Goal: Information Seeking & Learning: Learn about a topic

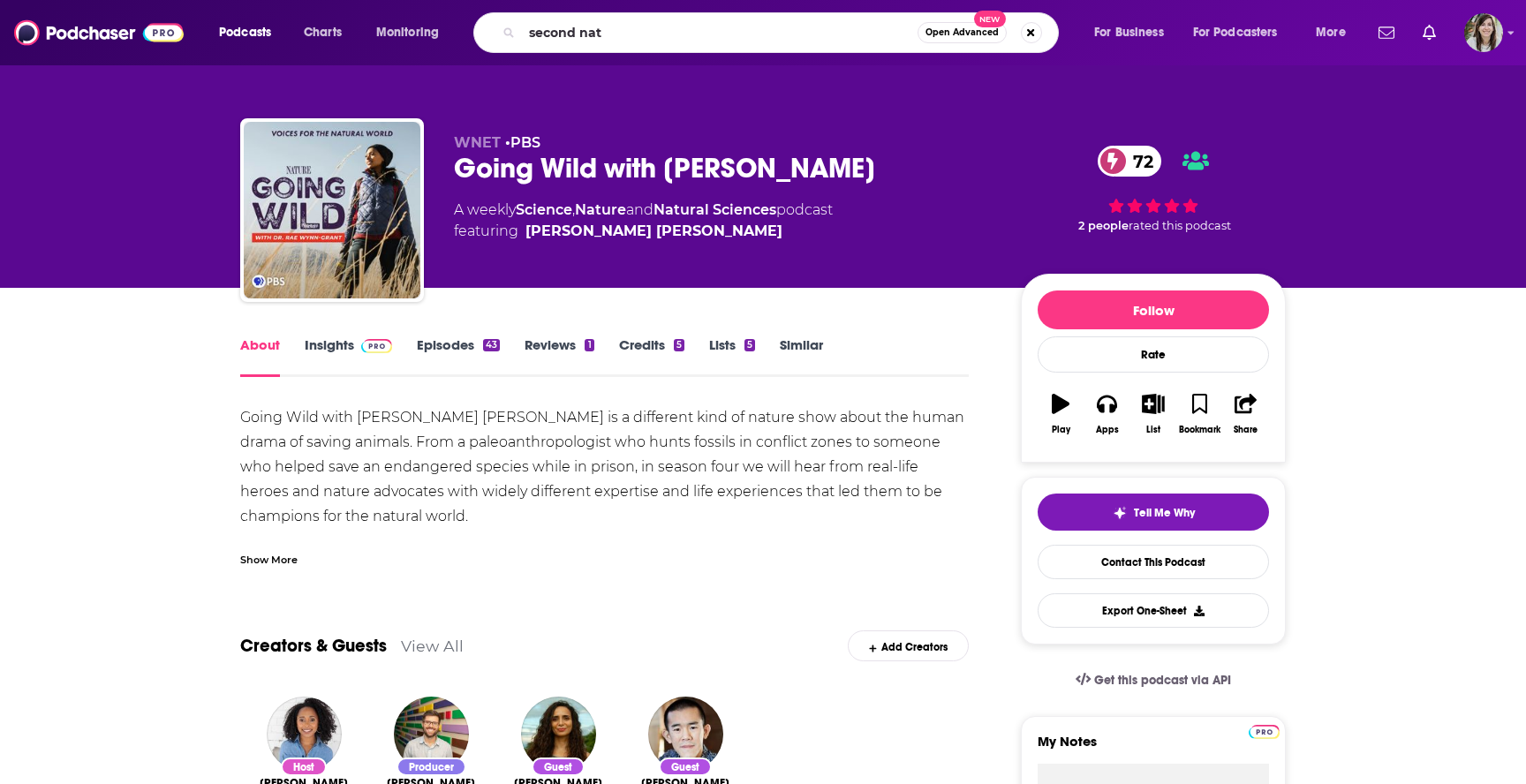
type input "second natu"
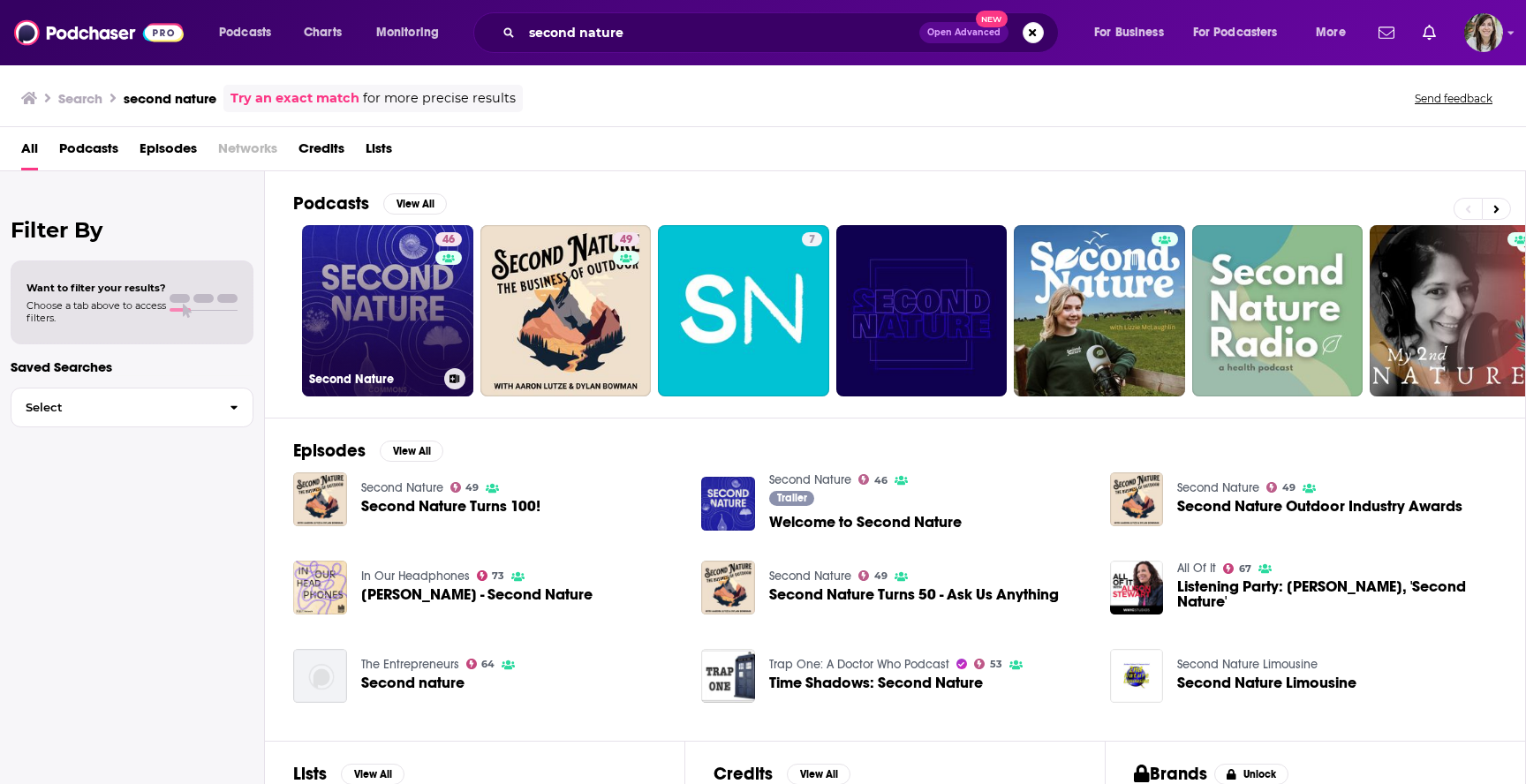
click at [391, 285] on link "46 Second Nature" at bounding box center [387, 310] width 171 height 171
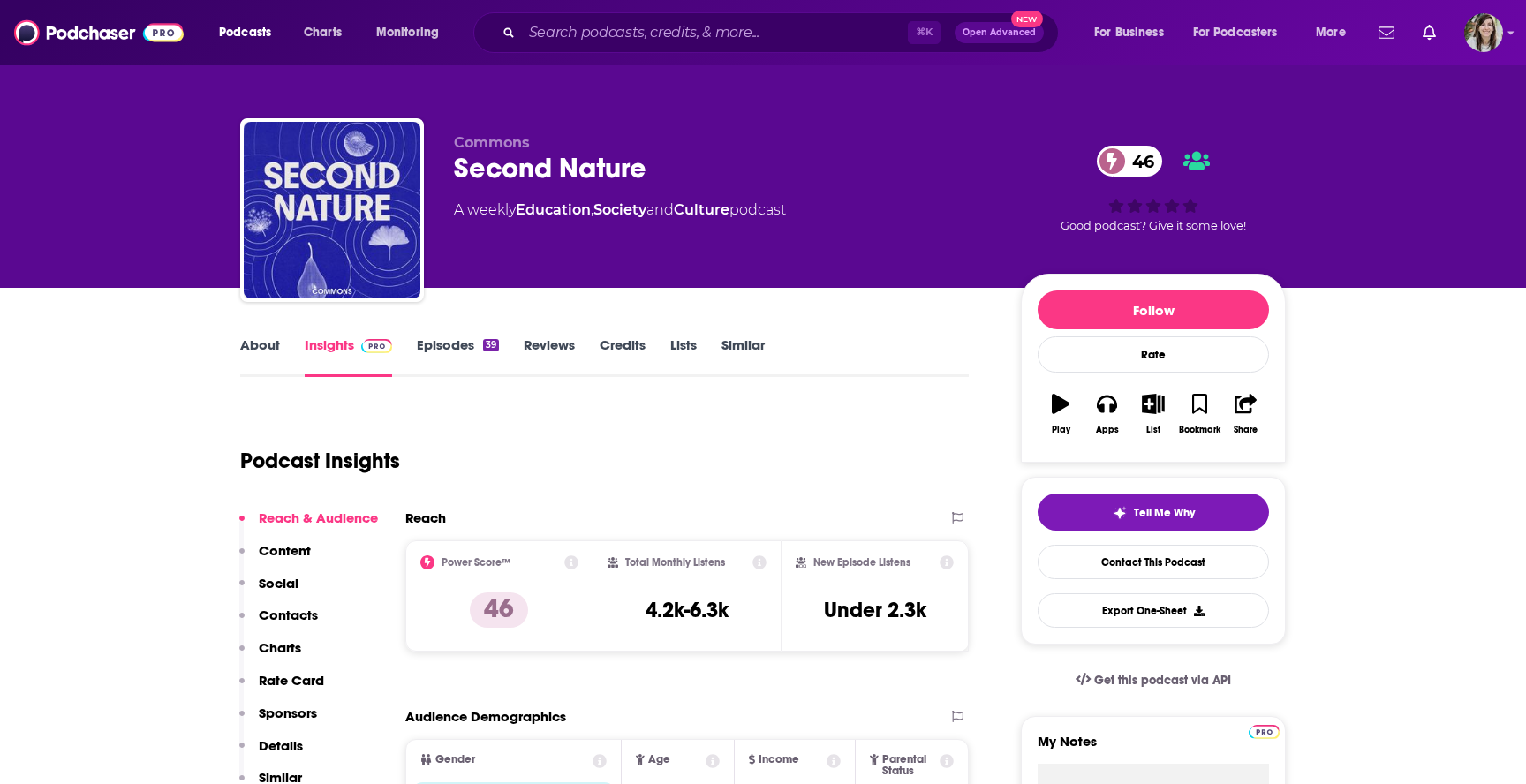
click at [457, 363] on link "Episodes 39" at bounding box center [457, 356] width 82 height 40
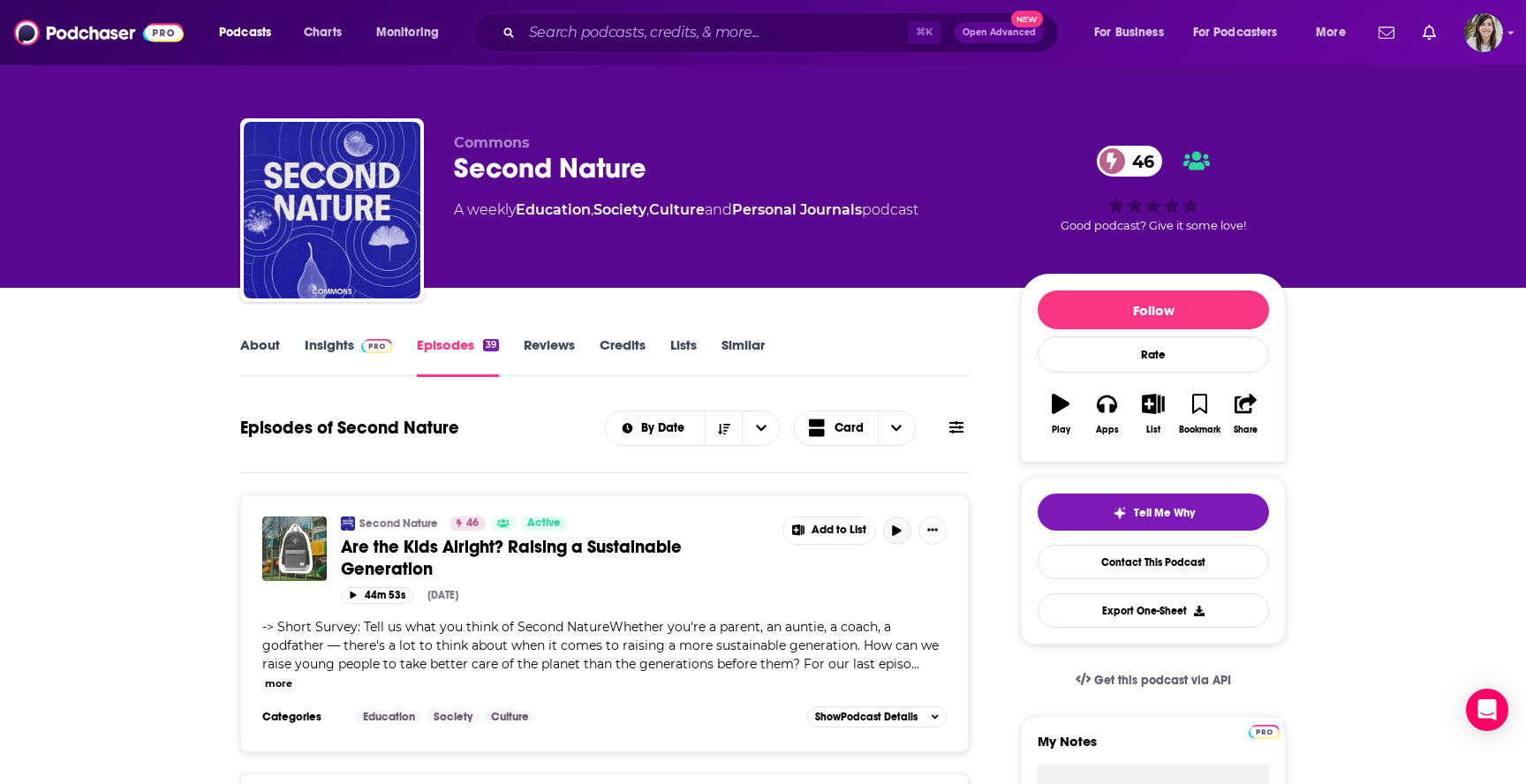
click at [901, 527] on icon "button" at bounding box center [896, 530] width 13 height 11
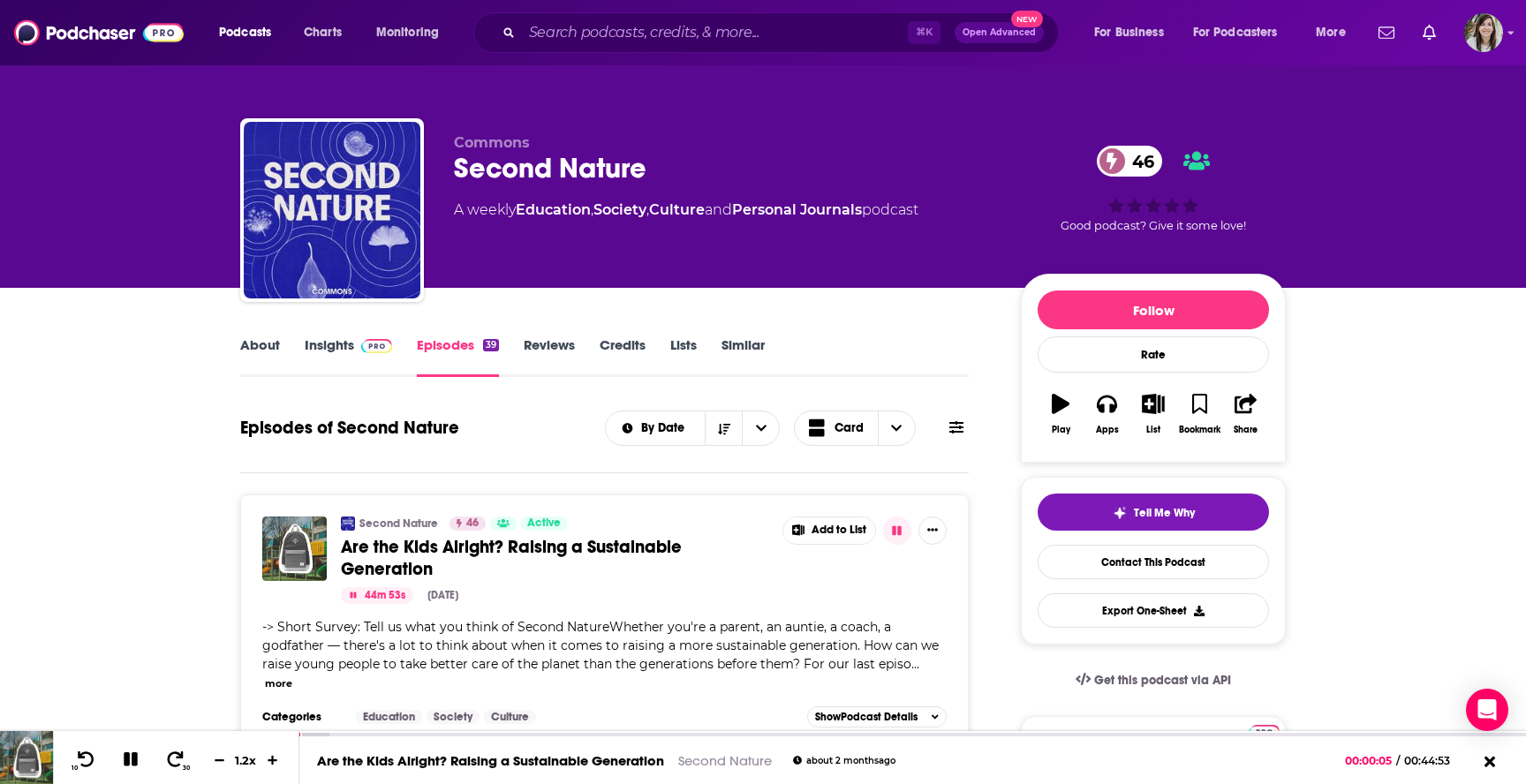
click at [257, 350] on link "About" at bounding box center [260, 356] width 40 height 40
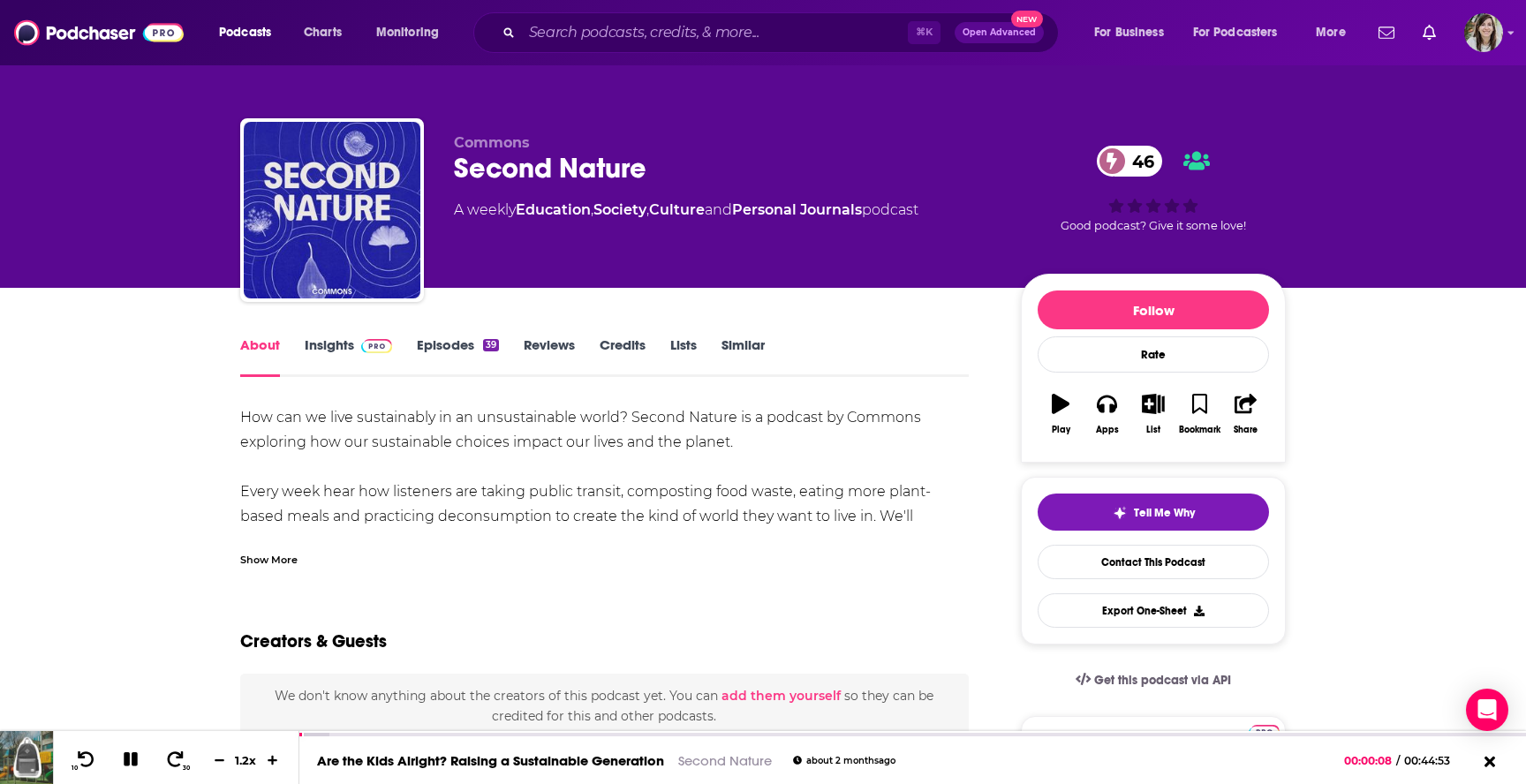
click at [262, 564] on div "Show More" at bounding box center [269, 558] width 57 height 17
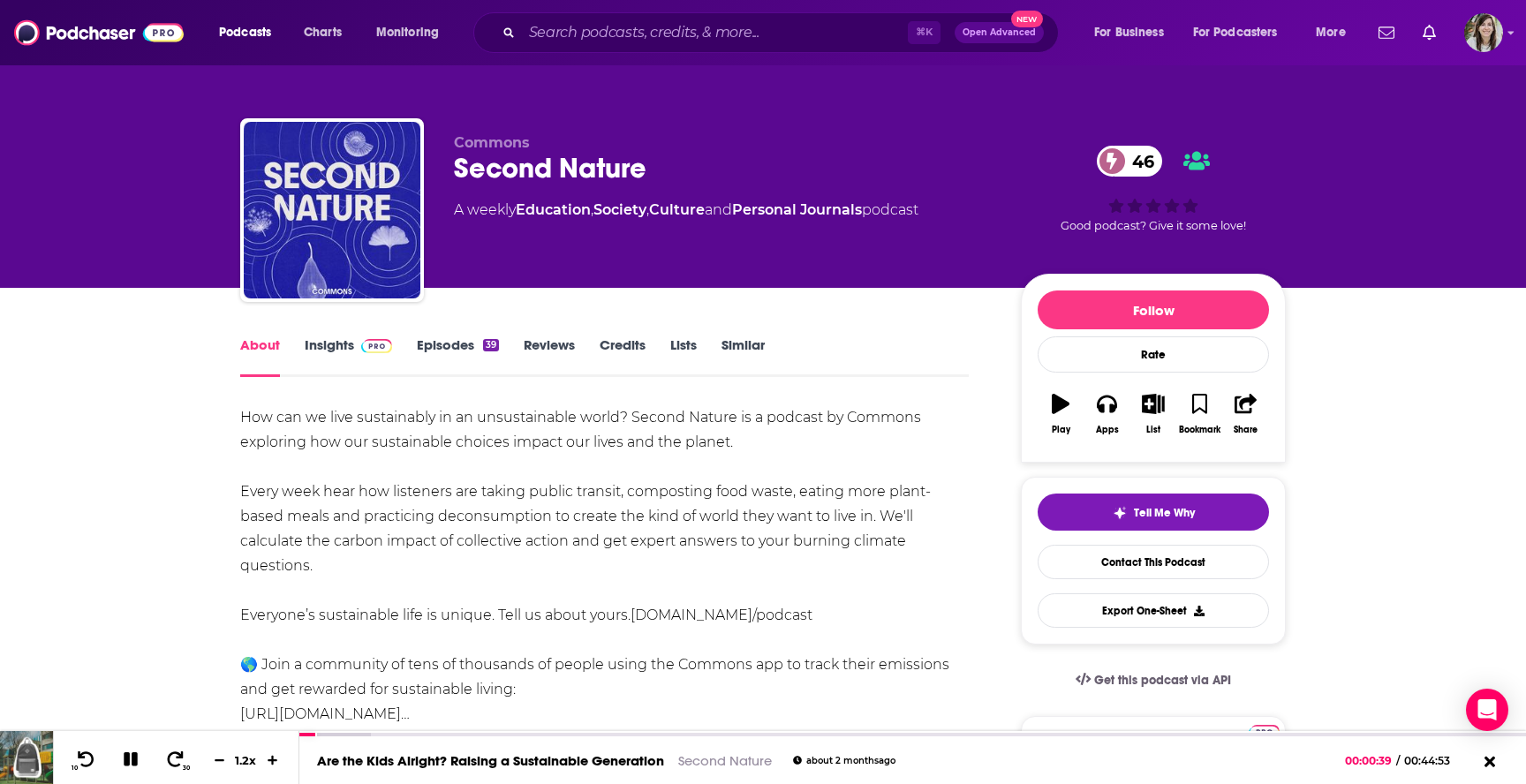
click at [324, 355] on link "Insights" at bounding box center [348, 356] width 88 height 40
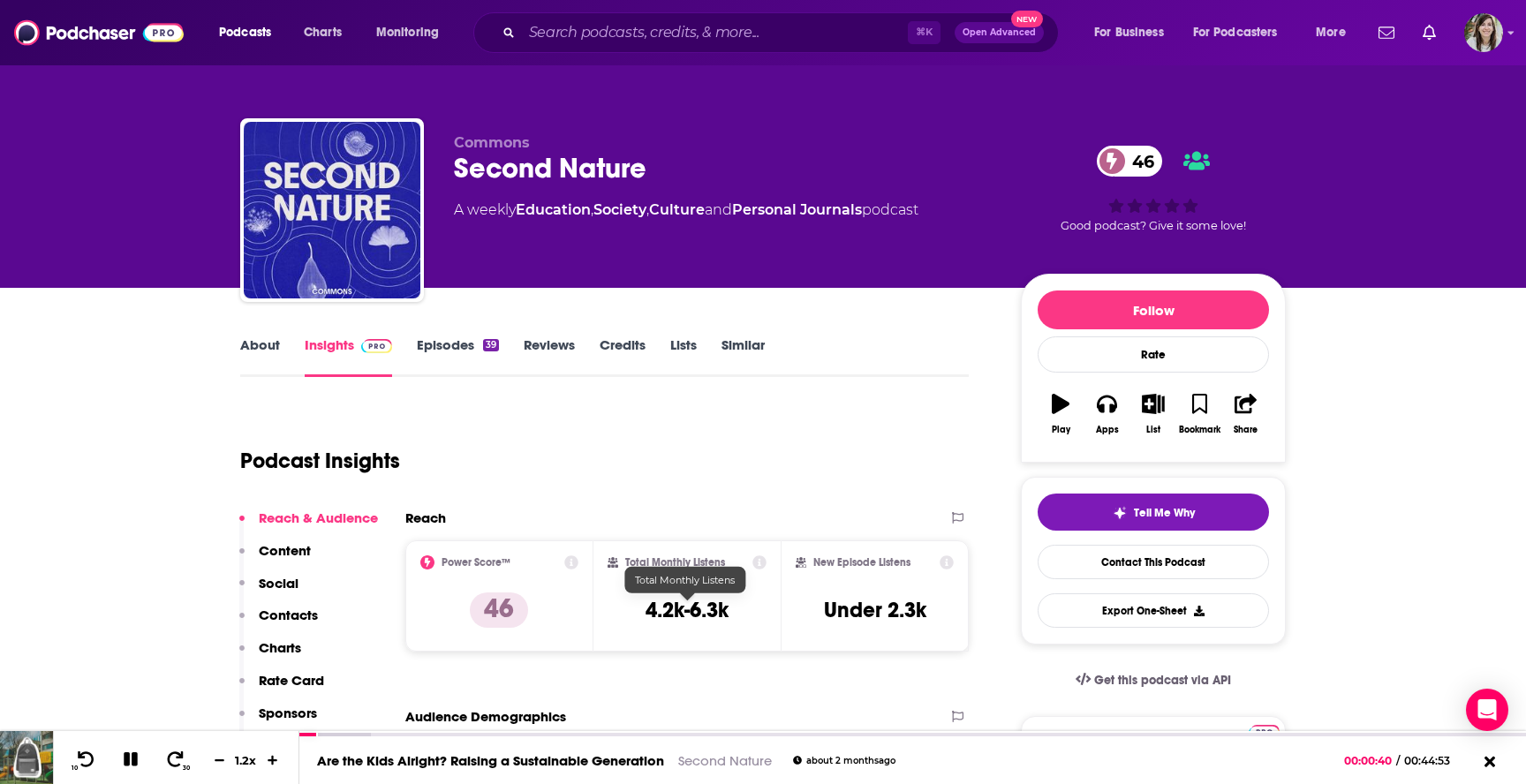
click at [688, 613] on h3 "4.2k-6.3k" at bounding box center [687, 609] width 83 height 27
click at [124, 752] on icon at bounding box center [130, 759] width 21 height 16
click at [124, 752] on icon at bounding box center [129, 759] width 15 height 18
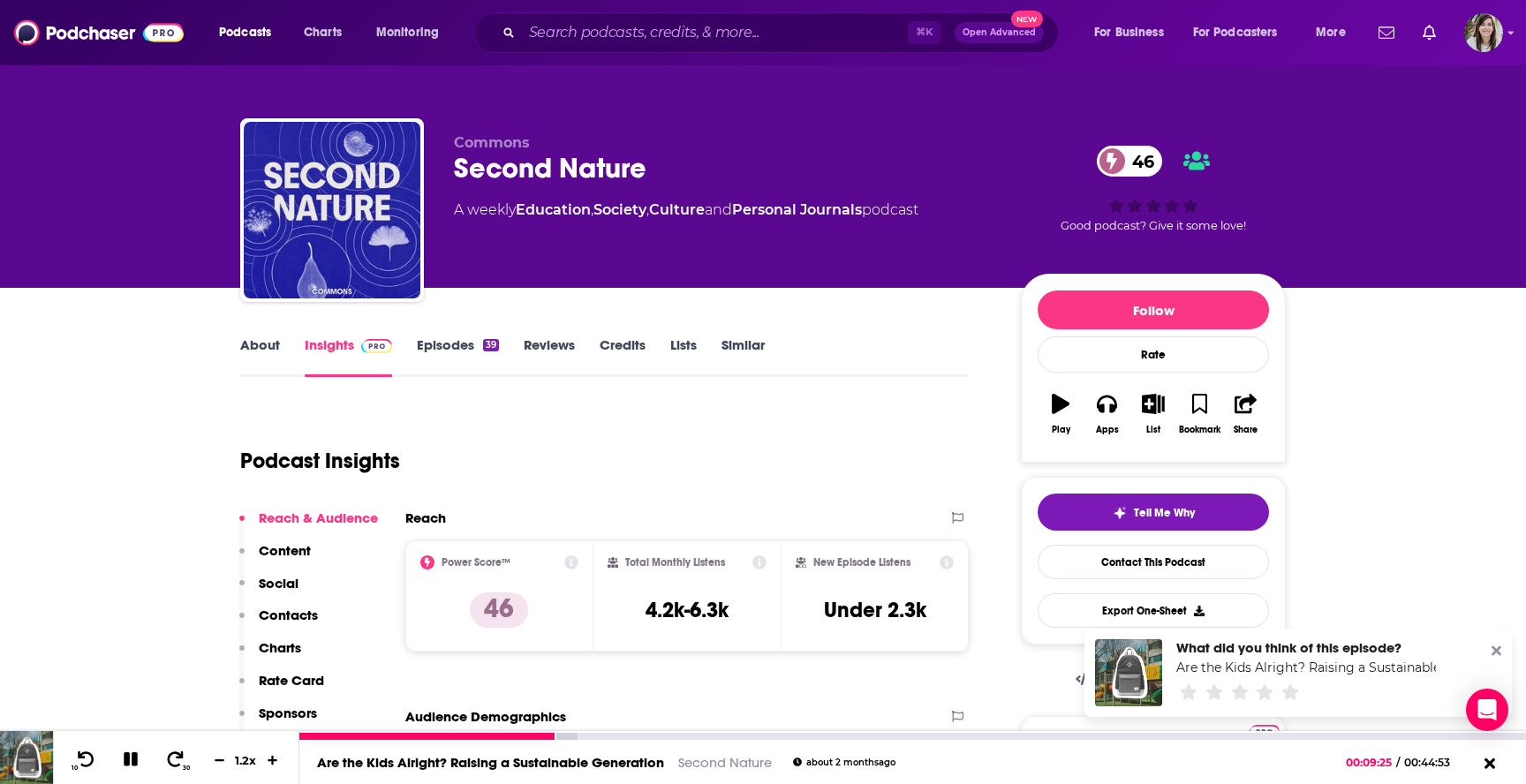
click at [137, 753] on button at bounding box center [130, 760] width 31 height 22
click at [114, 764] on button at bounding box center [130, 759] width 34 height 25
click at [730, 345] on link "Similar" at bounding box center [744, 356] width 43 height 40
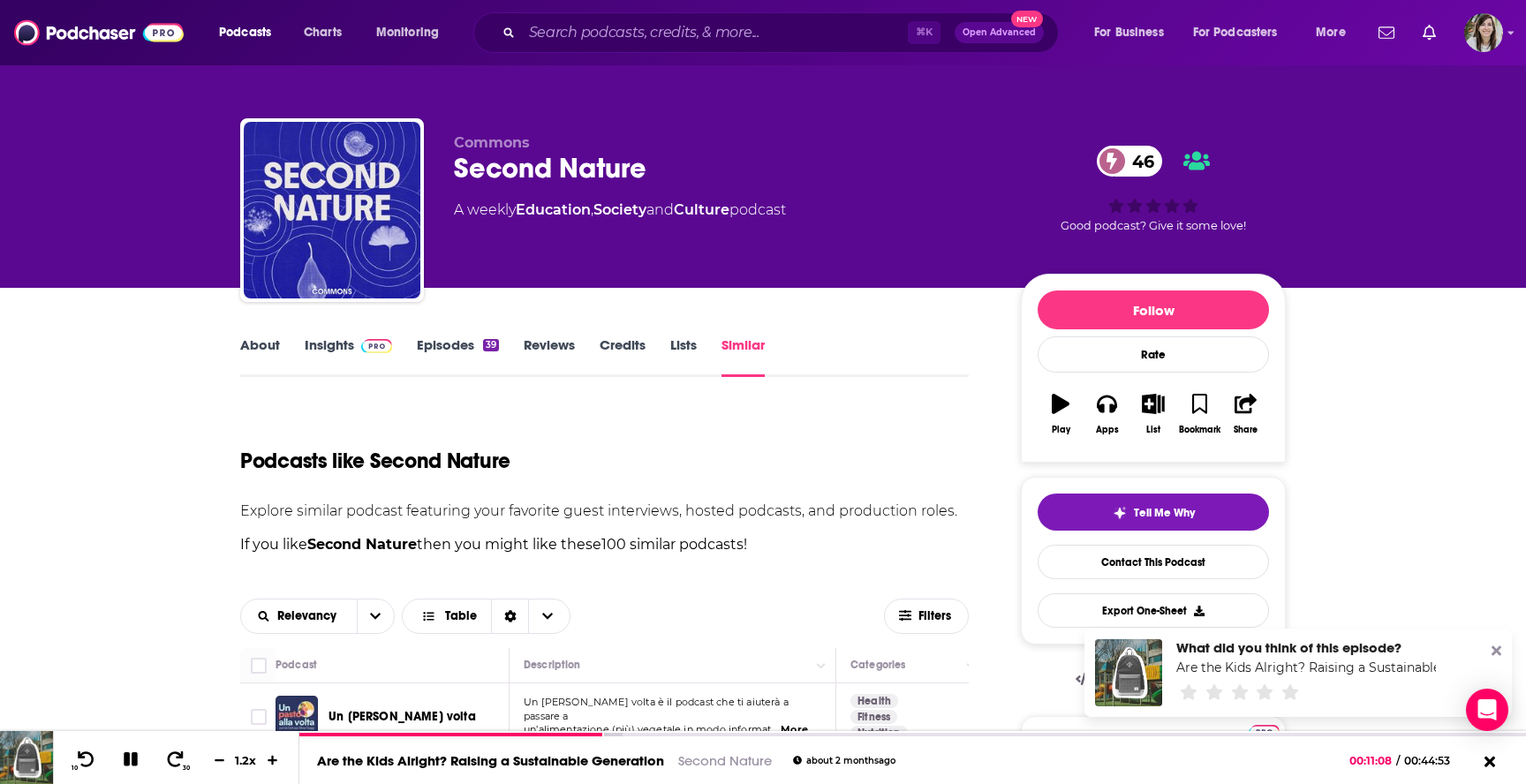
click at [266, 344] on link "About" at bounding box center [260, 356] width 40 height 40
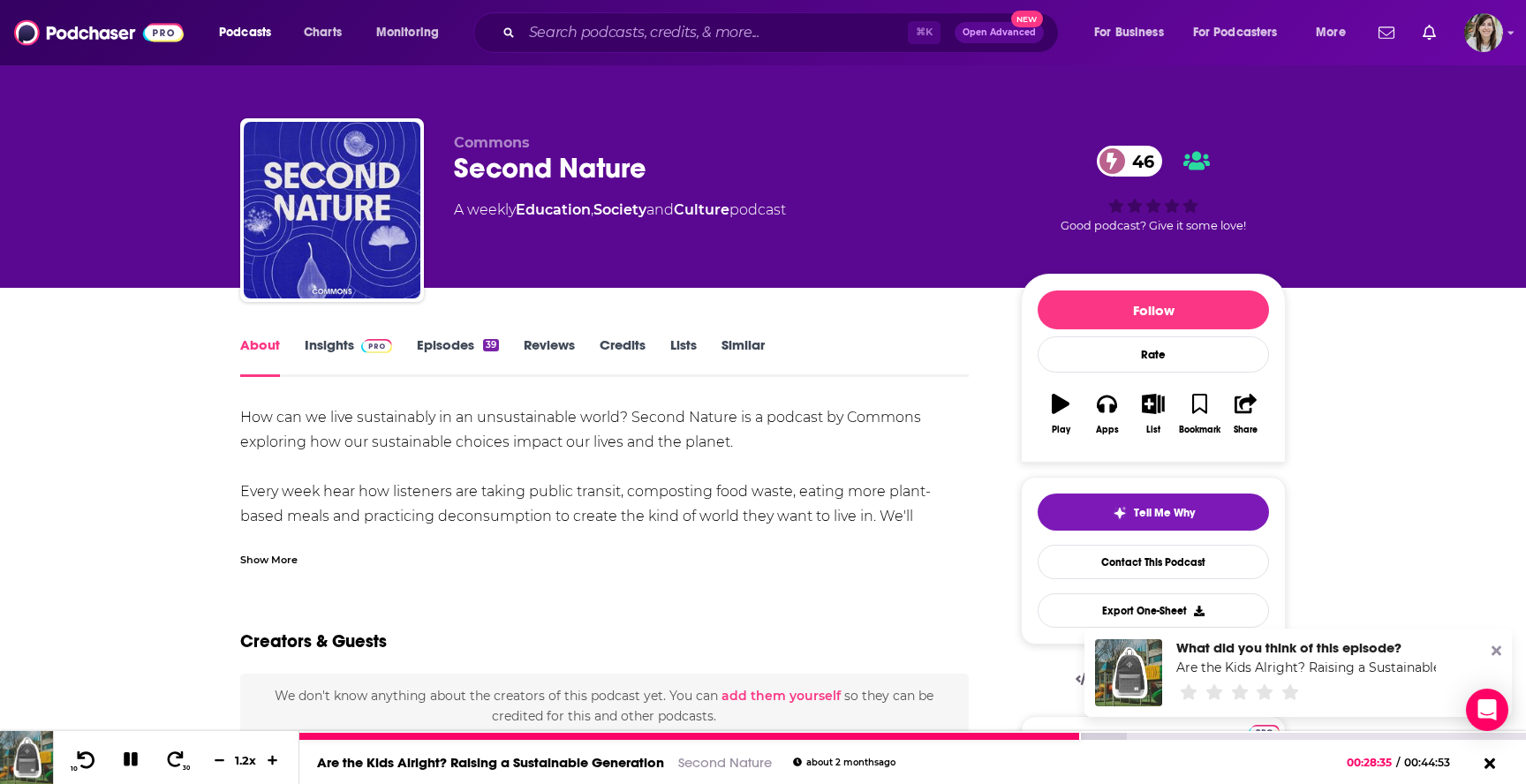
click at [96, 758] on icon at bounding box center [86, 759] width 22 height 18
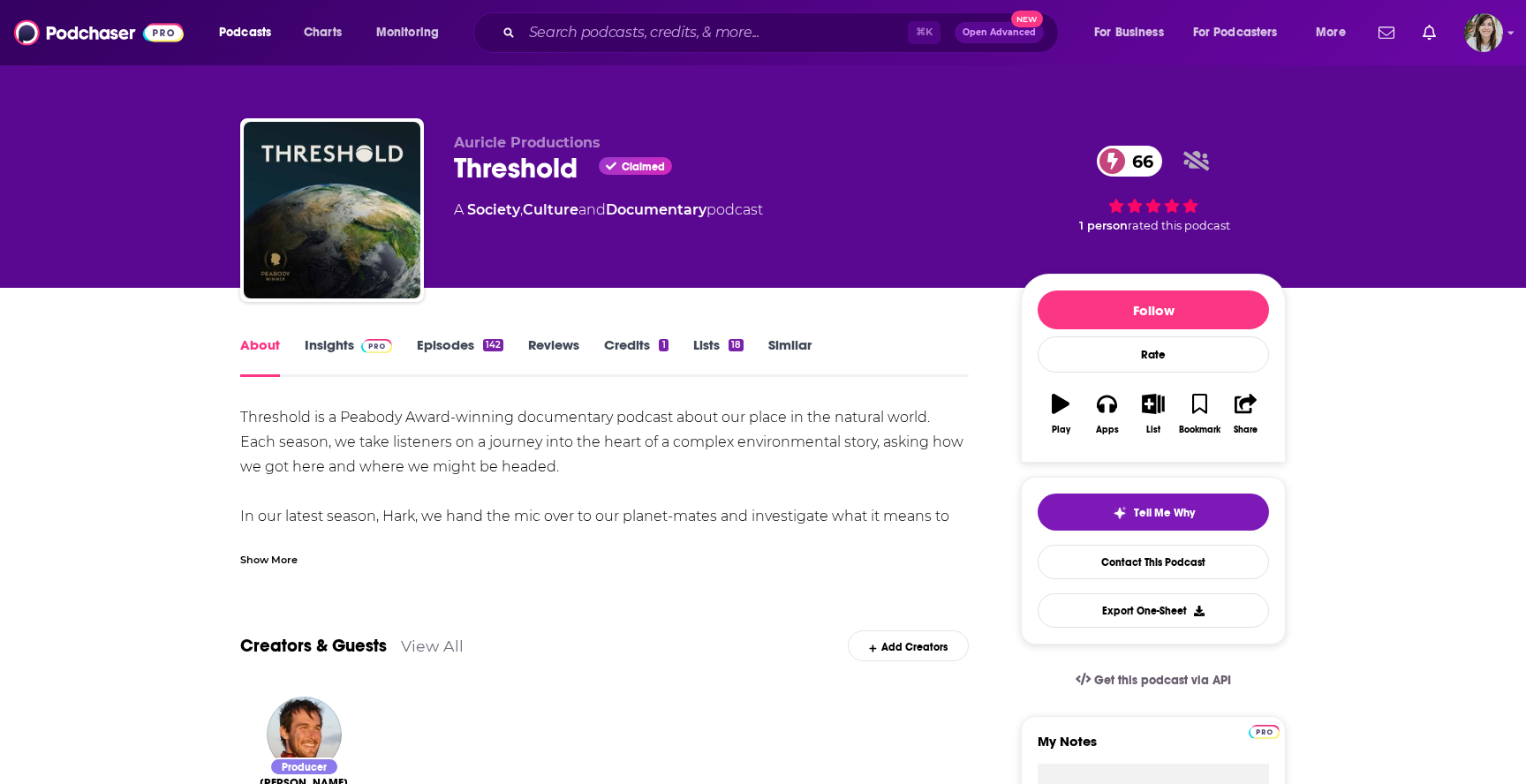
click at [439, 347] on link "Episodes 142" at bounding box center [460, 356] width 87 height 40
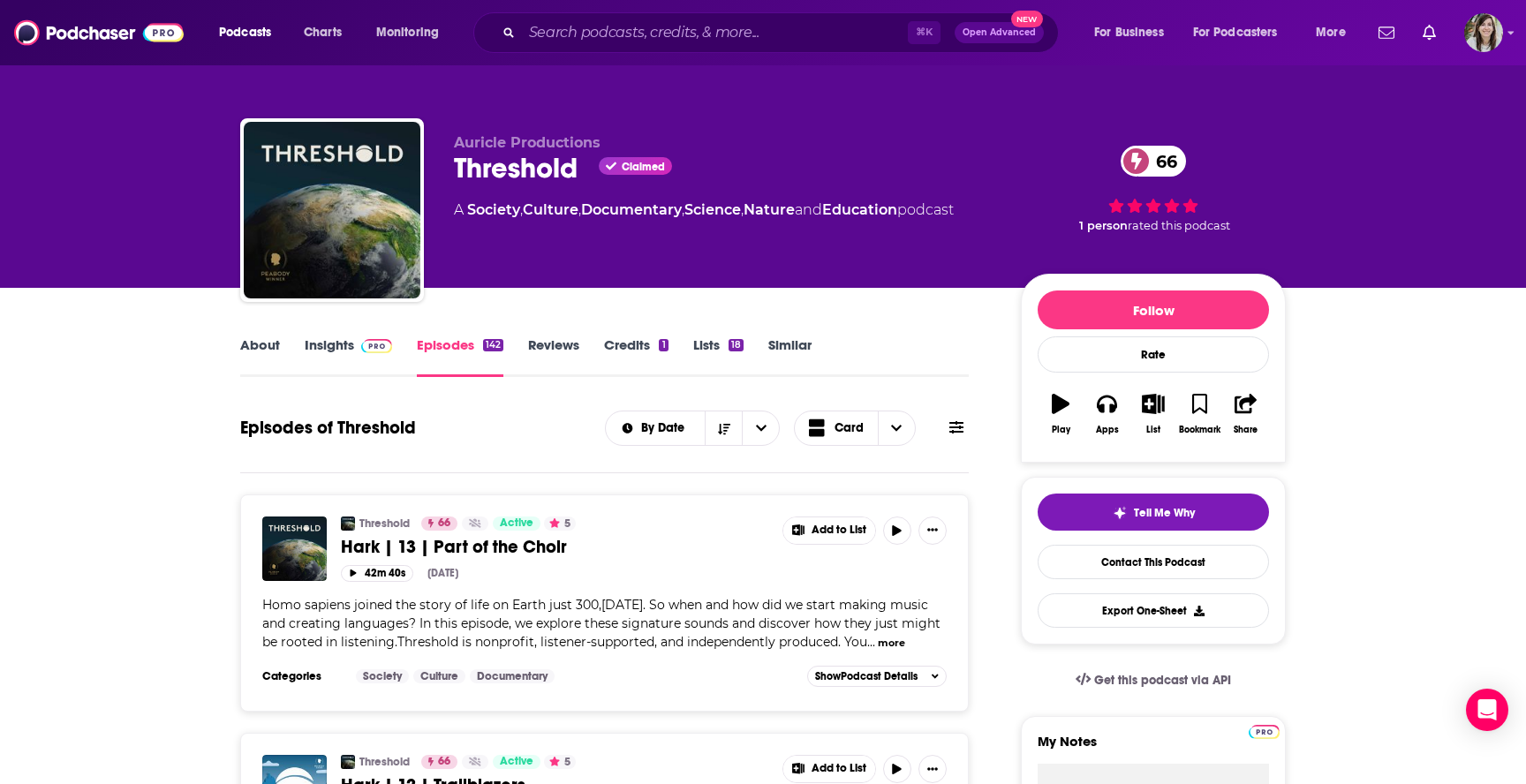
click at [456, 555] on span "Hark | 13 | Part of the Choir" at bounding box center [453, 547] width 226 height 22
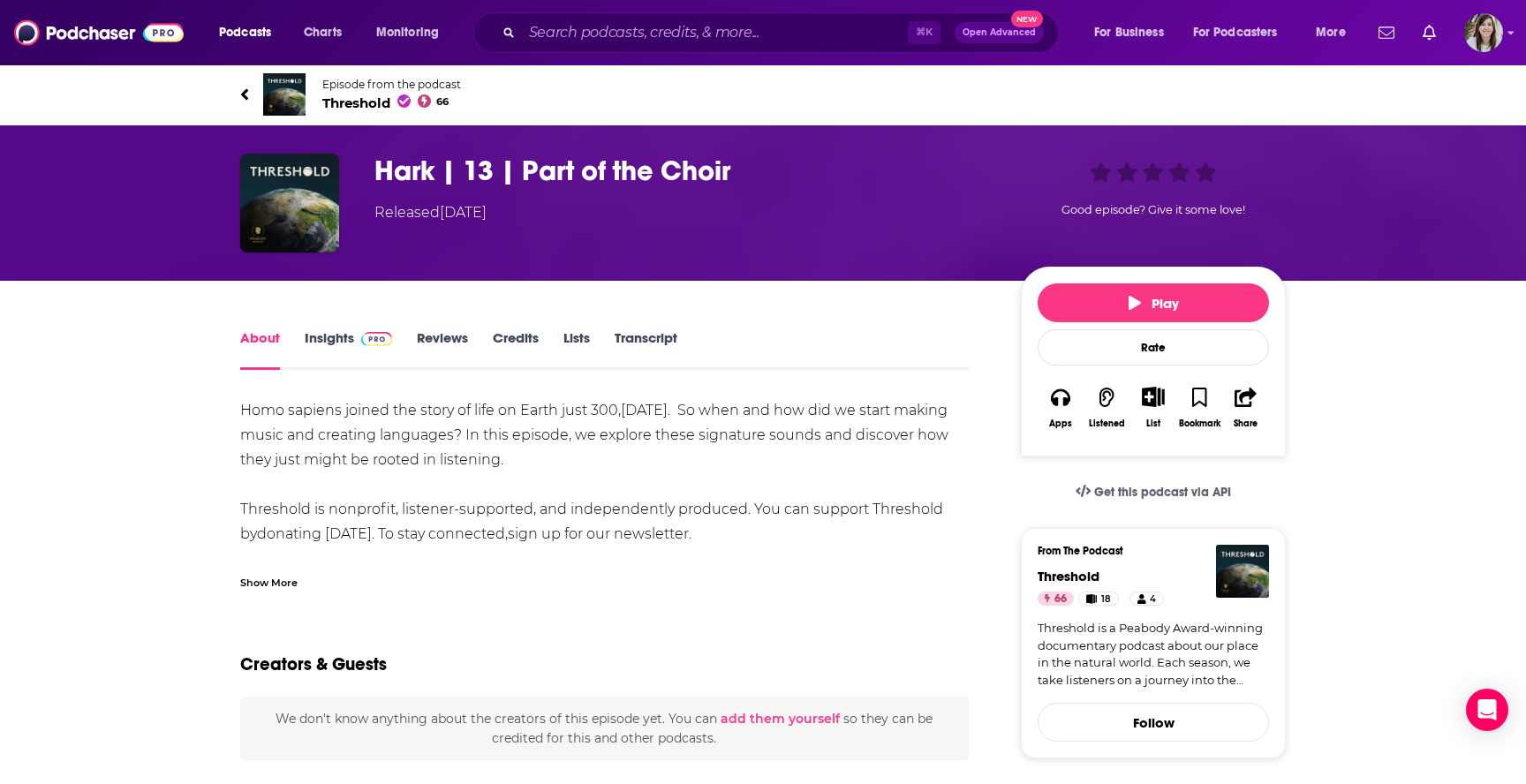
click at [244, 586] on div "Show More" at bounding box center [269, 581] width 57 height 17
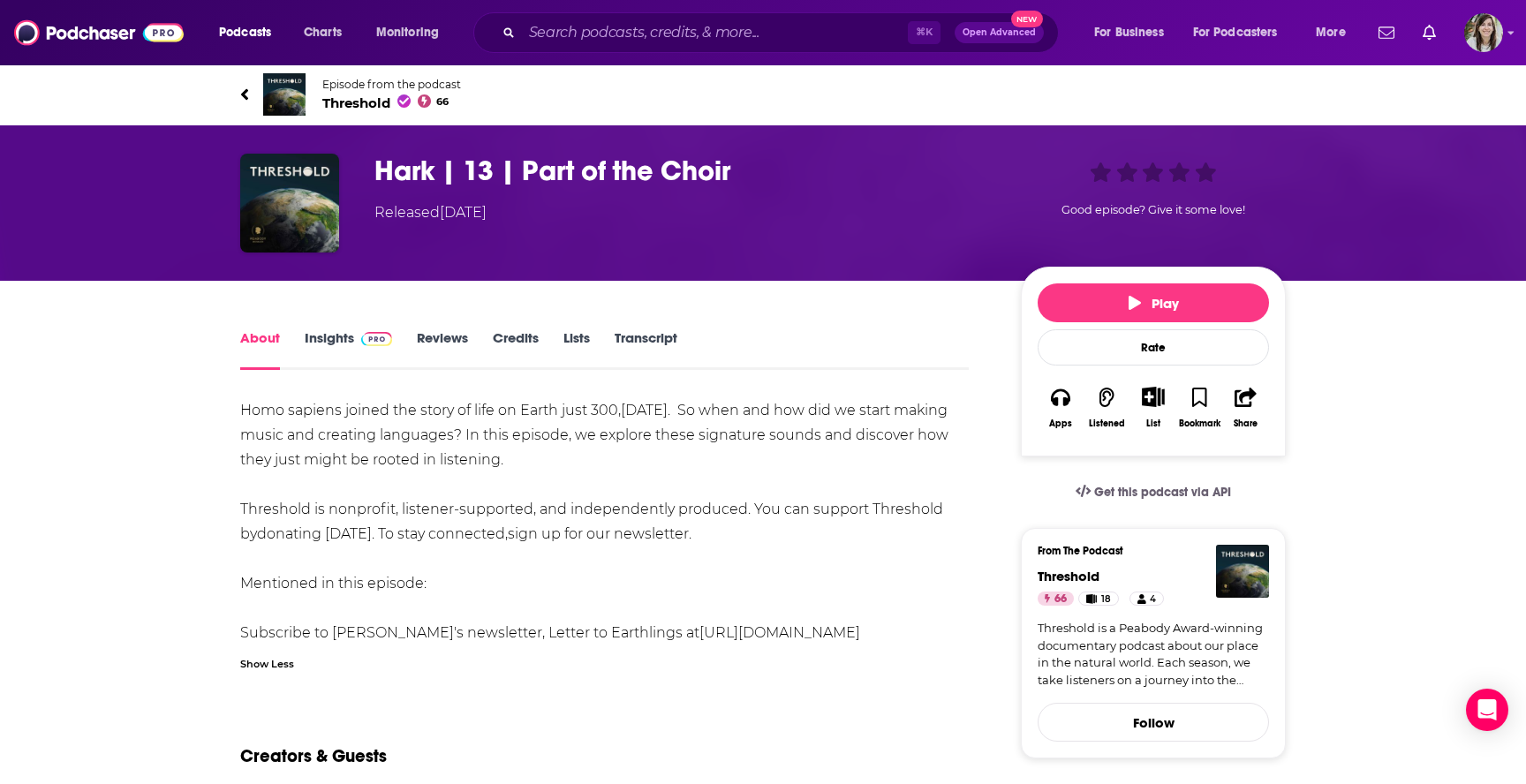
click at [699, 629] on link "https://letterstoearthlings.substack.com/" at bounding box center [779, 632] width 161 height 17
click at [1136, 282] on div "Play Rate Apps Listened List Bookmark Share" at bounding box center [1154, 361] width 265 height 190
click at [1131, 305] on icon "button" at bounding box center [1135, 303] width 13 height 14
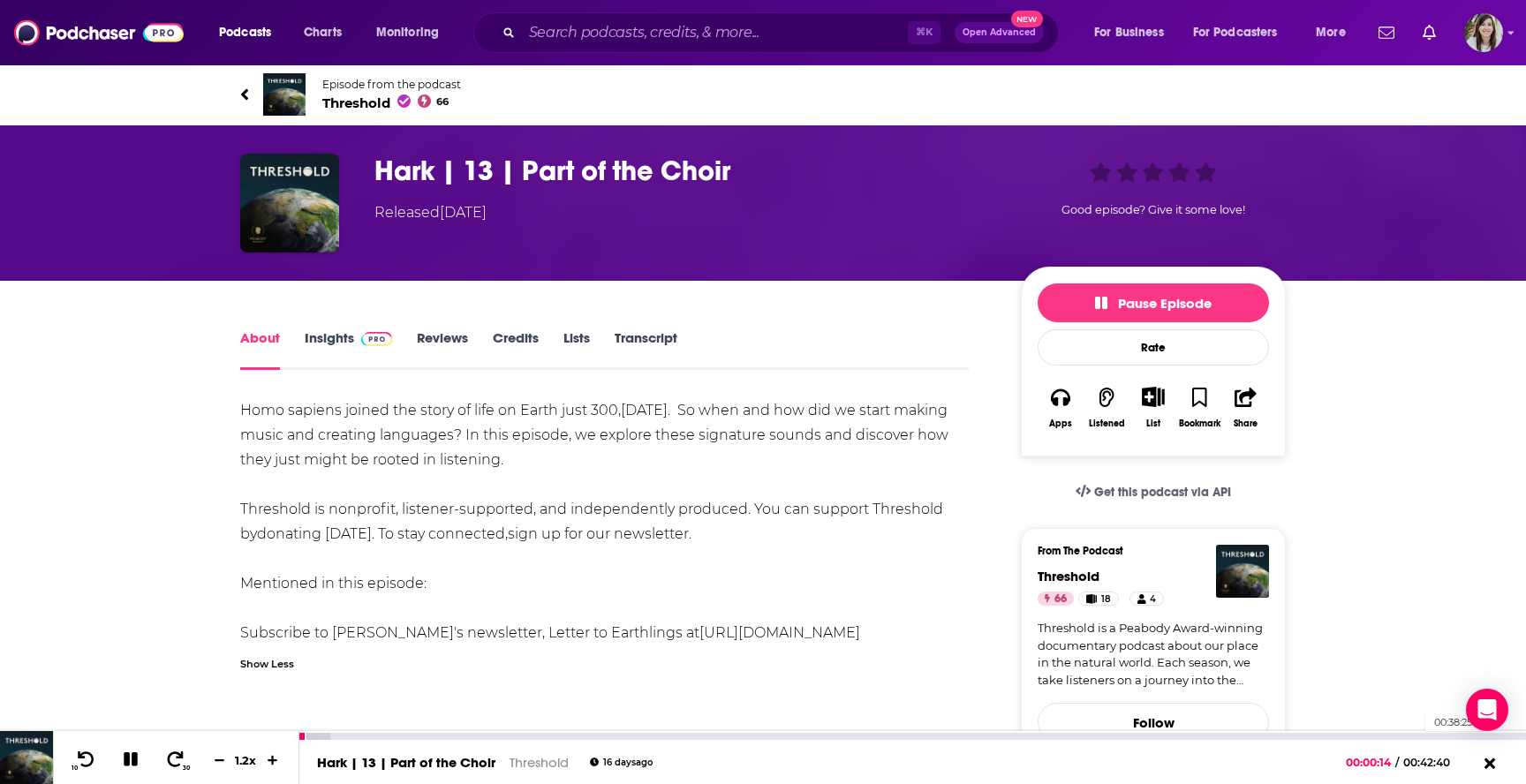
click at [1404, 735] on div "00:38:25" at bounding box center [913, 736] width 1227 height 7
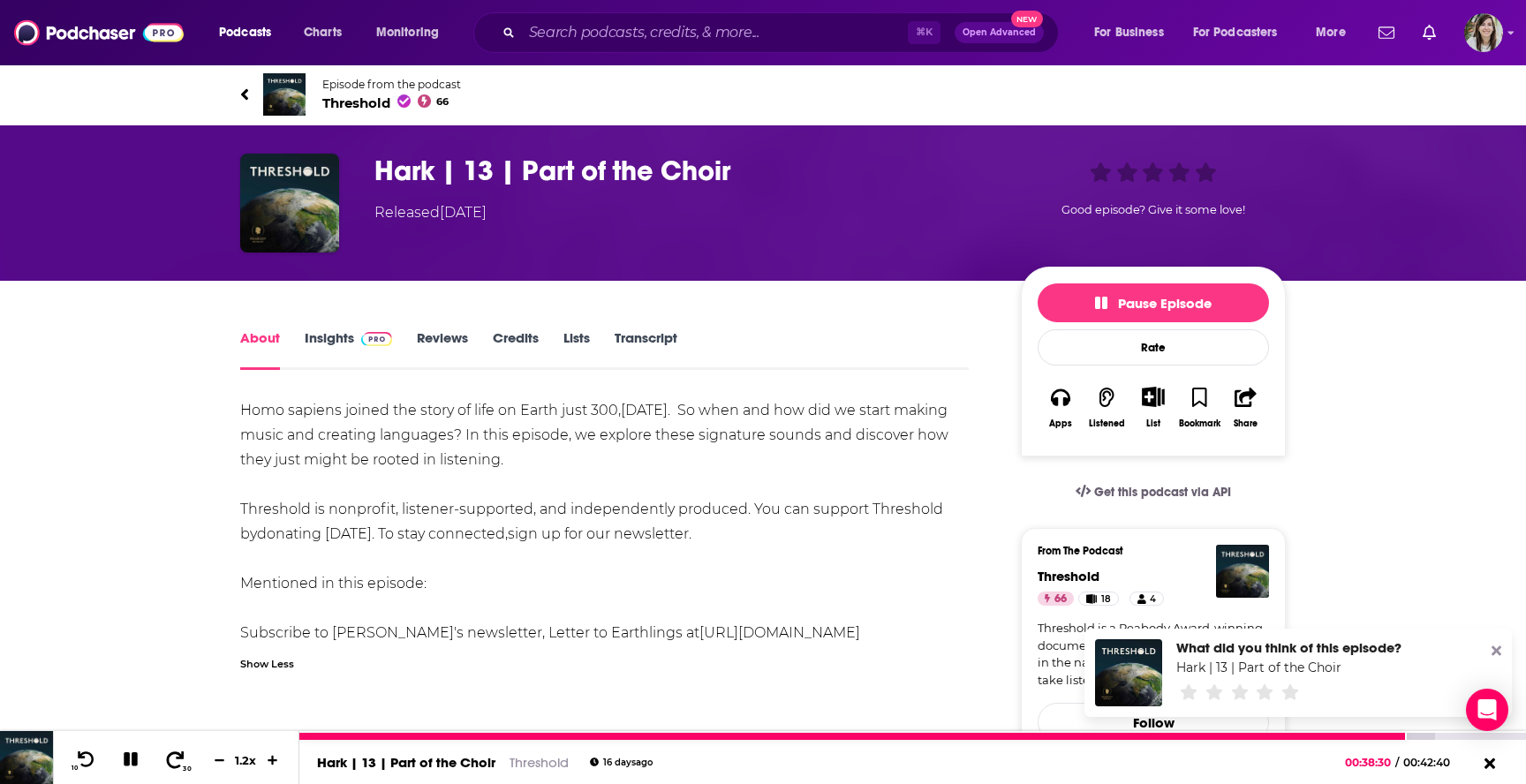
click at [164, 754] on icon at bounding box center [175, 759] width 22 height 18
click at [176, 751] on icon at bounding box center [176, 758] width 18 height 17
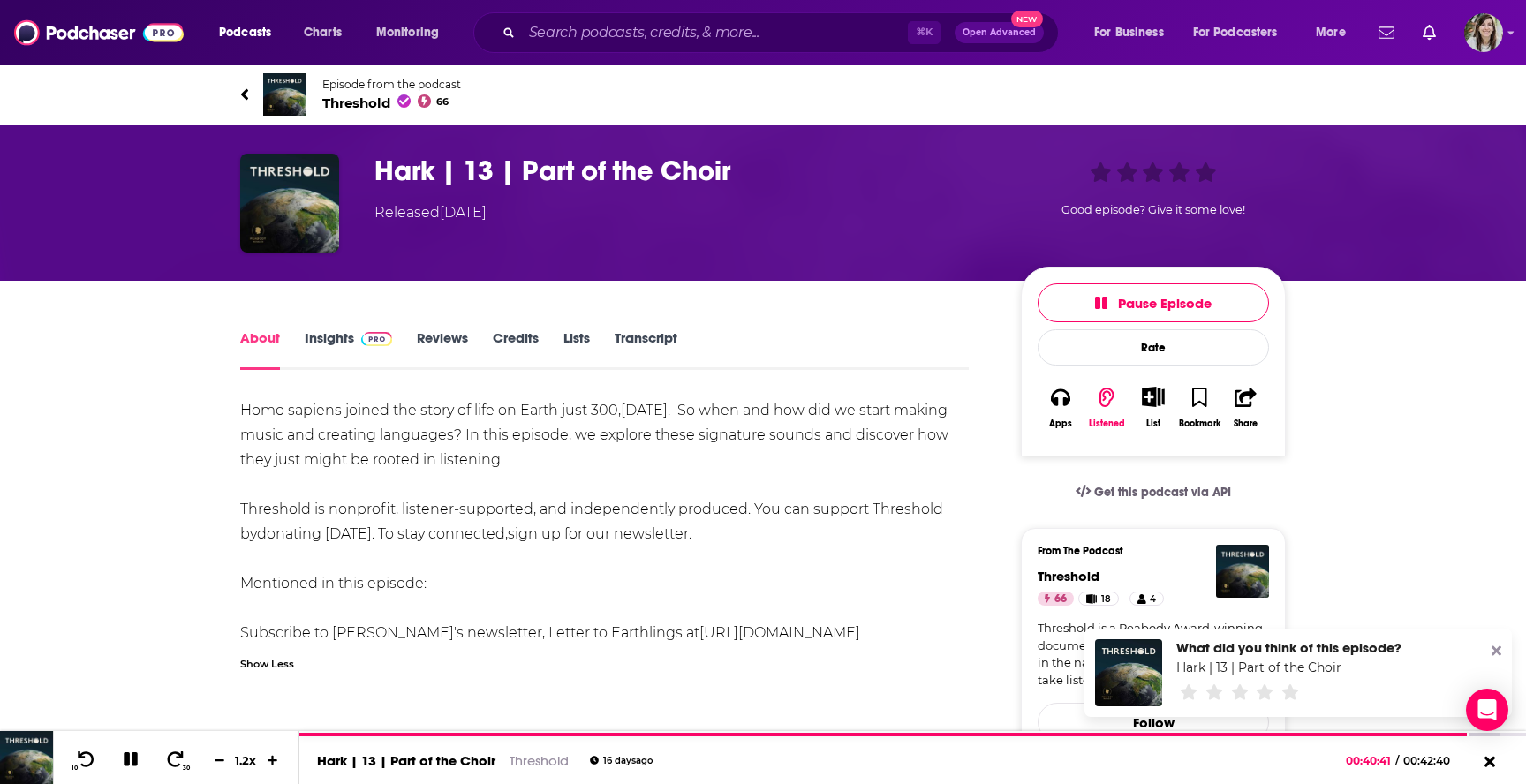
click at [247, 97] on icon at bounding box center [244, 94] width 7 height 12
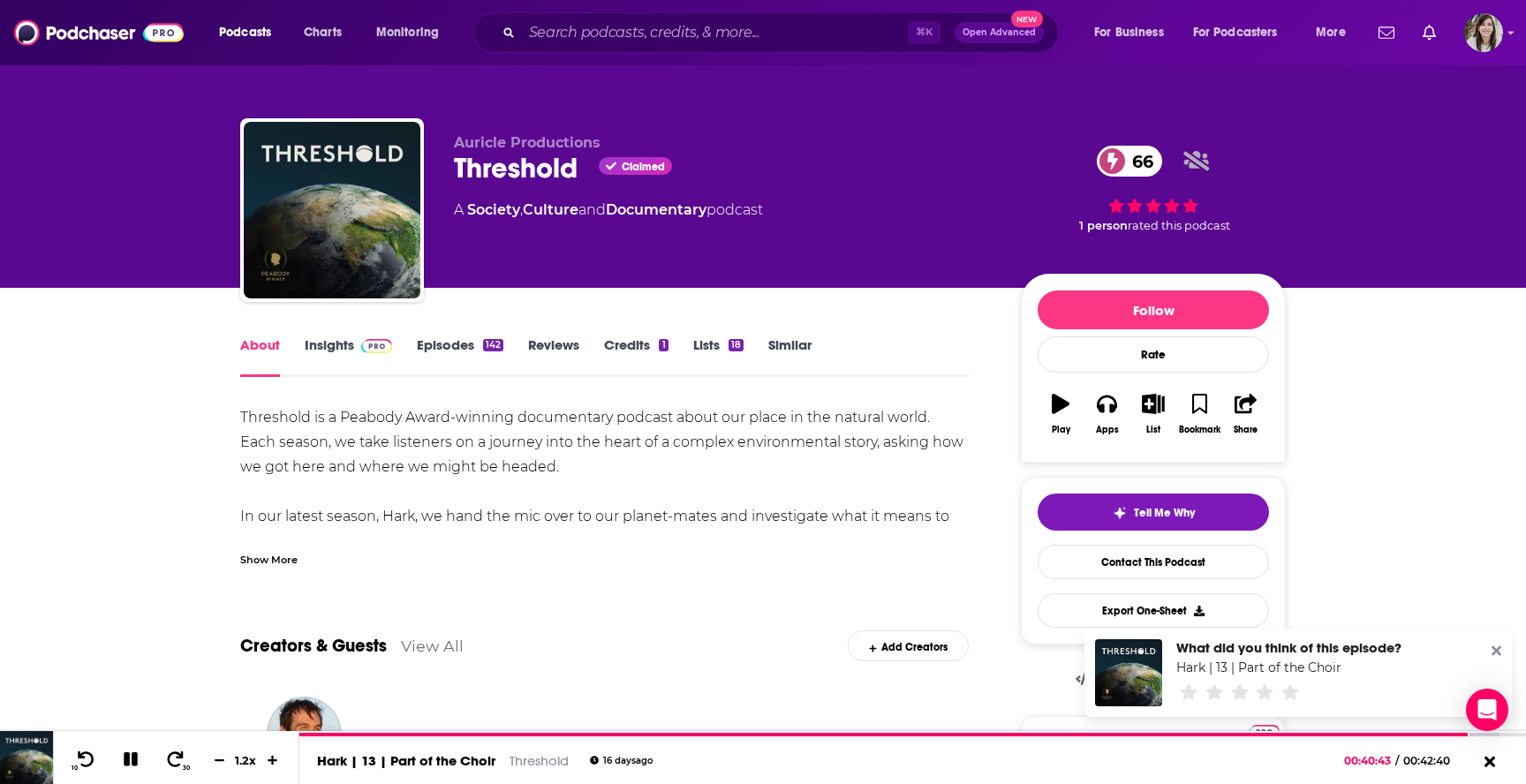
click at [435, 354] on link "Episodes 142" at bounding box center [460, 356] width 87 height 40
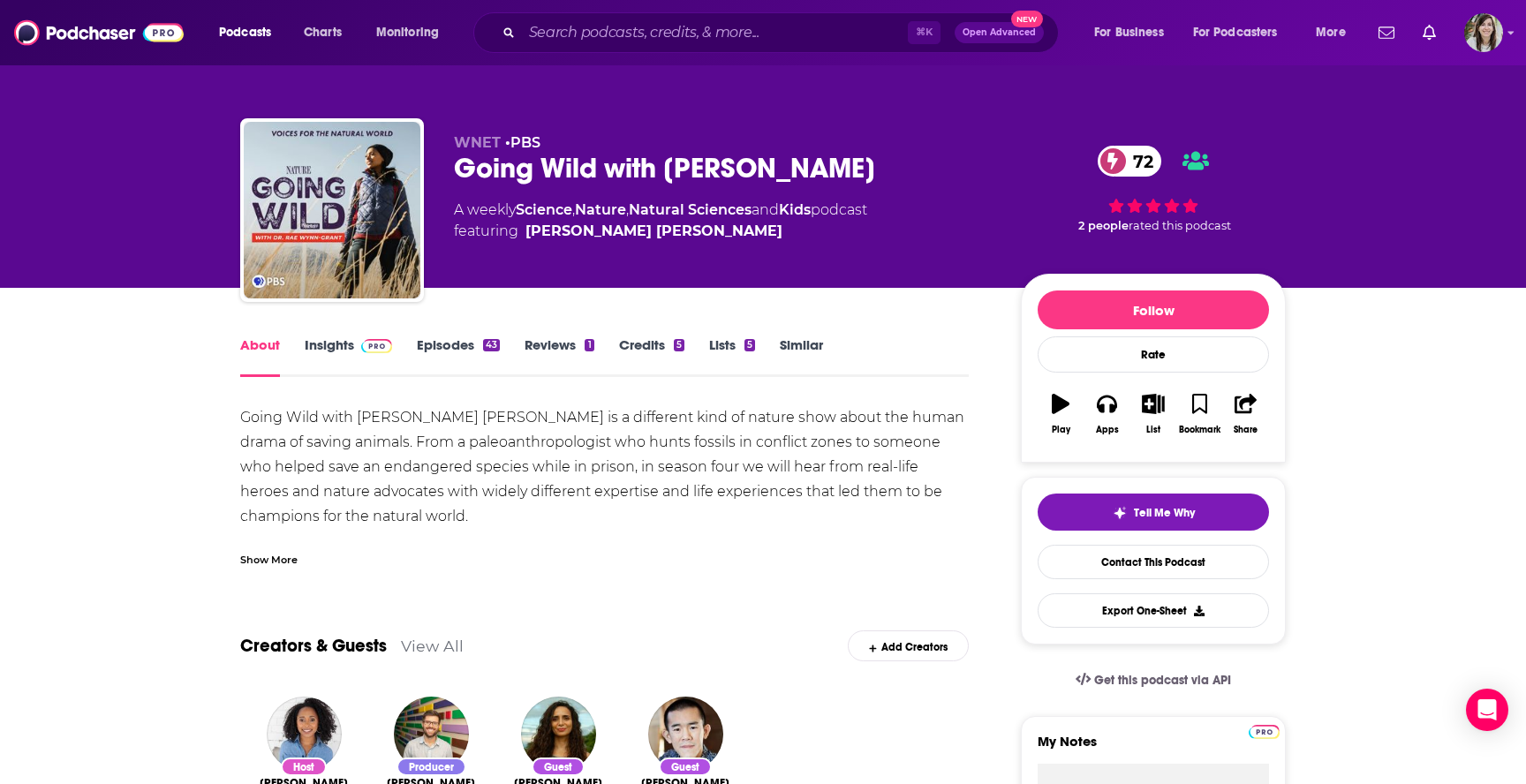
click at [449, 337] on link "Episodes 43" at bounding box center [458, 356] width 83 height 40
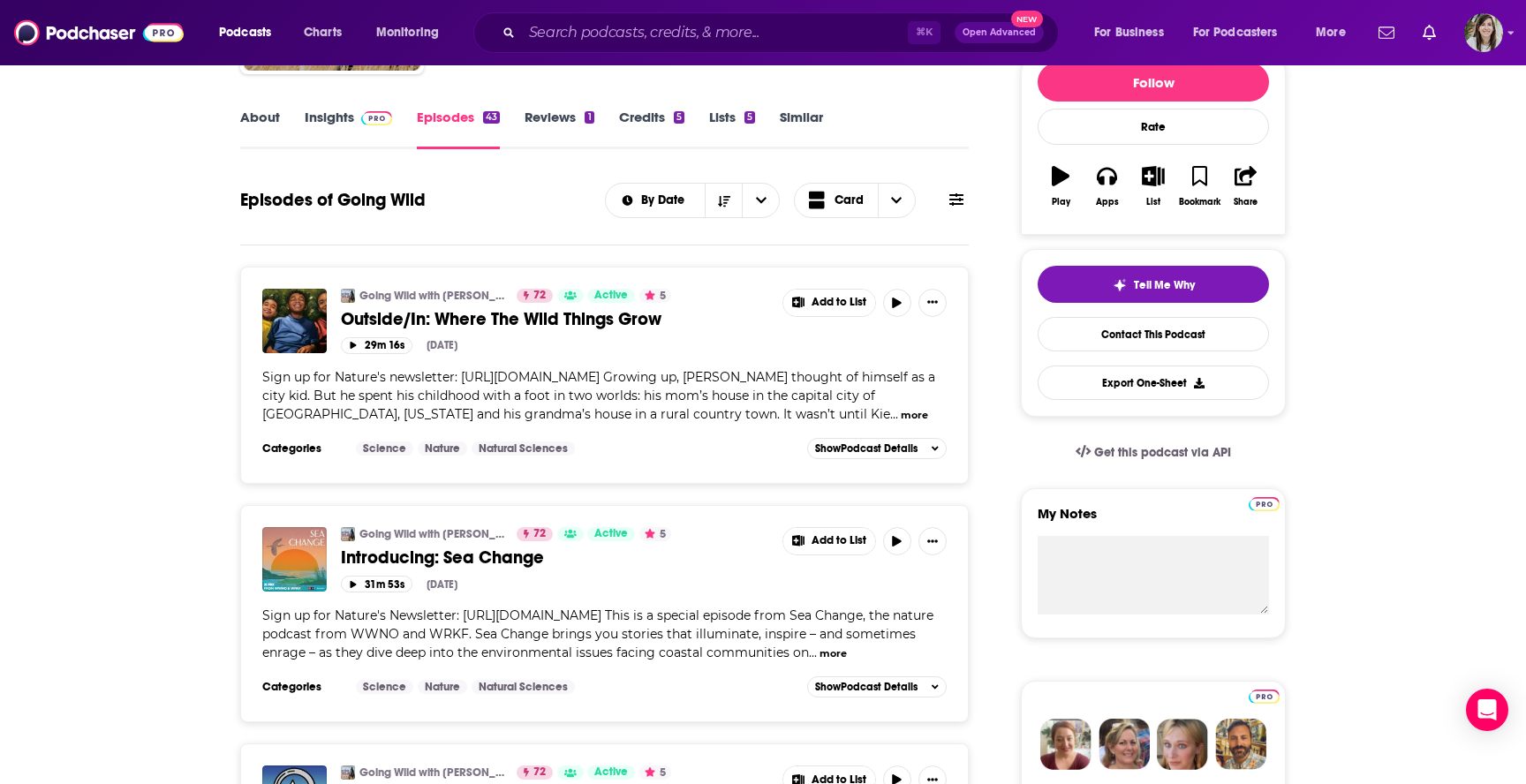
scroll to position [232, 0]
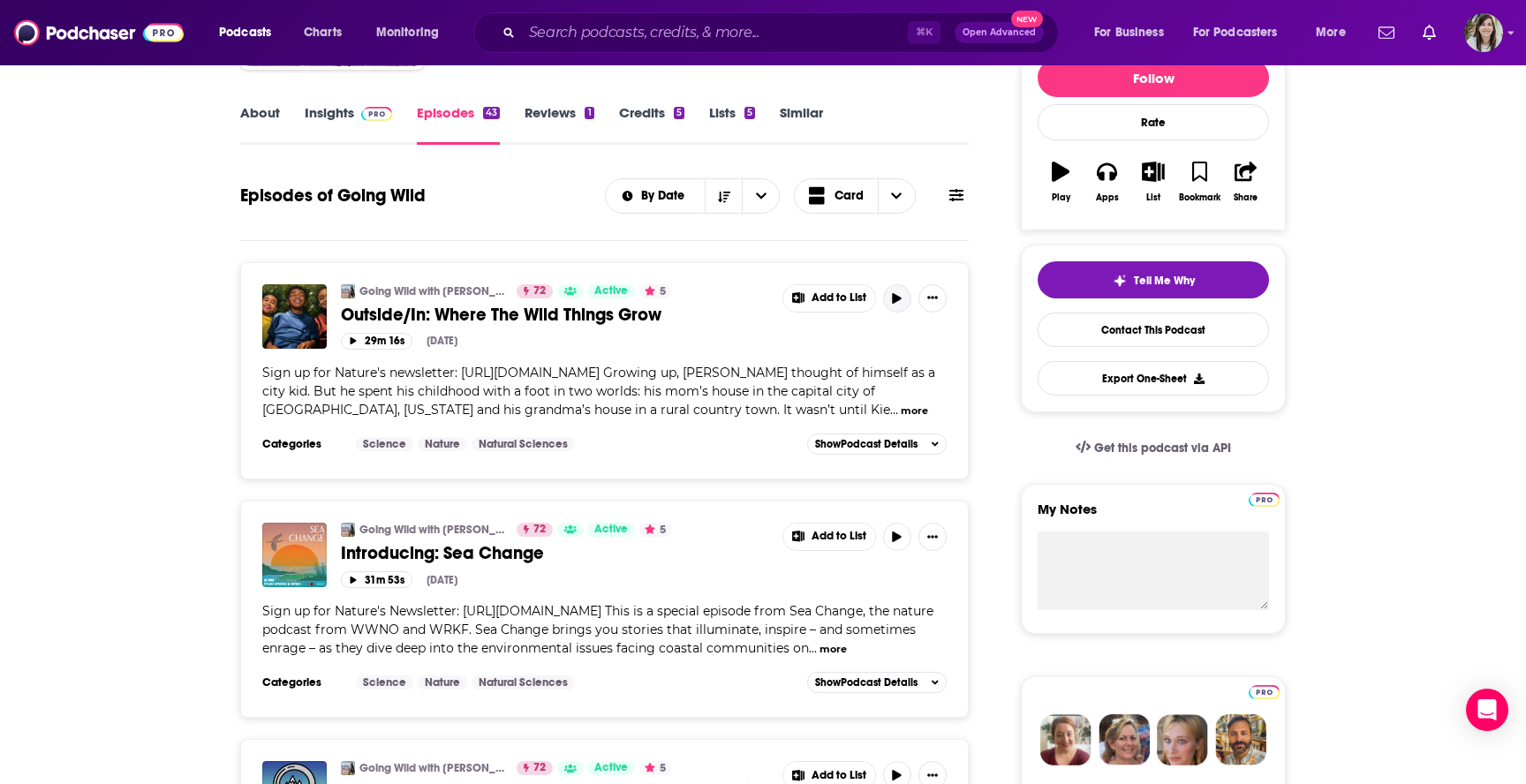
click at [904, 304] on icon "button" at bounding box center [896, 298] width 13 height 11
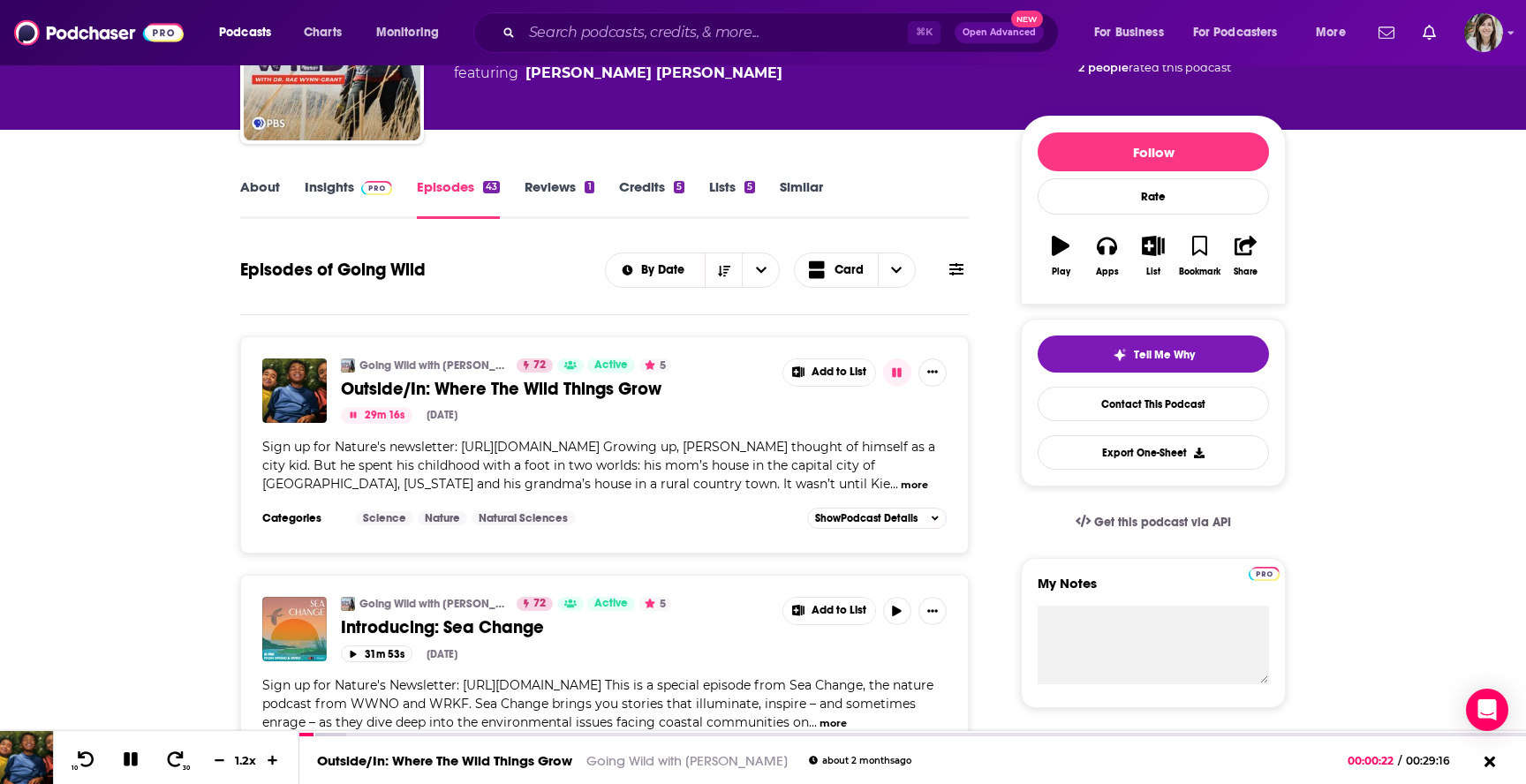
scroll to position [0, 0]
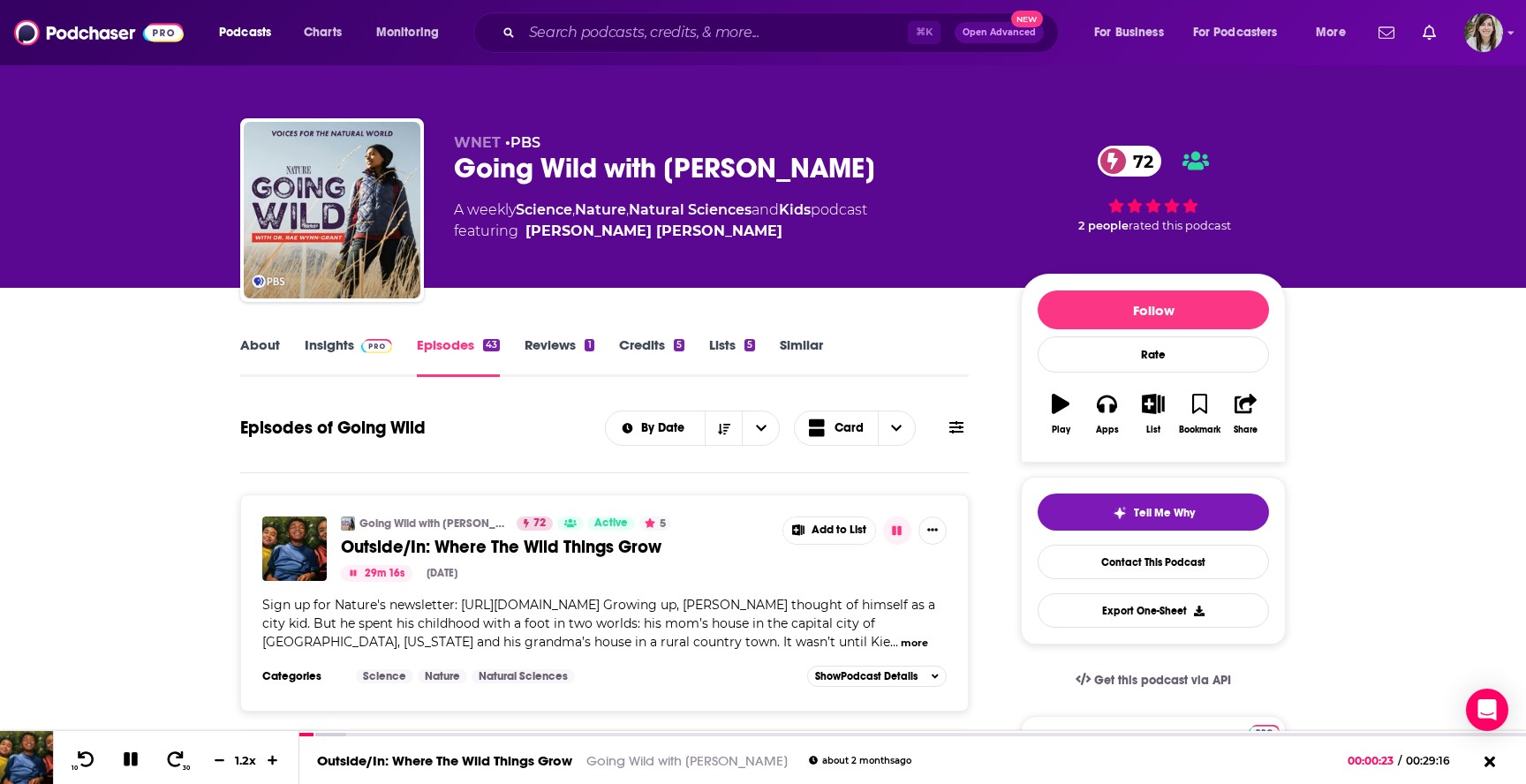
click at [322, 348] on link "Insights" at bounding box center [348, 356] width 88 height 40
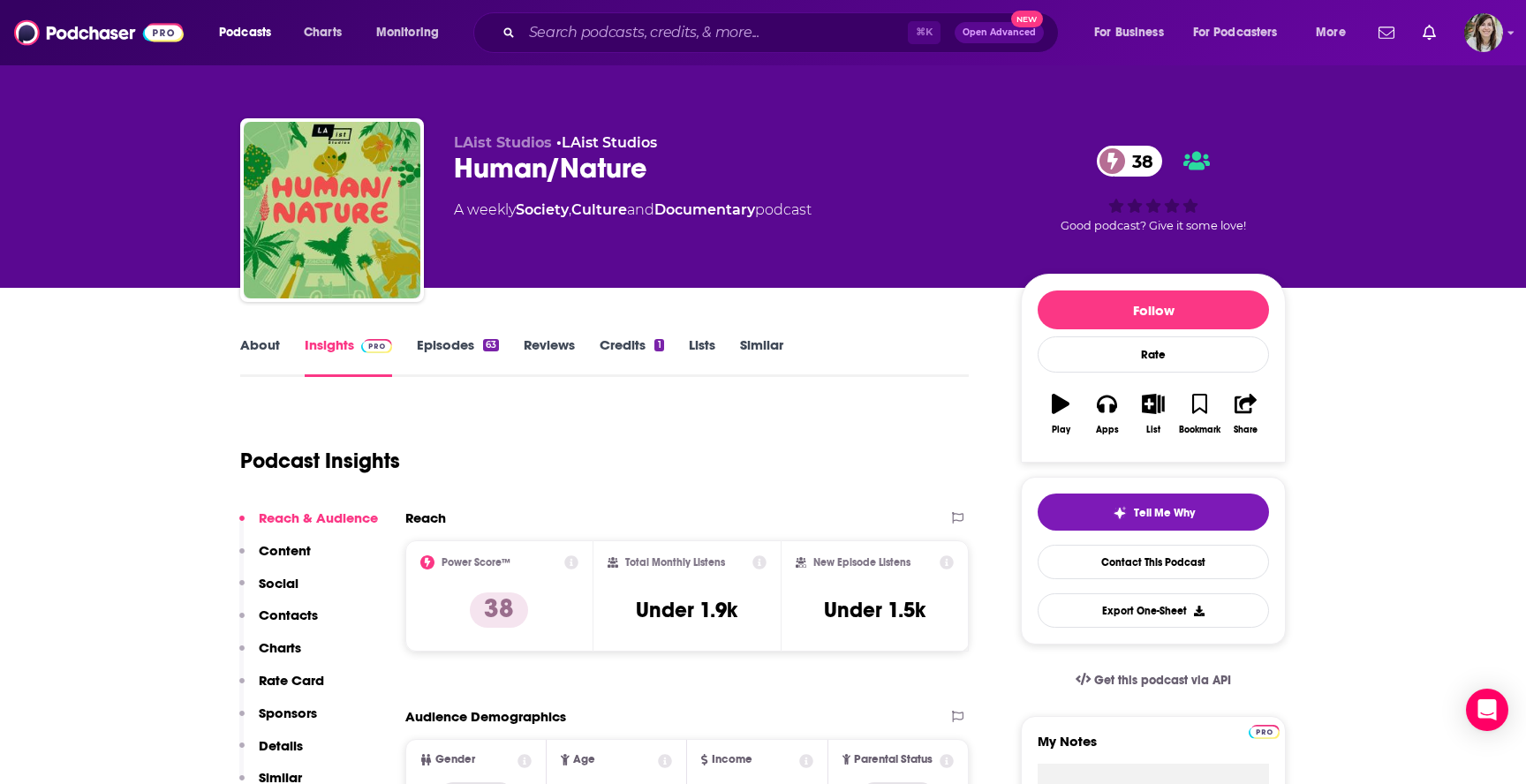
click at [446, 343] on link "Episodes 63" at bounding box center [457, 356] width 82 height 40
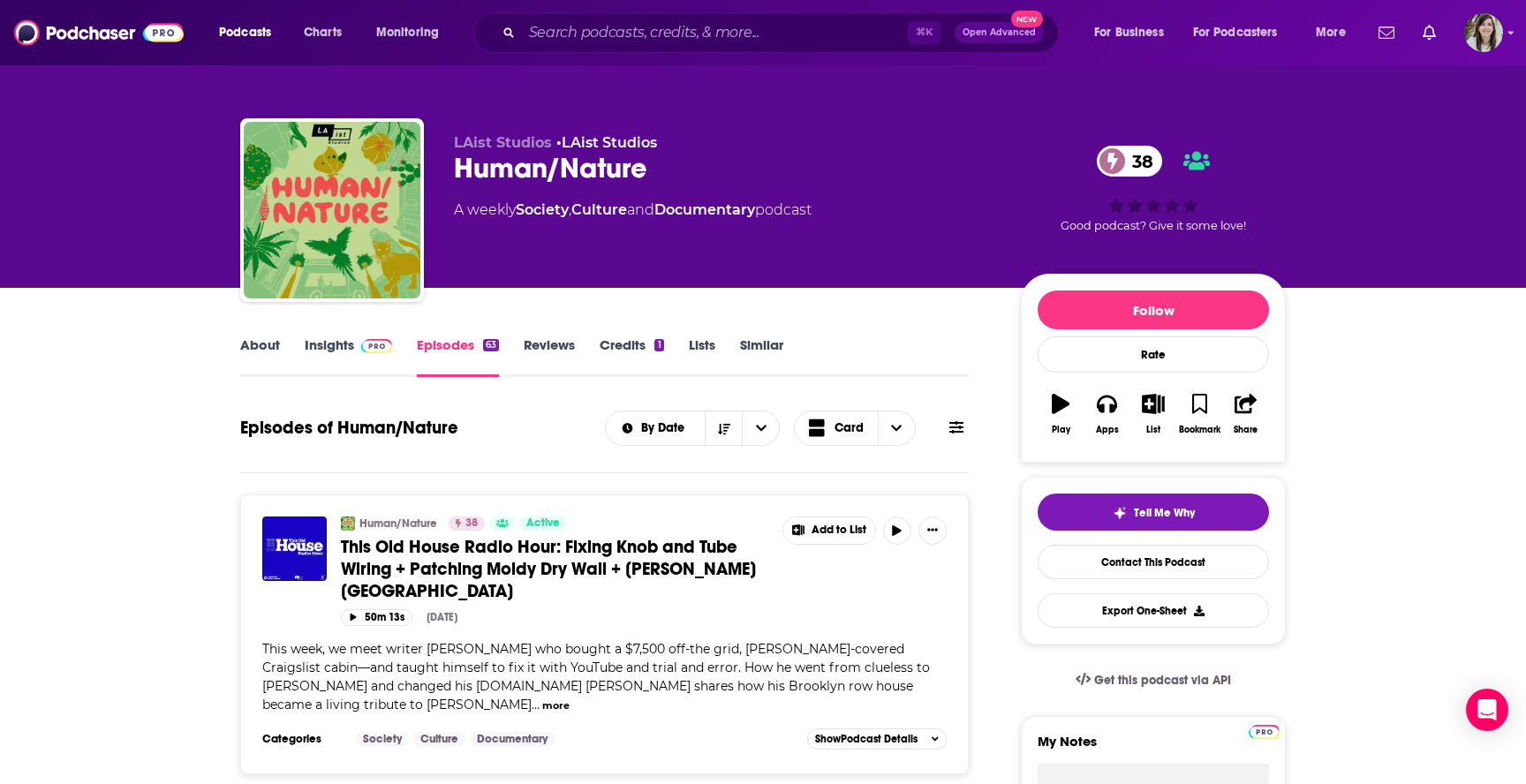
click at [761, 347] on link "Similar" at bounding box center [762, 356] width 43 height 40
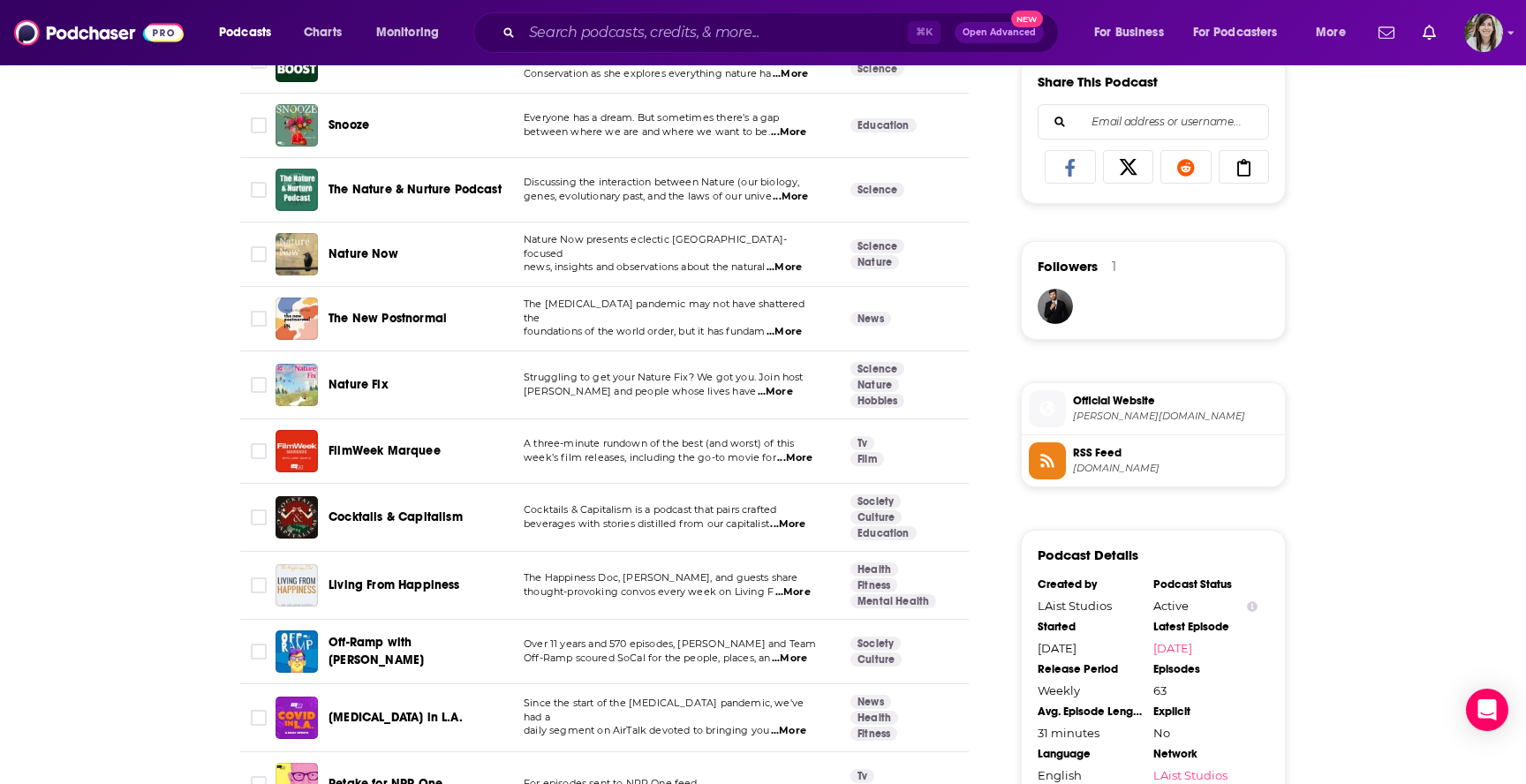
scroll to position [1084, 0]
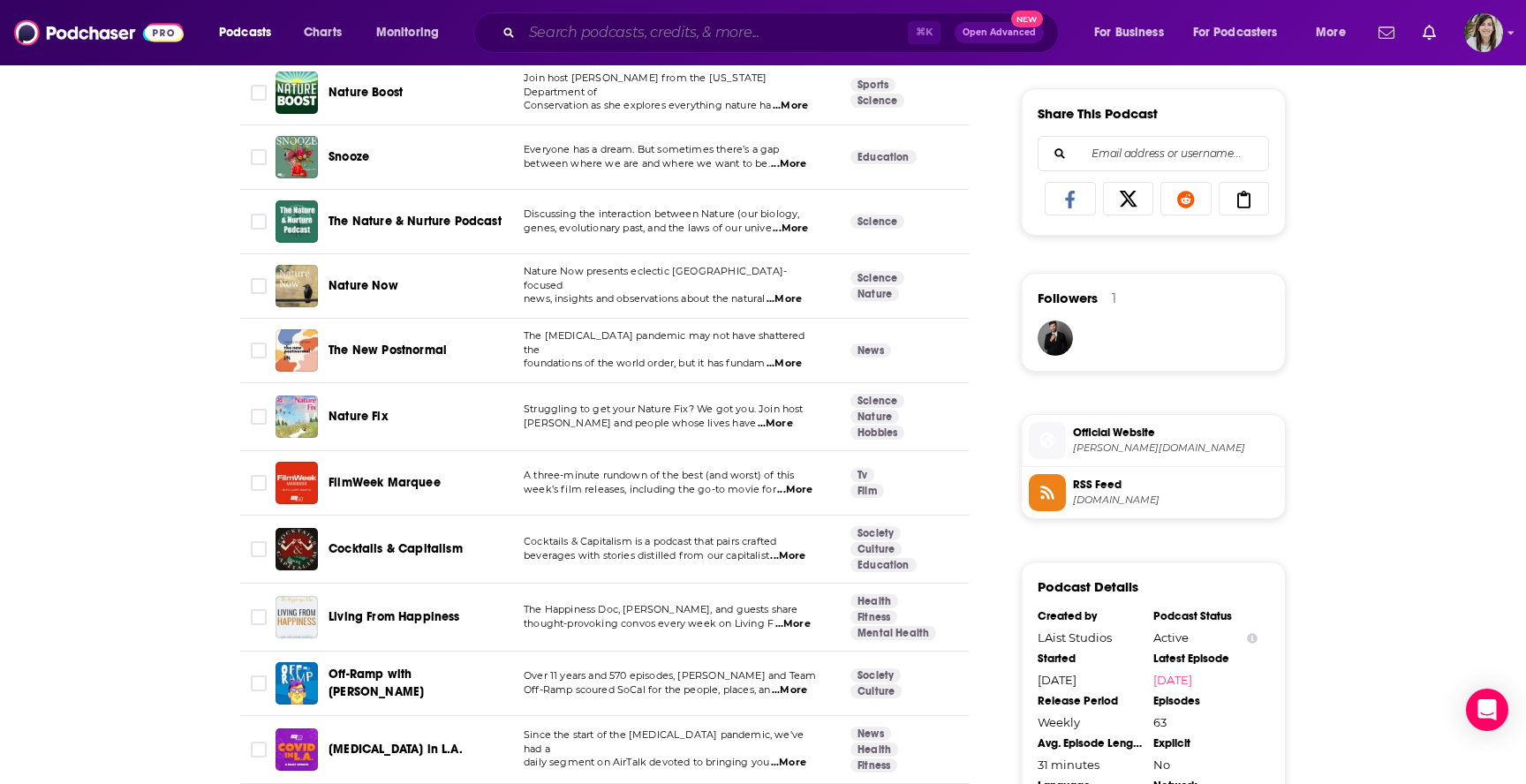
click at [633, 32] on input "Search podcasts, credits, & more..." at bounding box center [714, 33] width 386 height 29
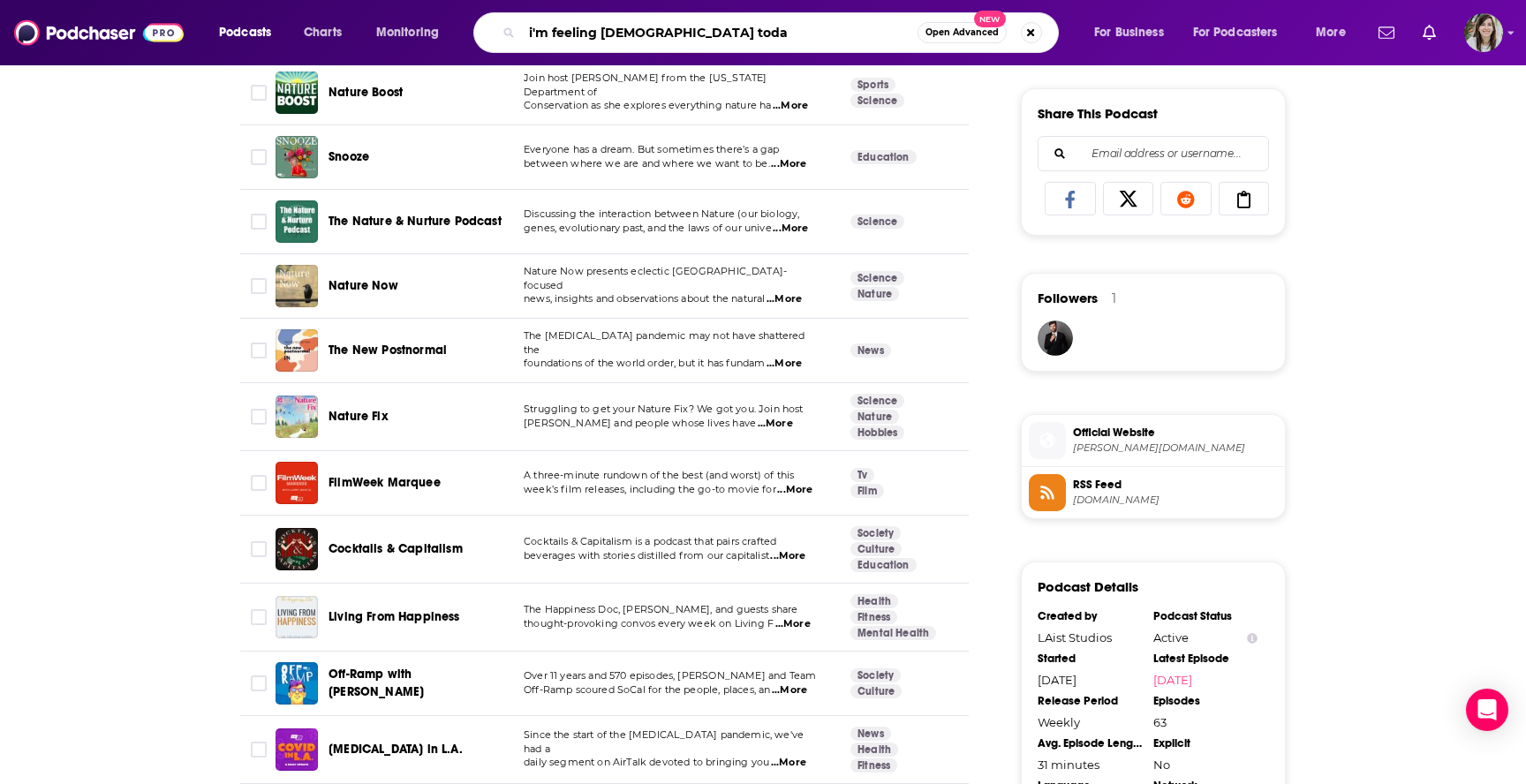
type input "i'm feeling [DEMOGRAPHIC_DATA] [DATE]"
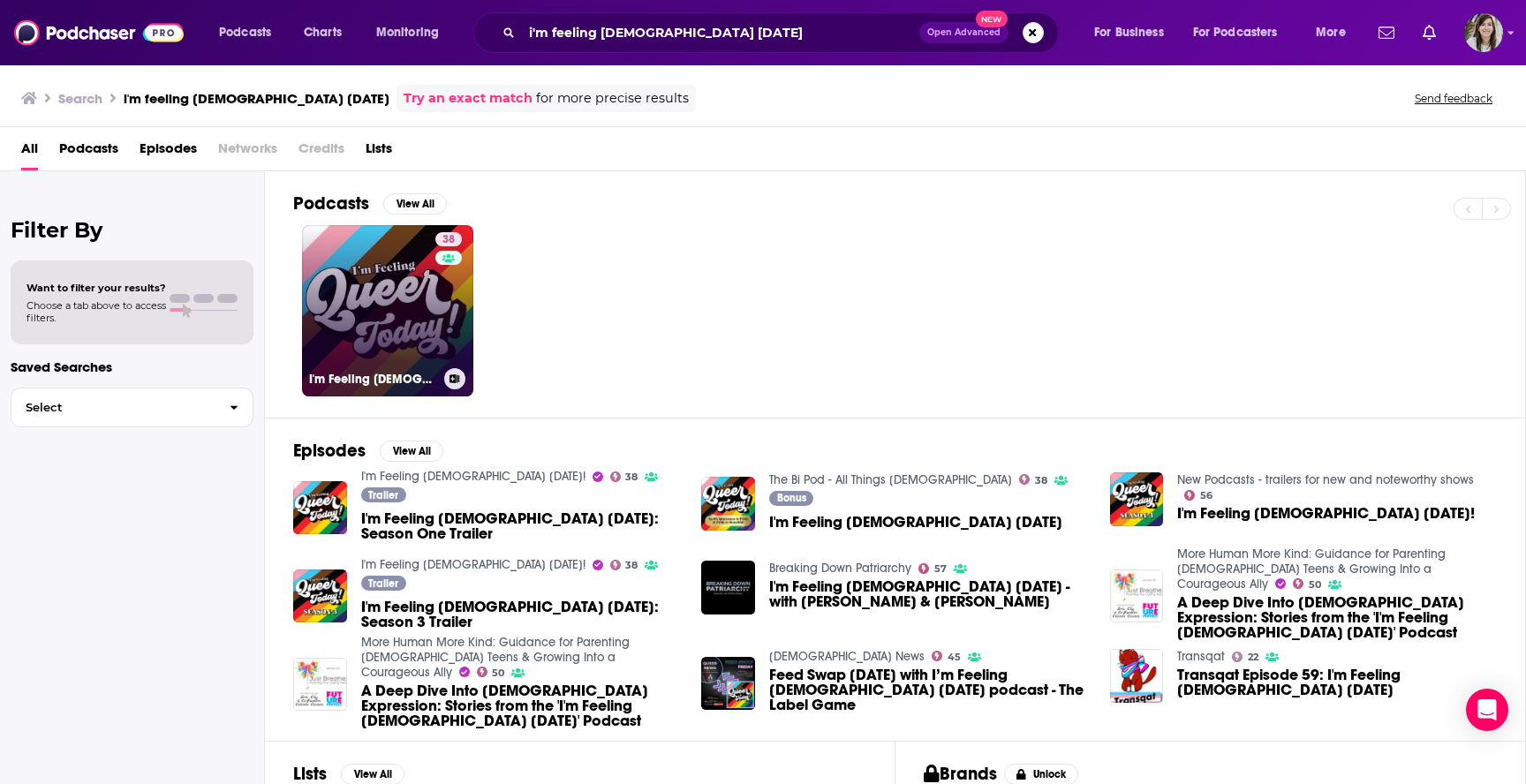
click at [386, 278] on link "38 I'm Feeling Queer Today!" at bounding box center [387, 310] width 171 height 171
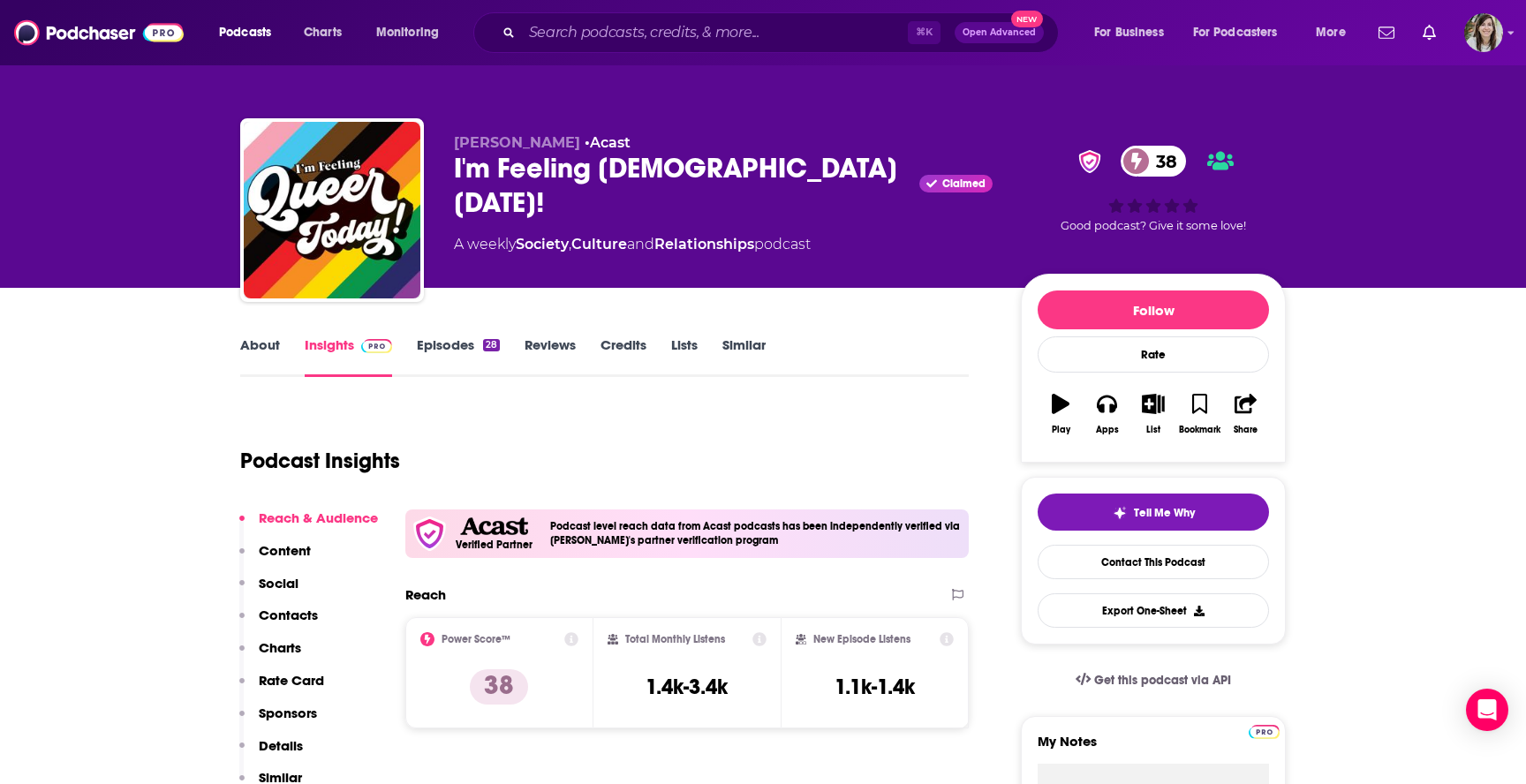
click at [258, 342] on link "About" at bounding box center [260, 356] width 40 height 40
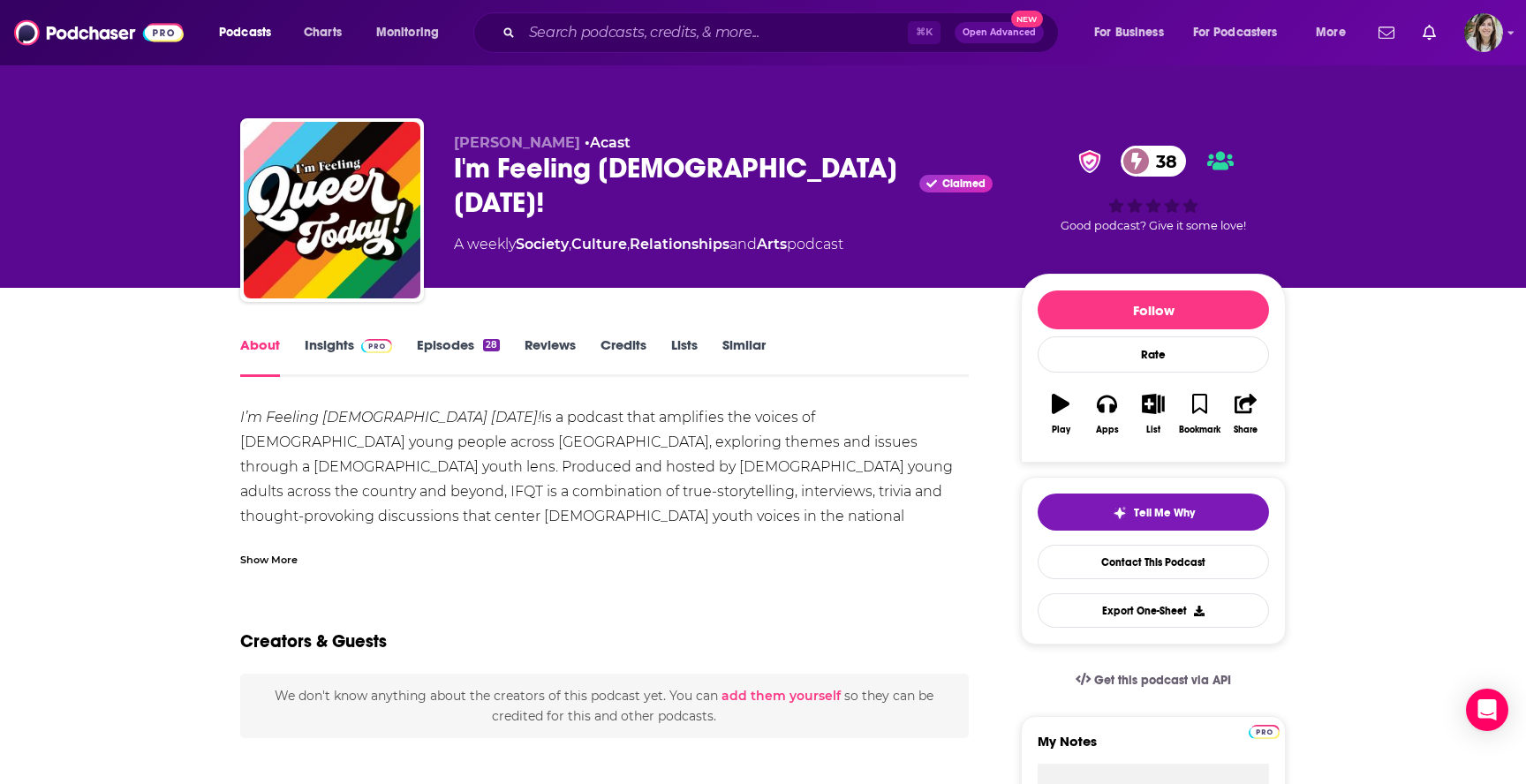
click at [429, 356] on link "Episodes 28" at bounding box center [458, 356] width 83 height 40
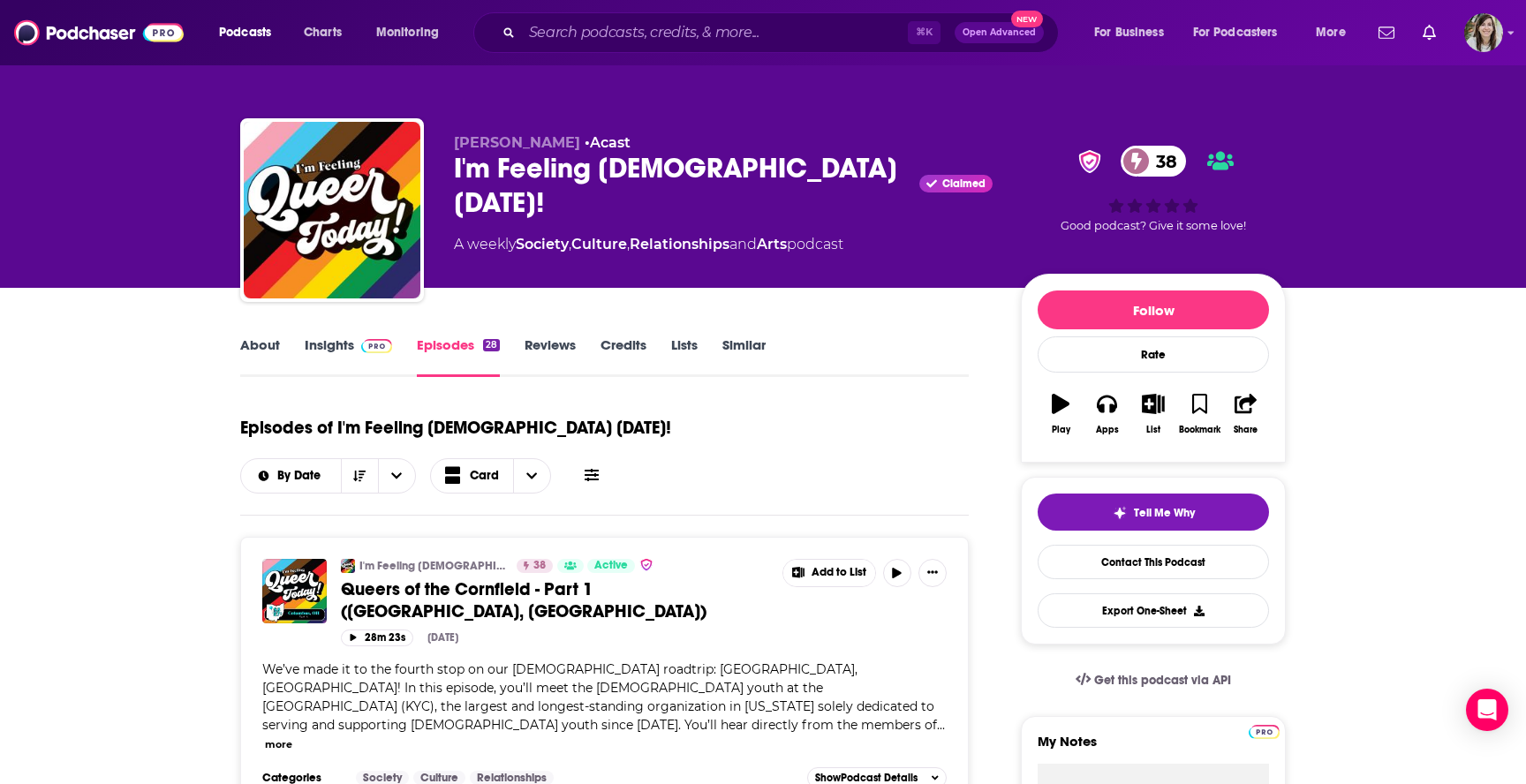
click at [247, 358] on link "About" at bounding box center [260, 356] width 40 height 40
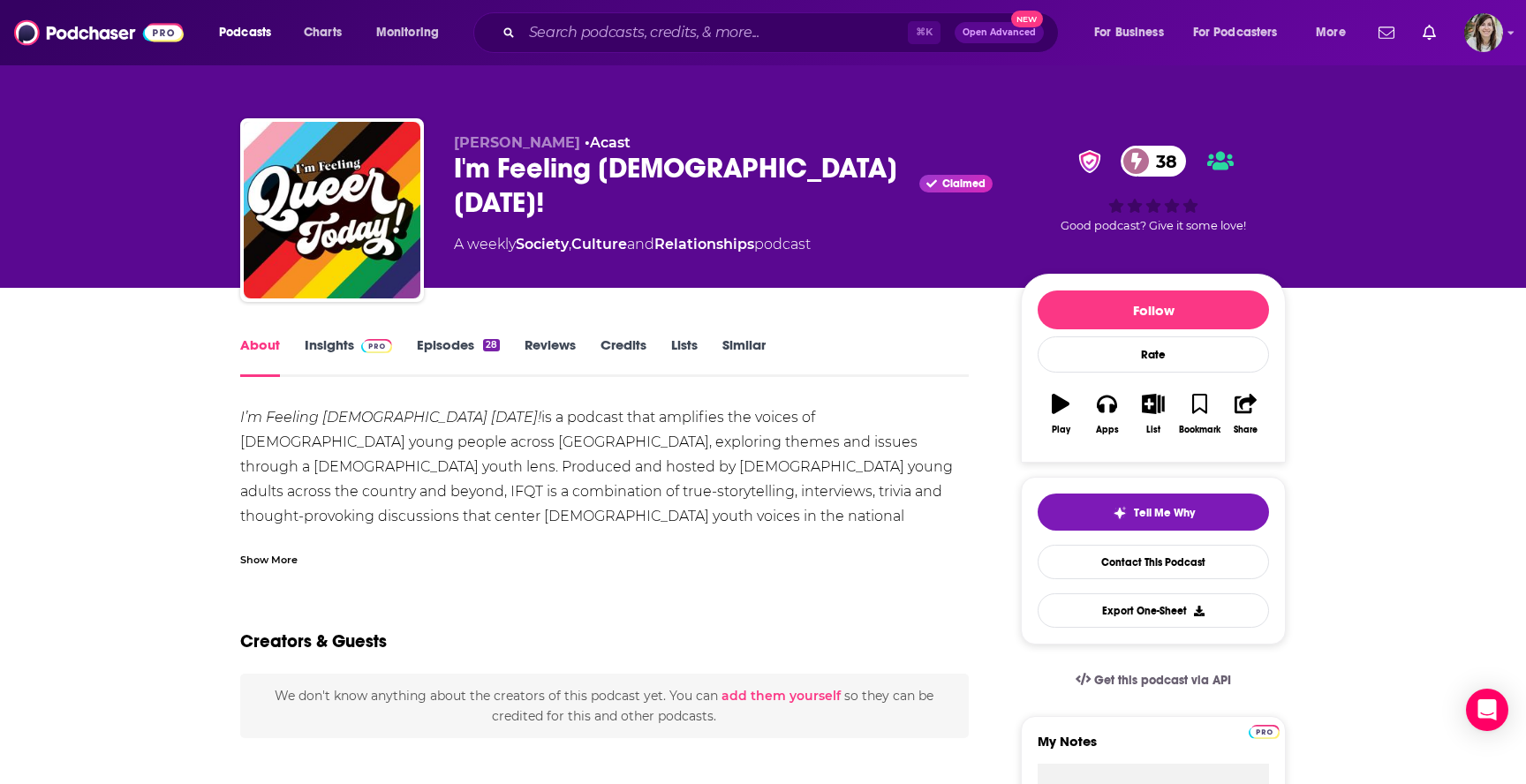
click at [338, 337] on link "Insights" at bounding box center [348, 356] width 88 height 40
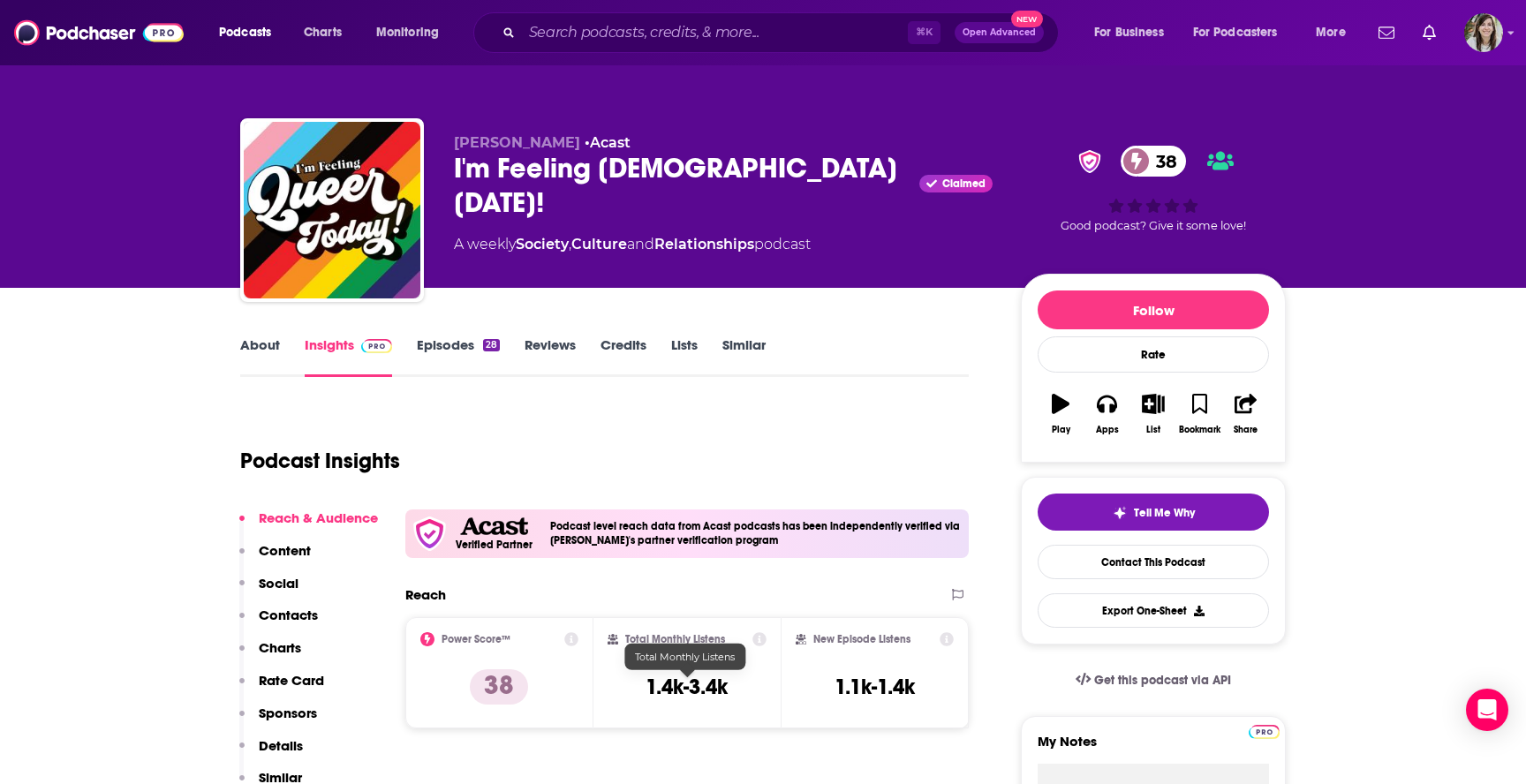
click at [685, 703] on div "Total Monthly Listens 1.4k-3.4k" at bounding box center [687, 672] width 160 height 81
click at [661, 600] on div "Reach" at bounding box center [669, 594] width 527 height 17
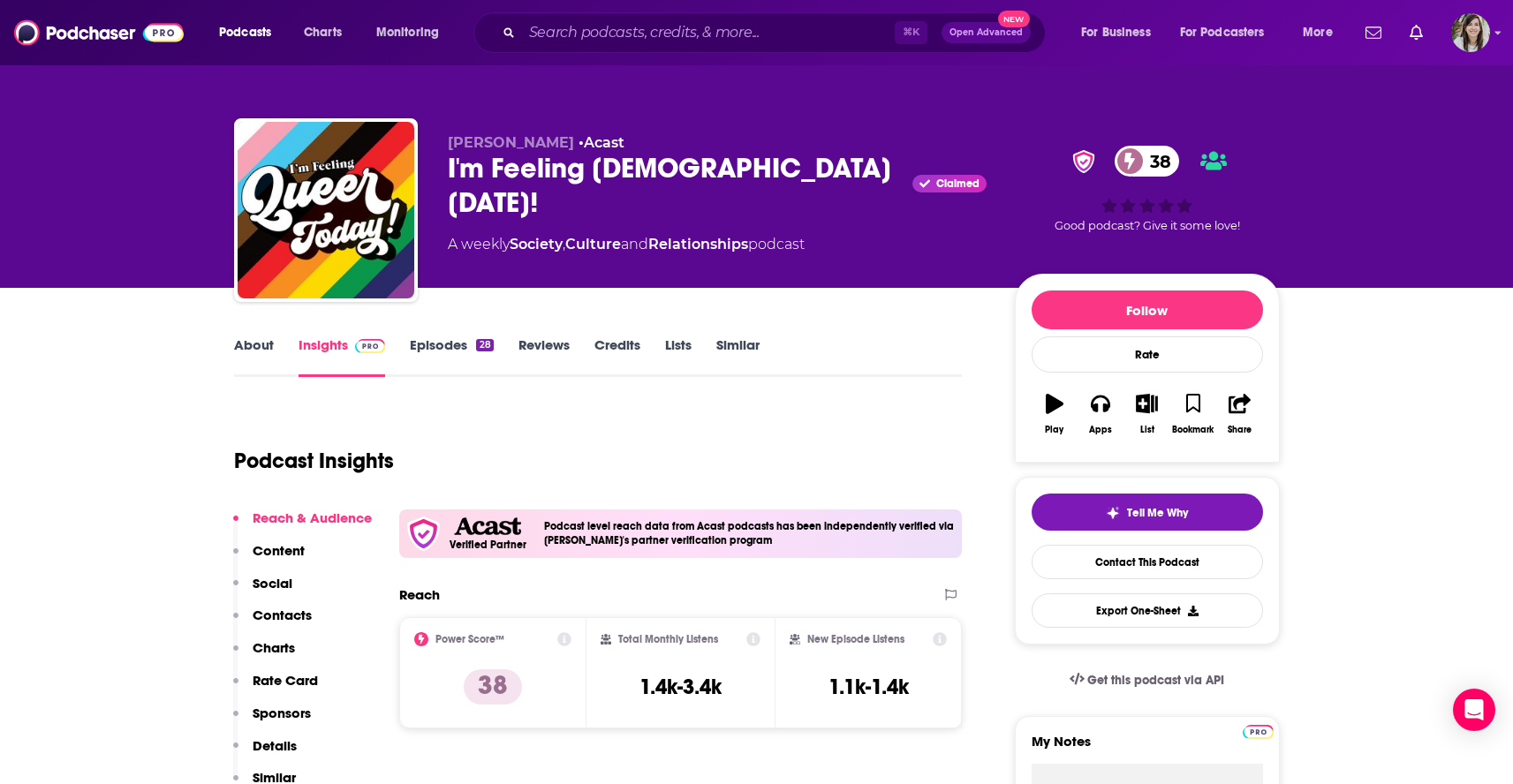
click at [744, 344] on link "Similar" at bounding box center [738, 356] width 43 height 40
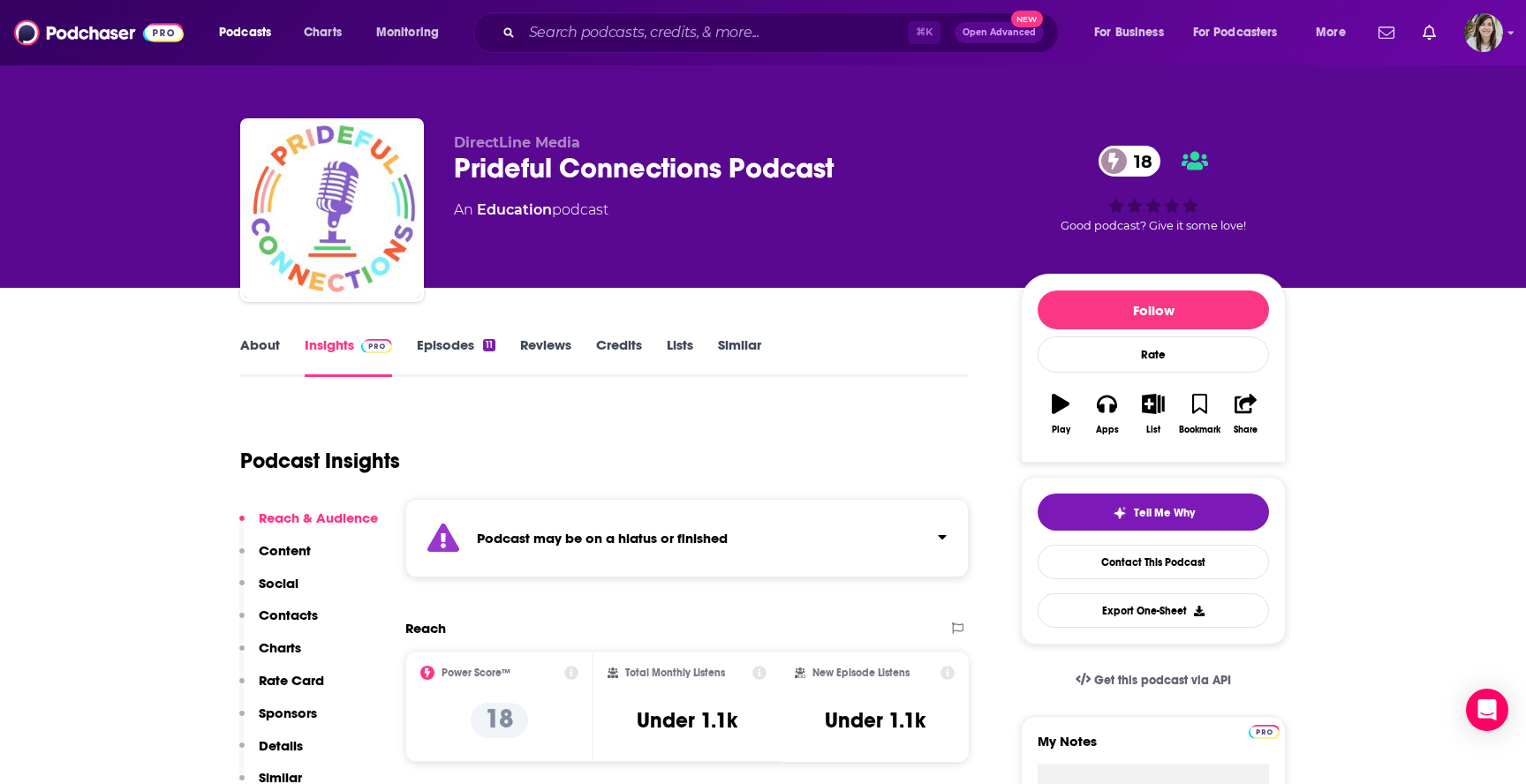
click at [446, 351] on link "Episodes 11" at bounding box center [456, 356] width 79 height 40
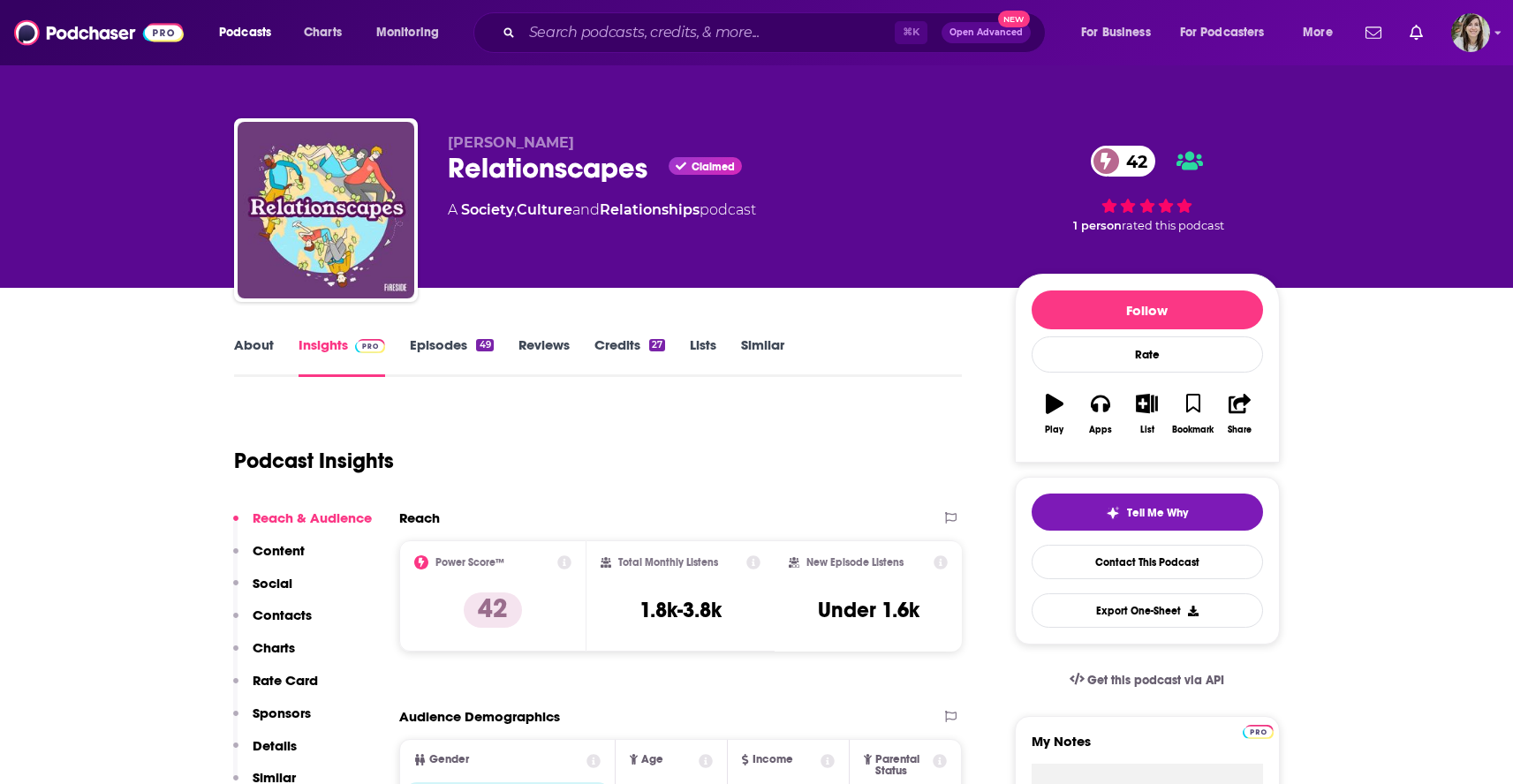
click at [255, 343] on link "About" at bounding box center [254, 356] width 40 height 40
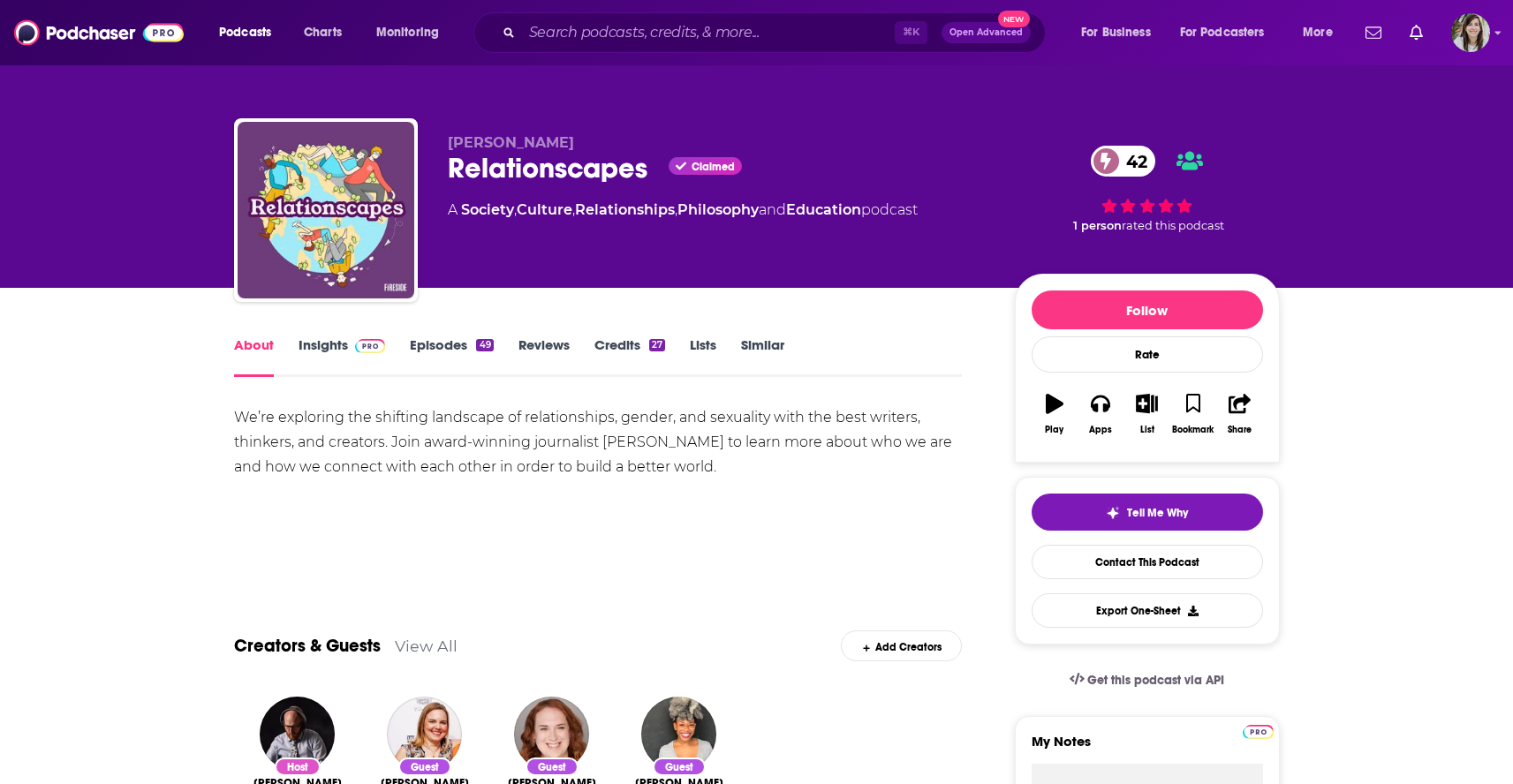
click at [430, 345] on link "Episodes 49" at bounding box center [451, 356] width 83 height 40
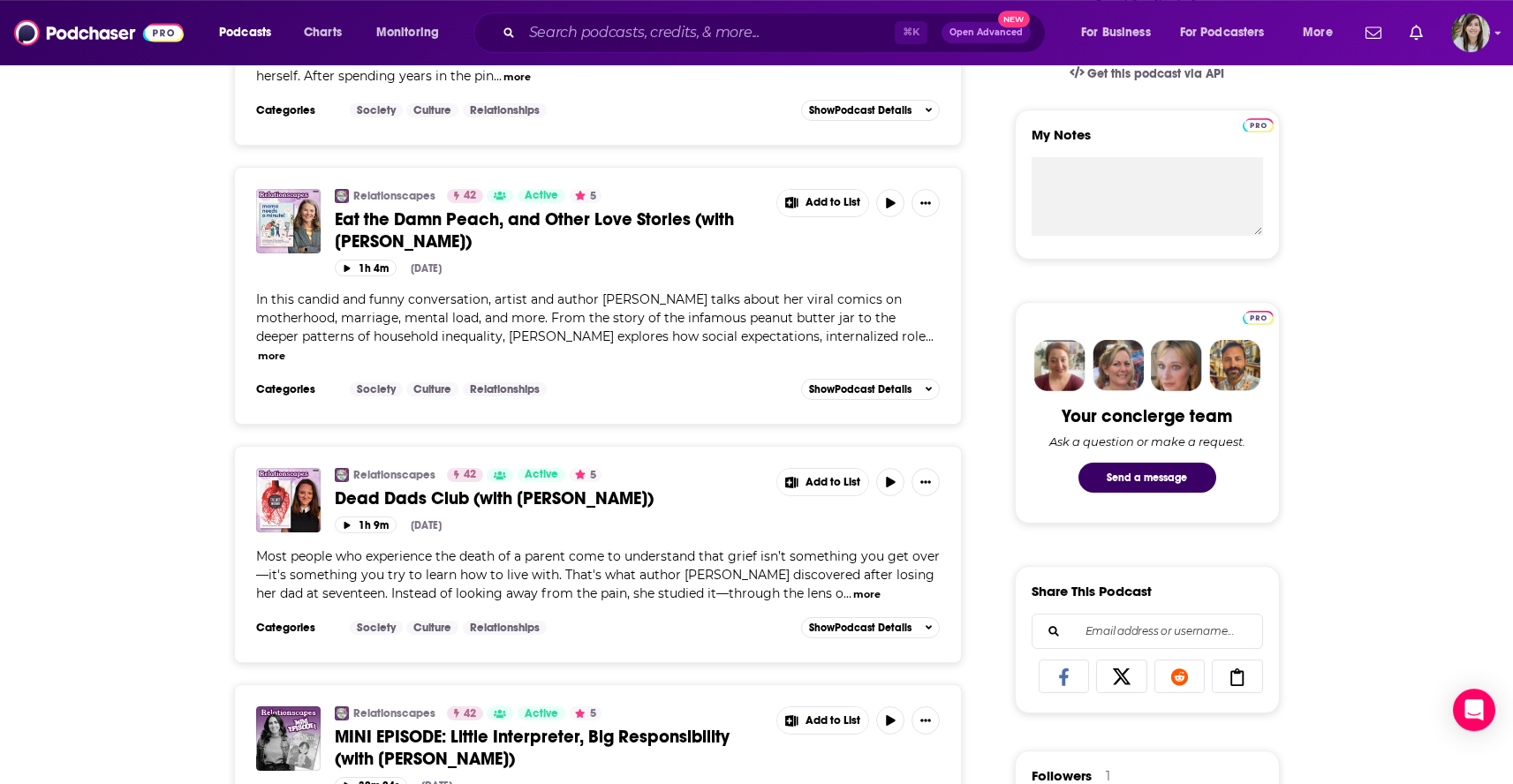
scroll to position [607, 0]
click at [894, 206] on icon "button" at bounding box center [890, 201] width 13 height 11
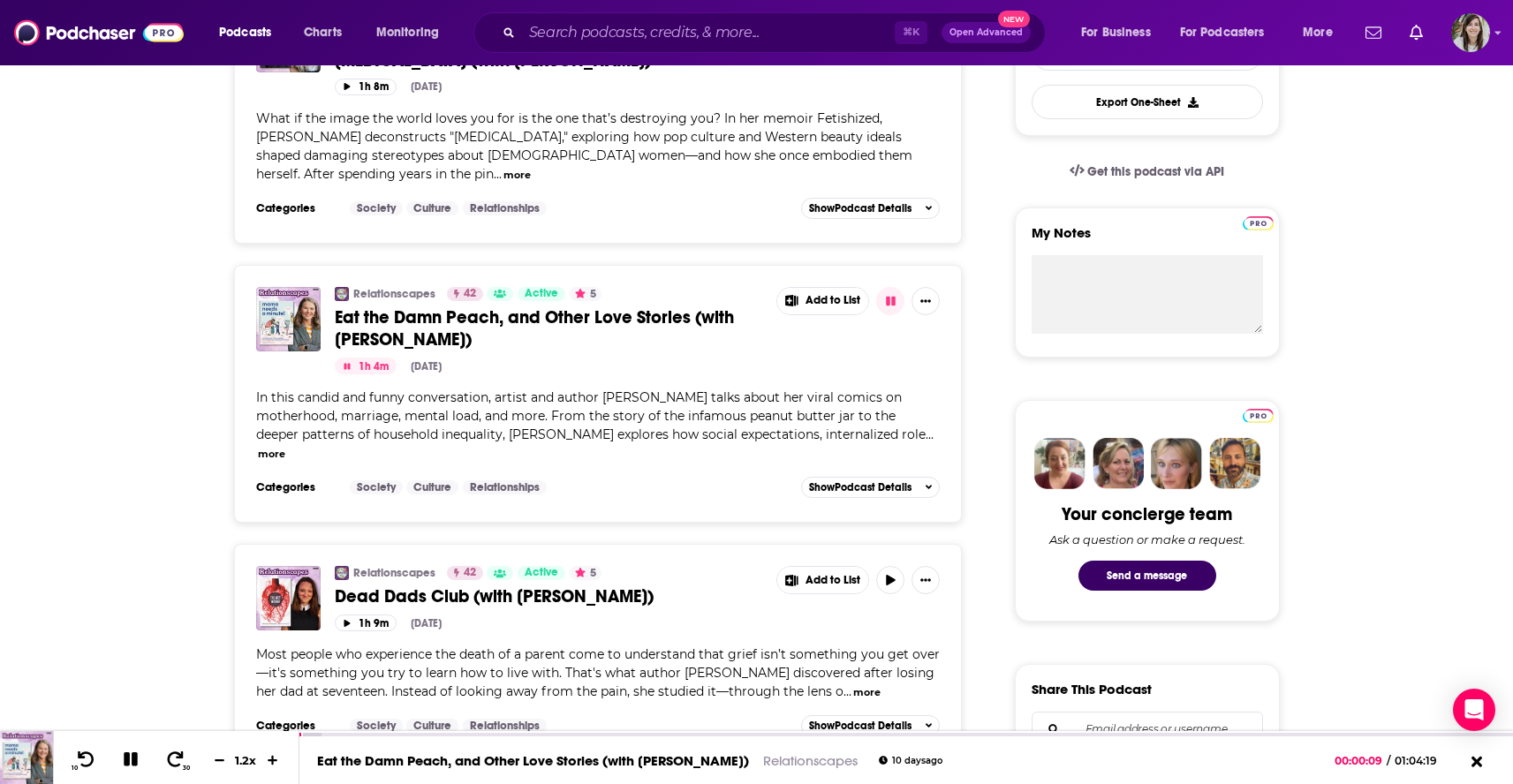
scroll to position [0, 0]
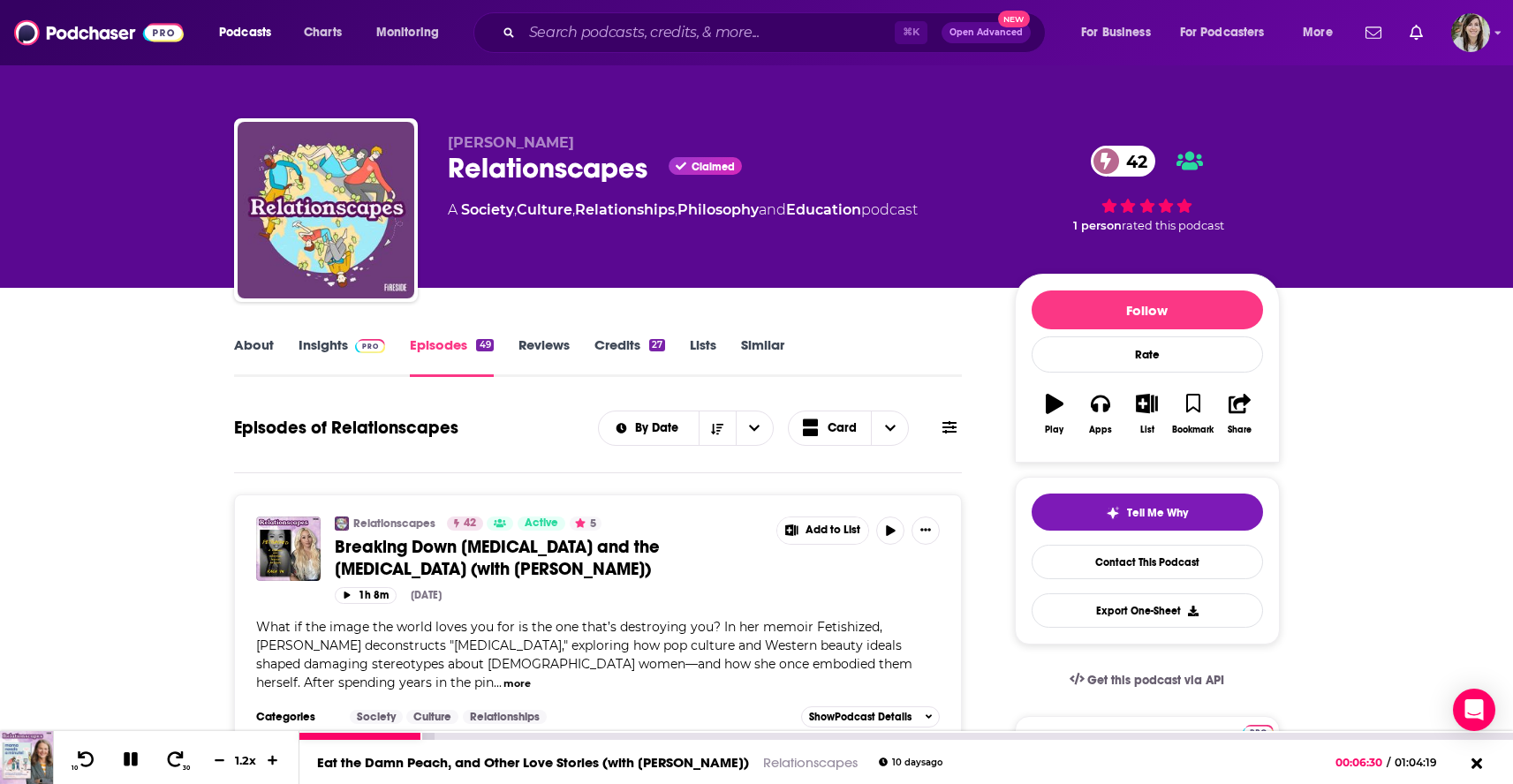
click at [126, 732] on div "10 30 1.2 x" at bounding box center [176, 757] width 246 height 53
click at [126, 756] on icon at bounding box center [130, 759] width 21 height 16
click at [126, 756] on icon at bounding box center [129, 759] width 15 height 18
click at [123, 761] on icon at bounding box center [130, 759] width 14 height 14
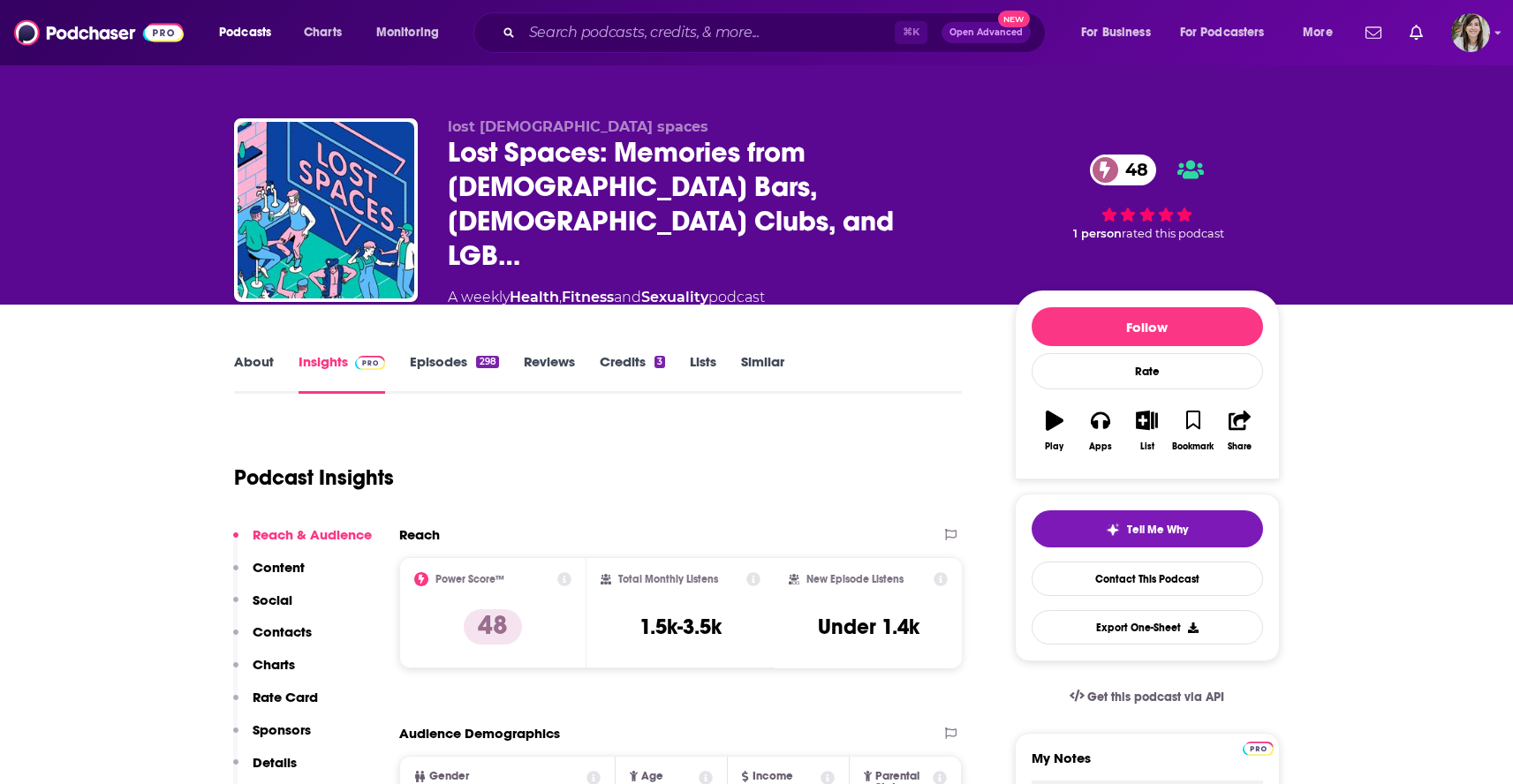
click at [463, 354] on link "Episodes 298" at bounding box center [453, 373] width 88 height 40
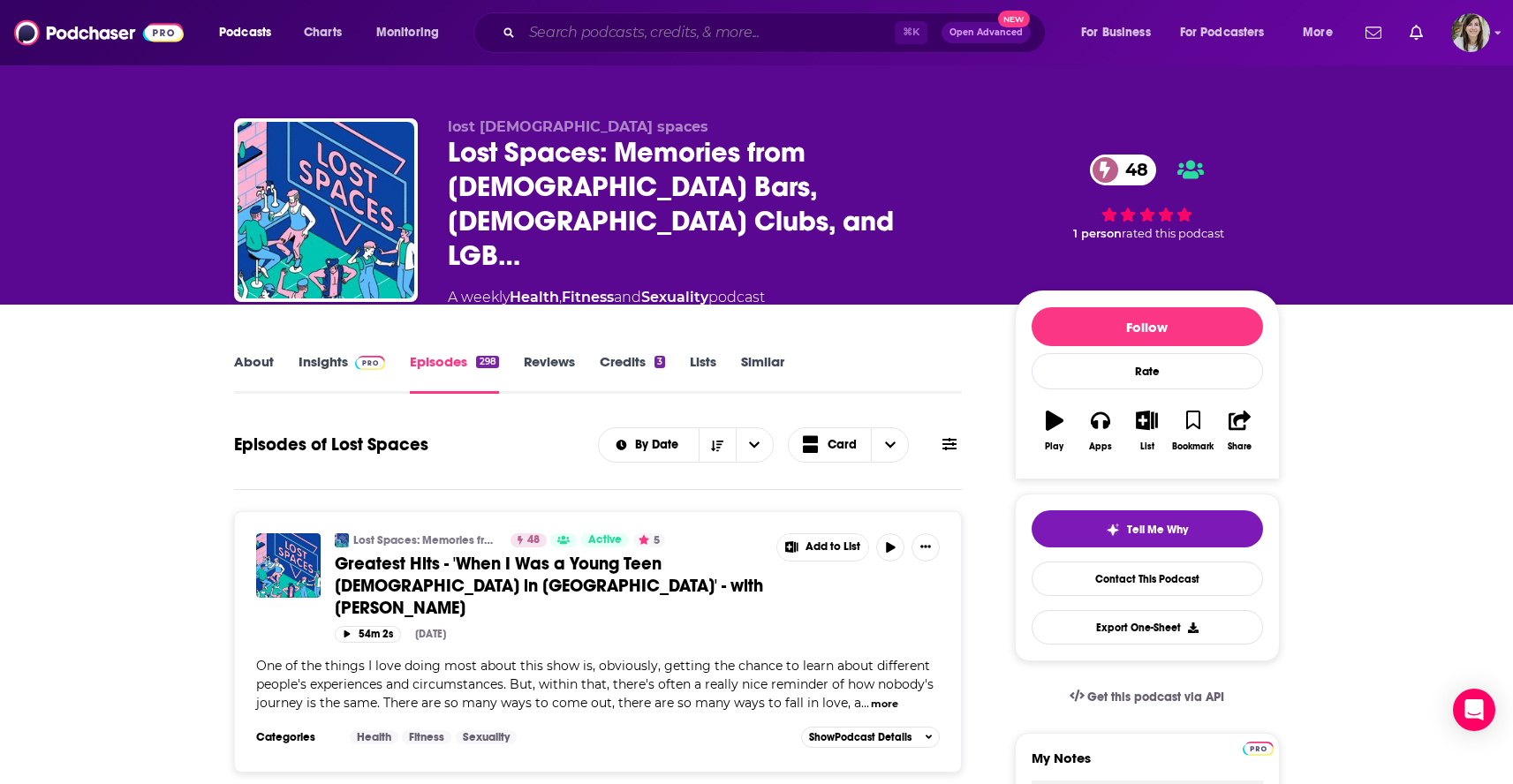
click at [590, 40] on input "Search podcasts, credits, & more..." at bounding box center [707, 33] width 372 height 29
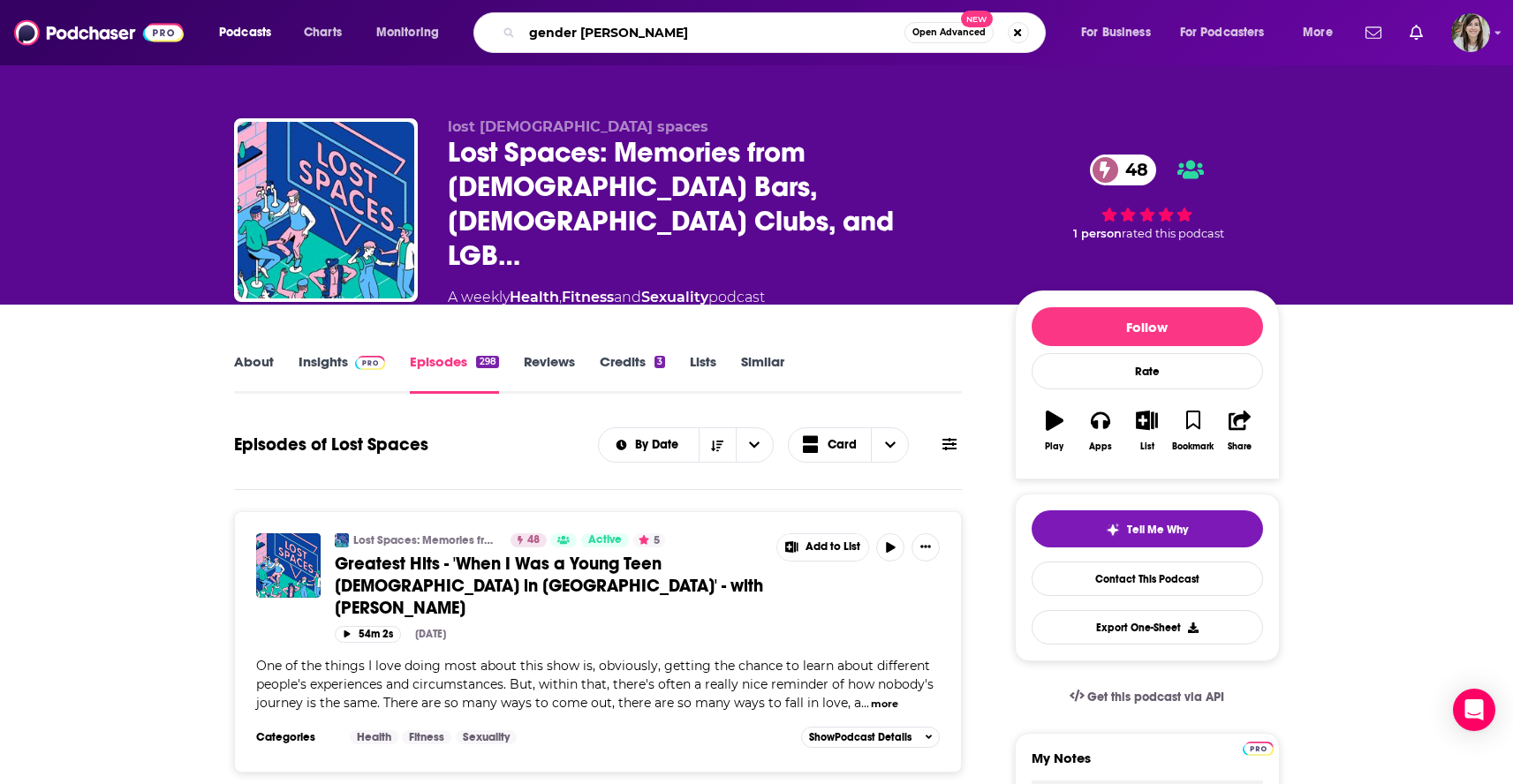
type input "gender stories"
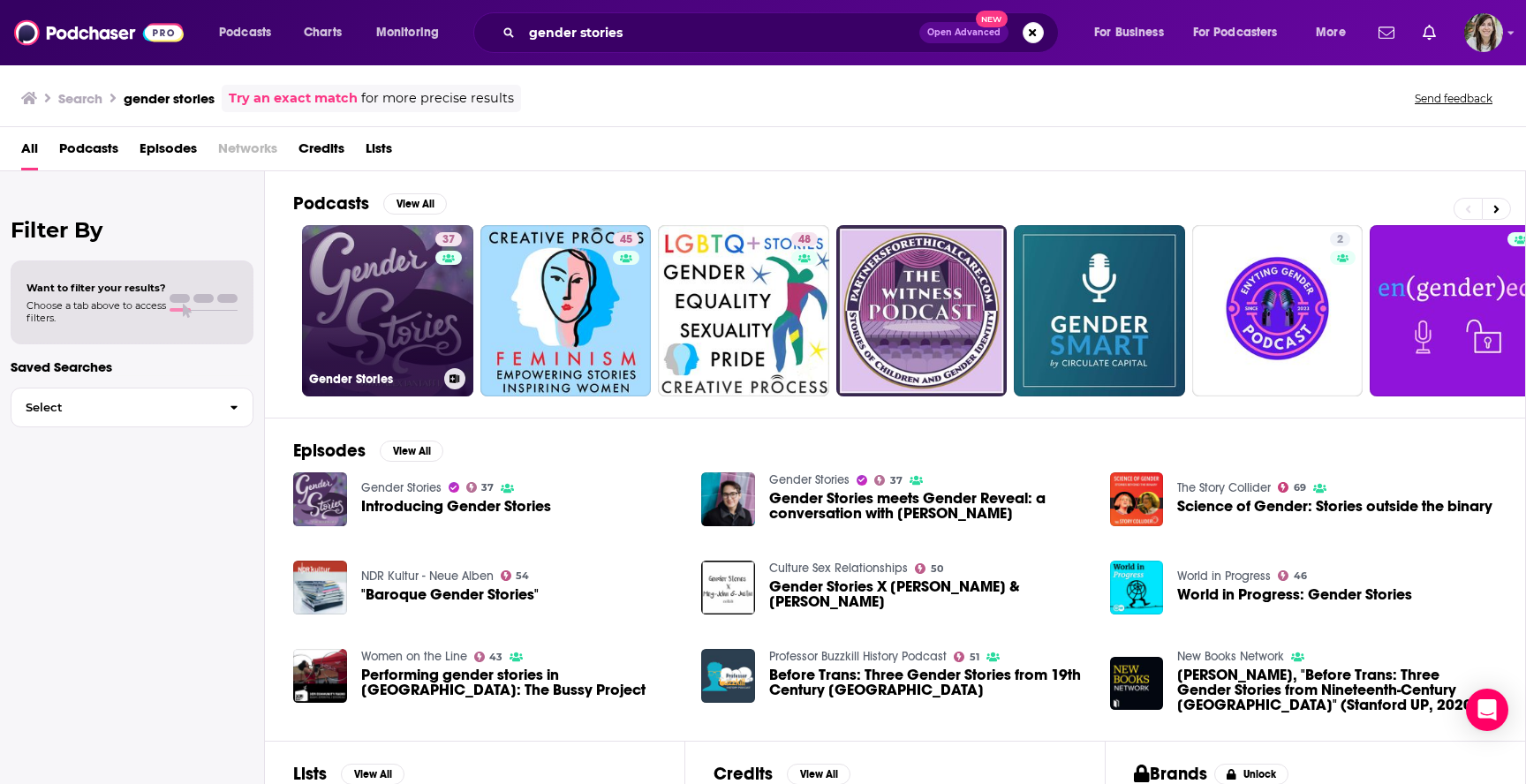
click at [325, 247] on link "37 Gender Stories" at bounding box center [387, 310] width 171 height 171
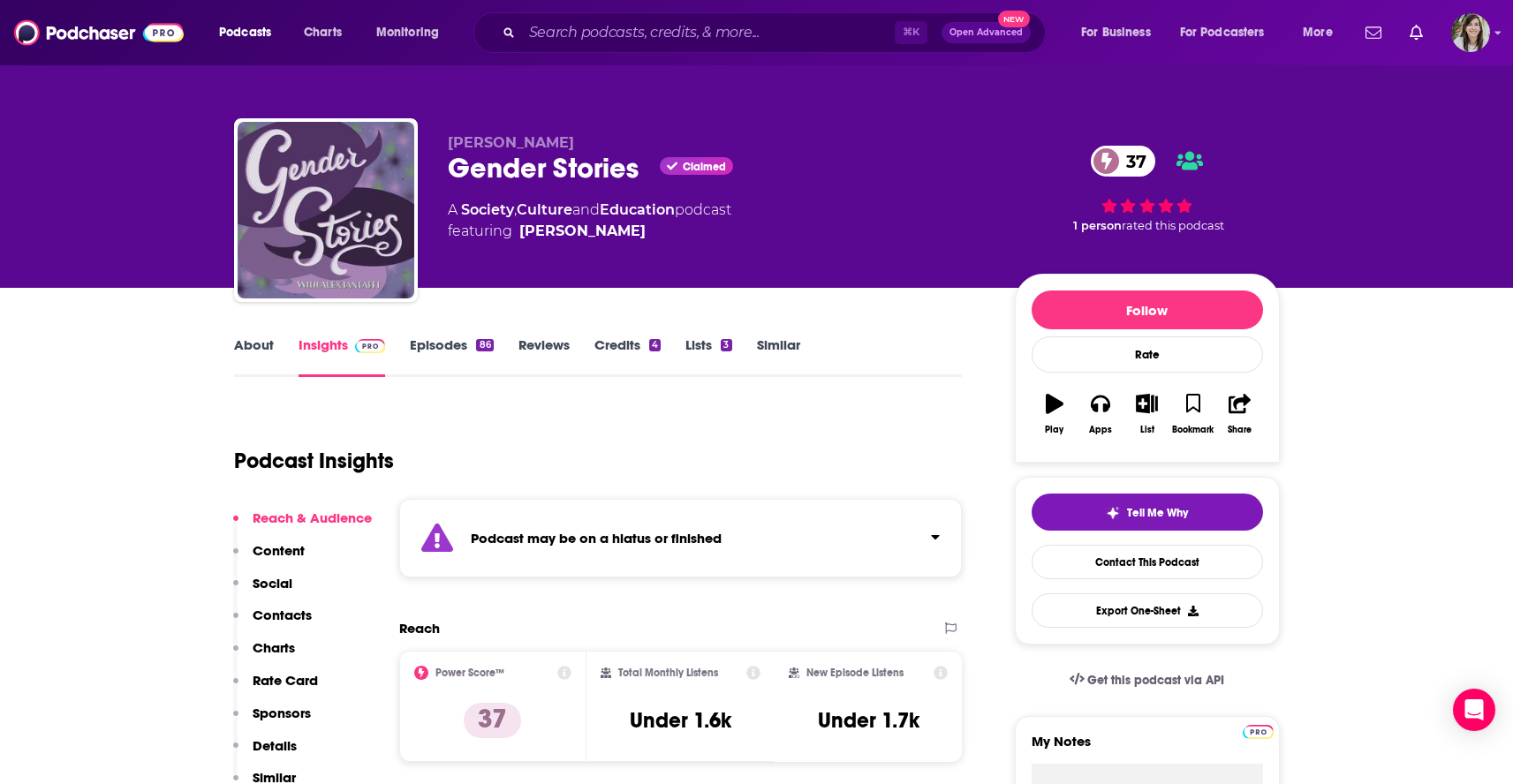
click at [420, 356] on link "Episodes 86" at bounding box center [451, 356] width 83 height 40
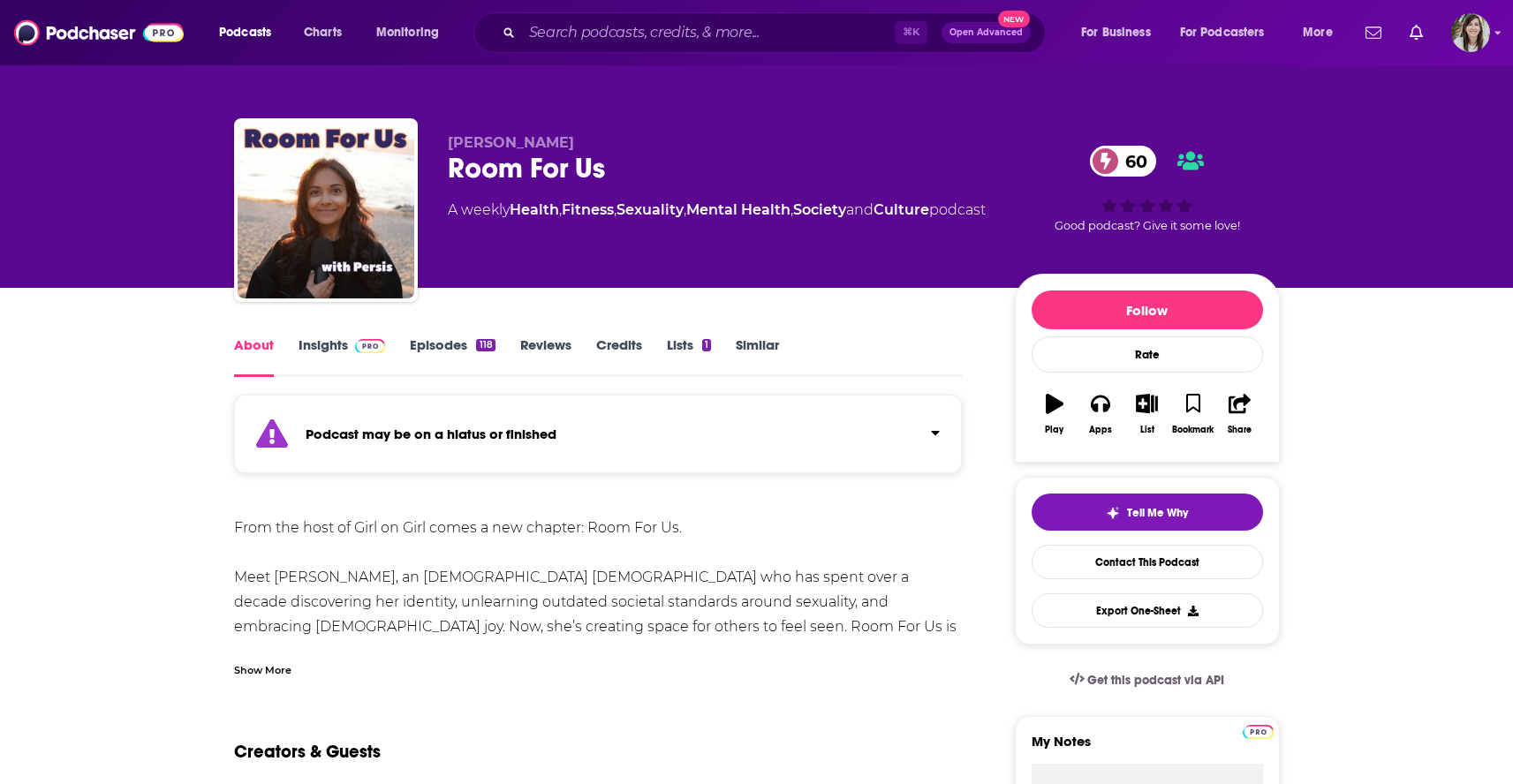
click at [334, 350] on link "Insights" at bounding box center [342, 356] width 88 height 40
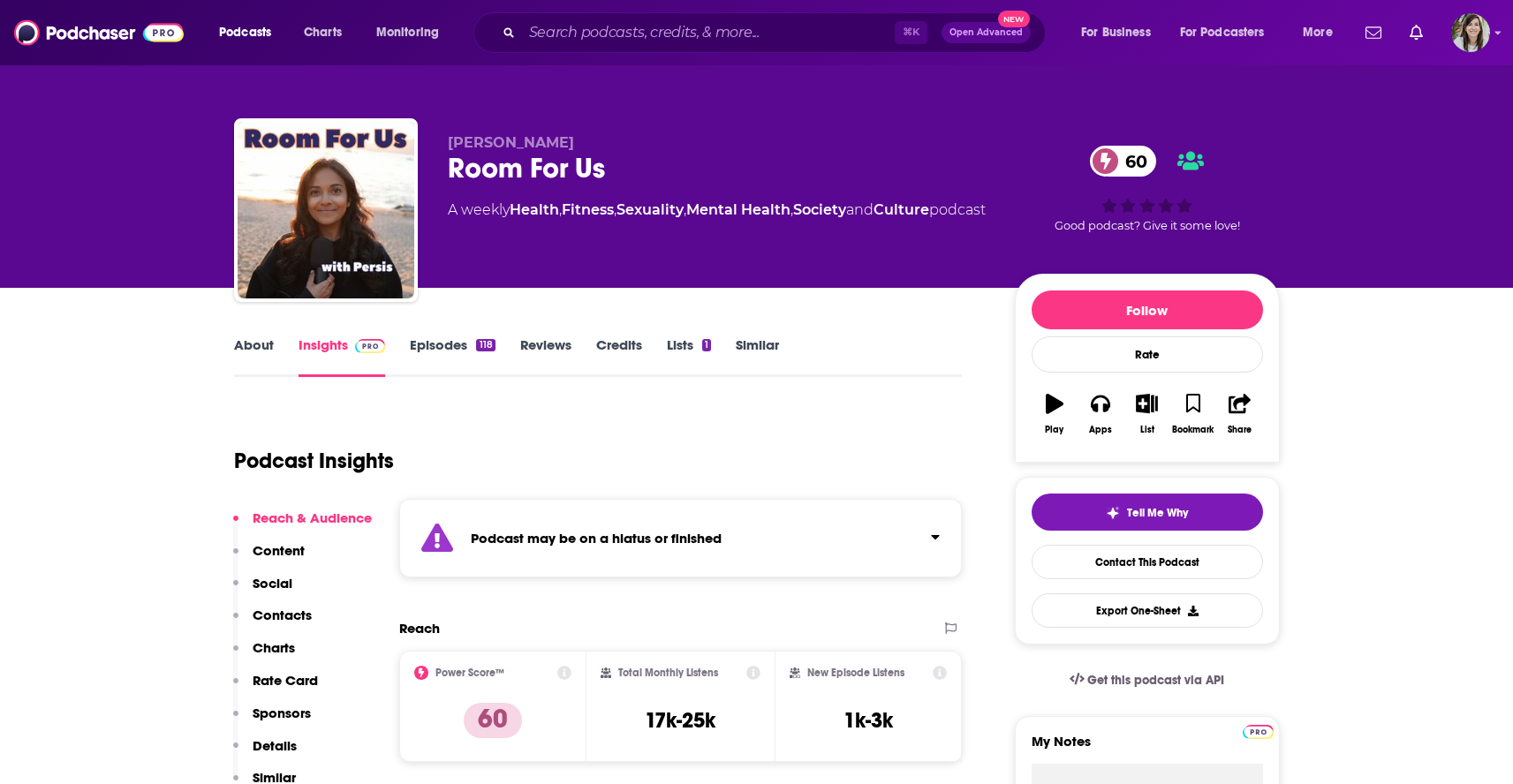
click at [425, 354] on link "Episodes 118" at bounding box center [452, 356] width 85 height 40
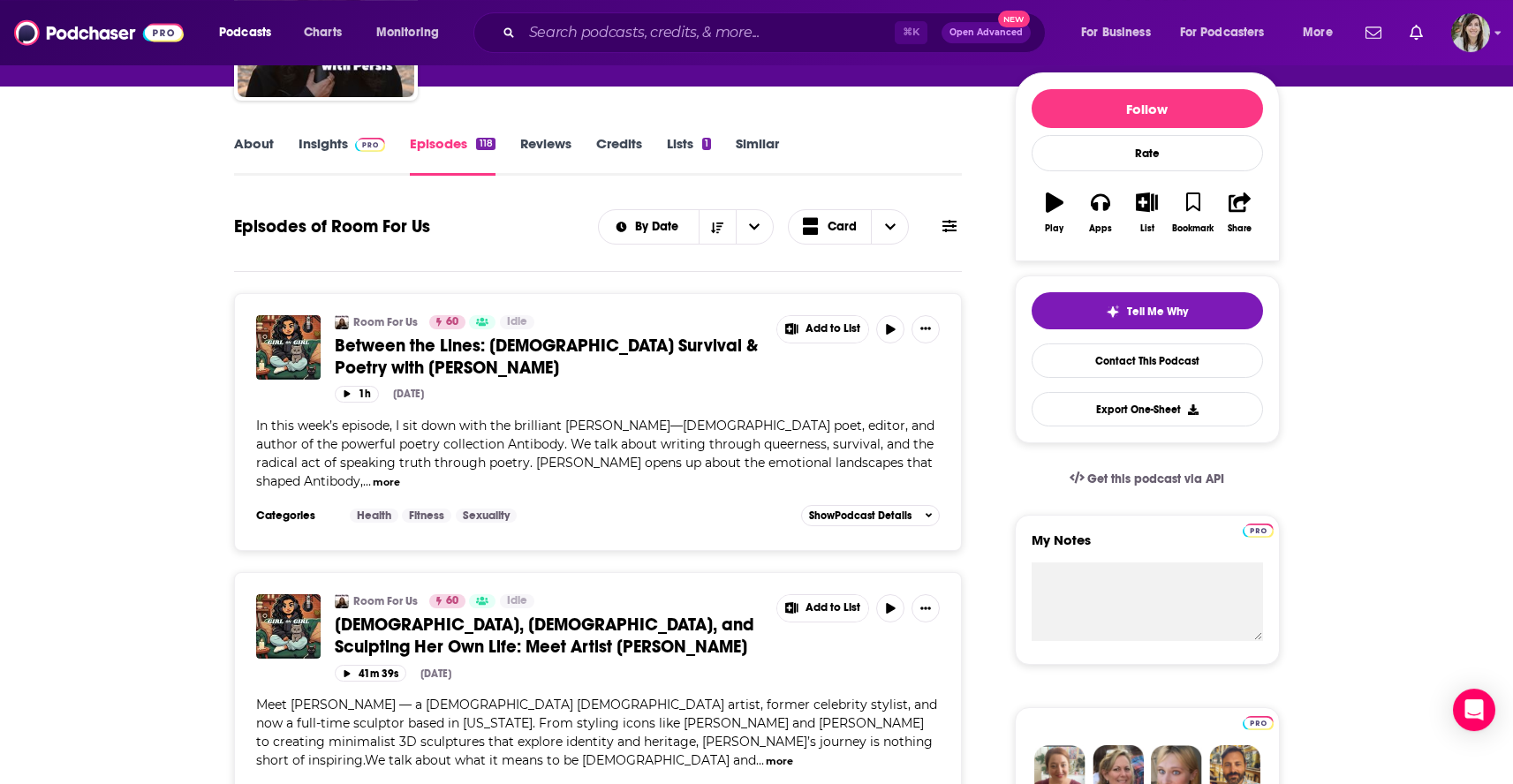
scroll to position [240, 0]
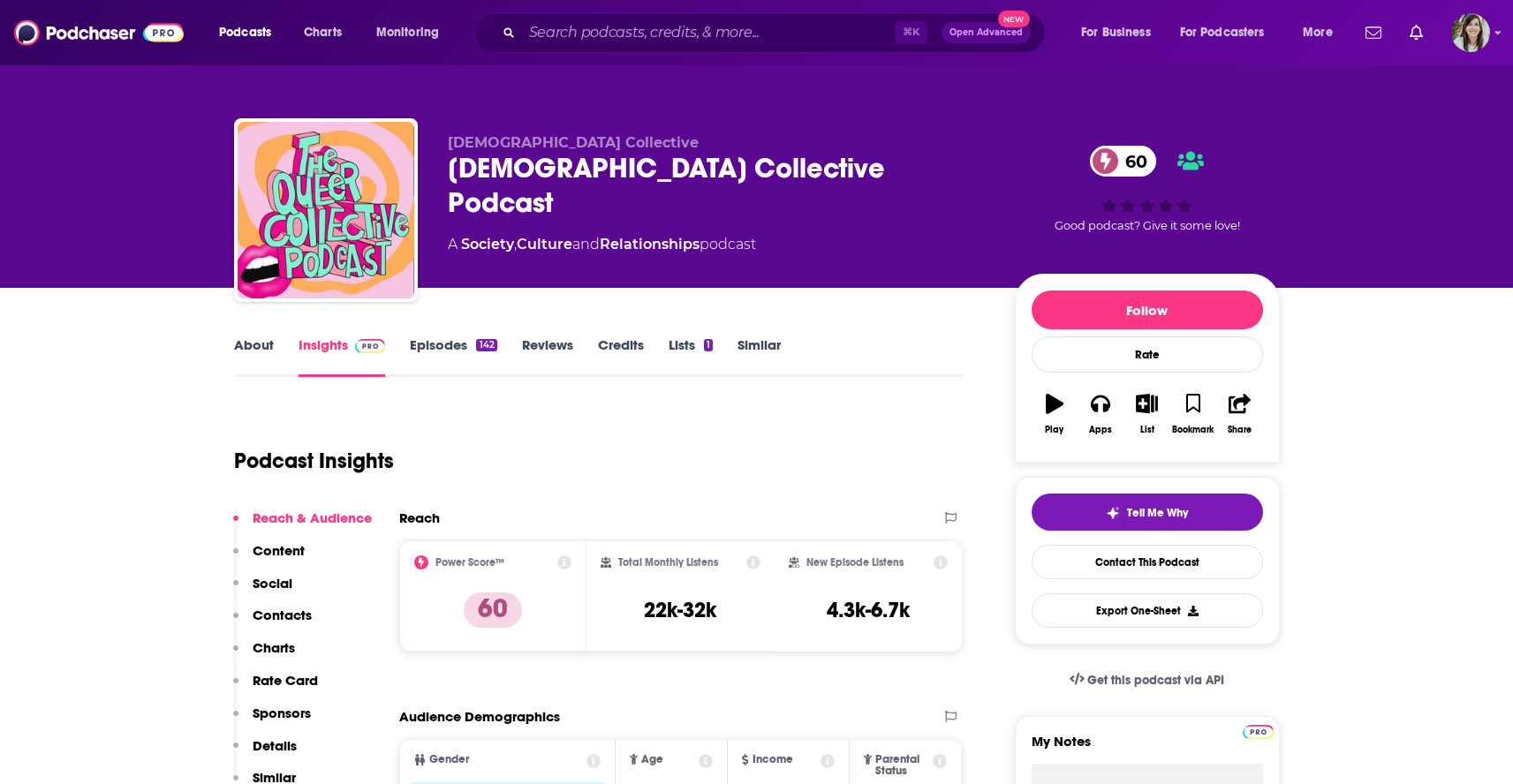
click at [253, 344] on link "About" at bounding box center [254, 356] width 40 height 40
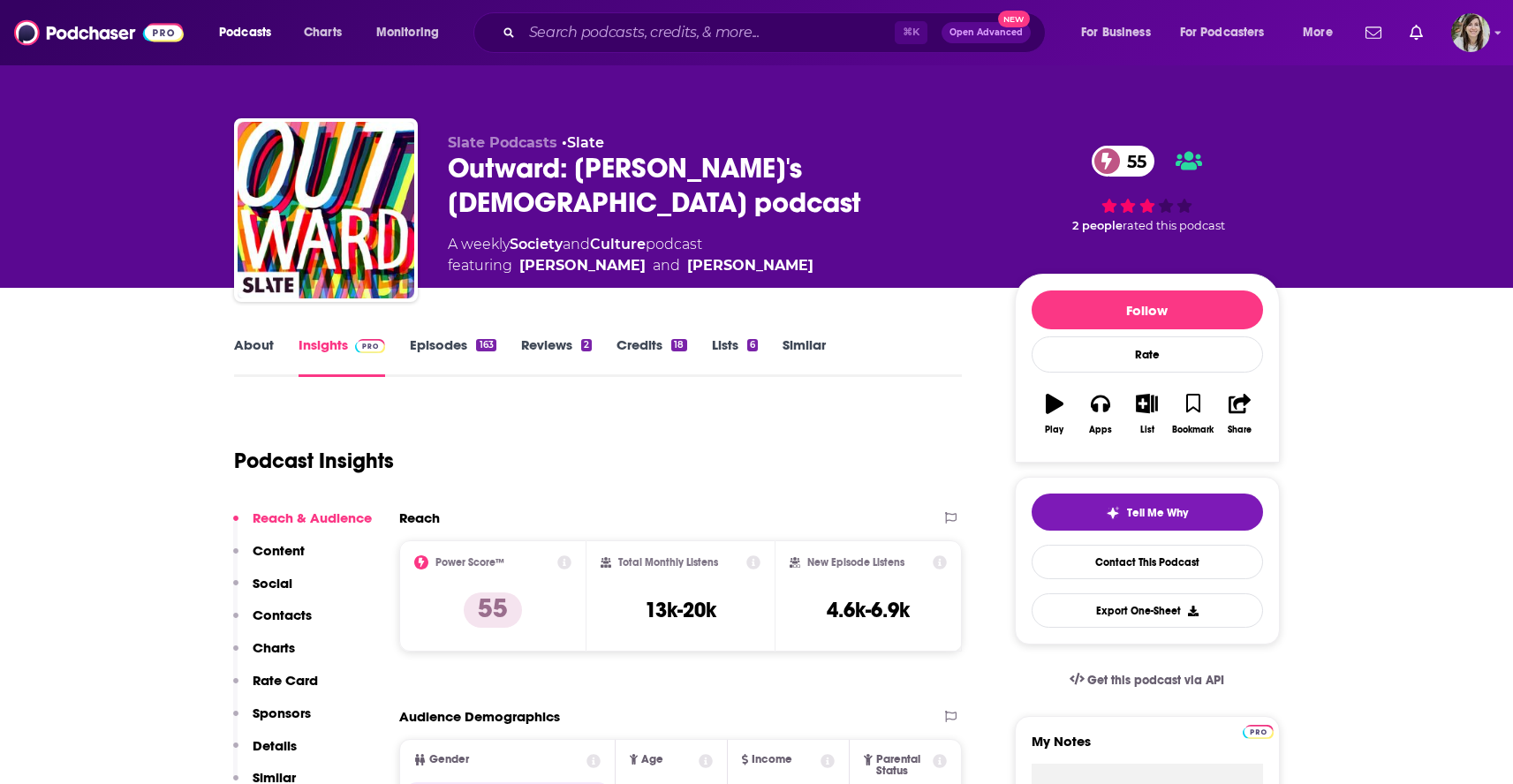
click at [248, 355] on link "About" at bounding box center [254, 356] width 40 height 40
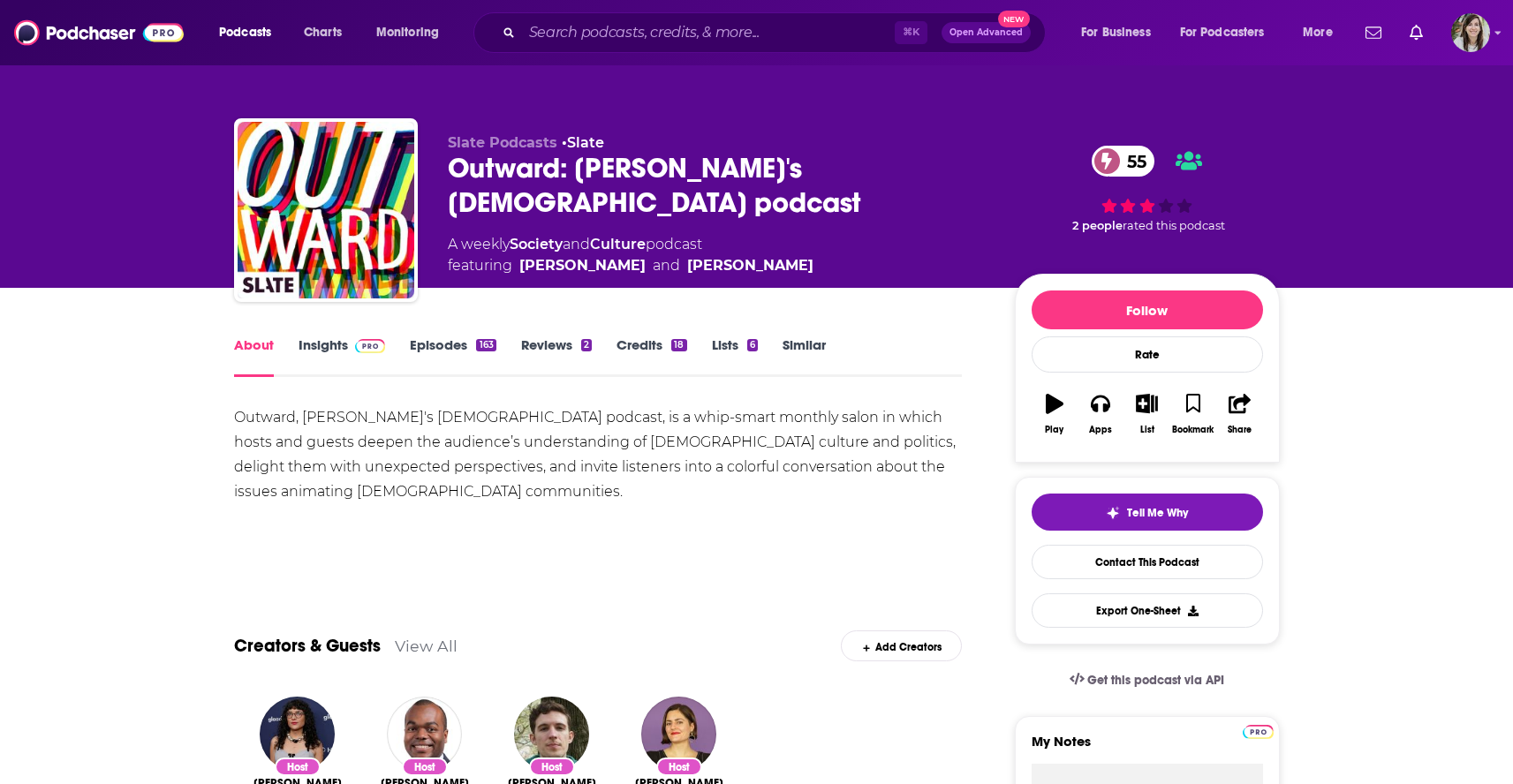
click at [446, 350] on link "Episodes 163" at bounding box center [452, 356] width 86 height 40
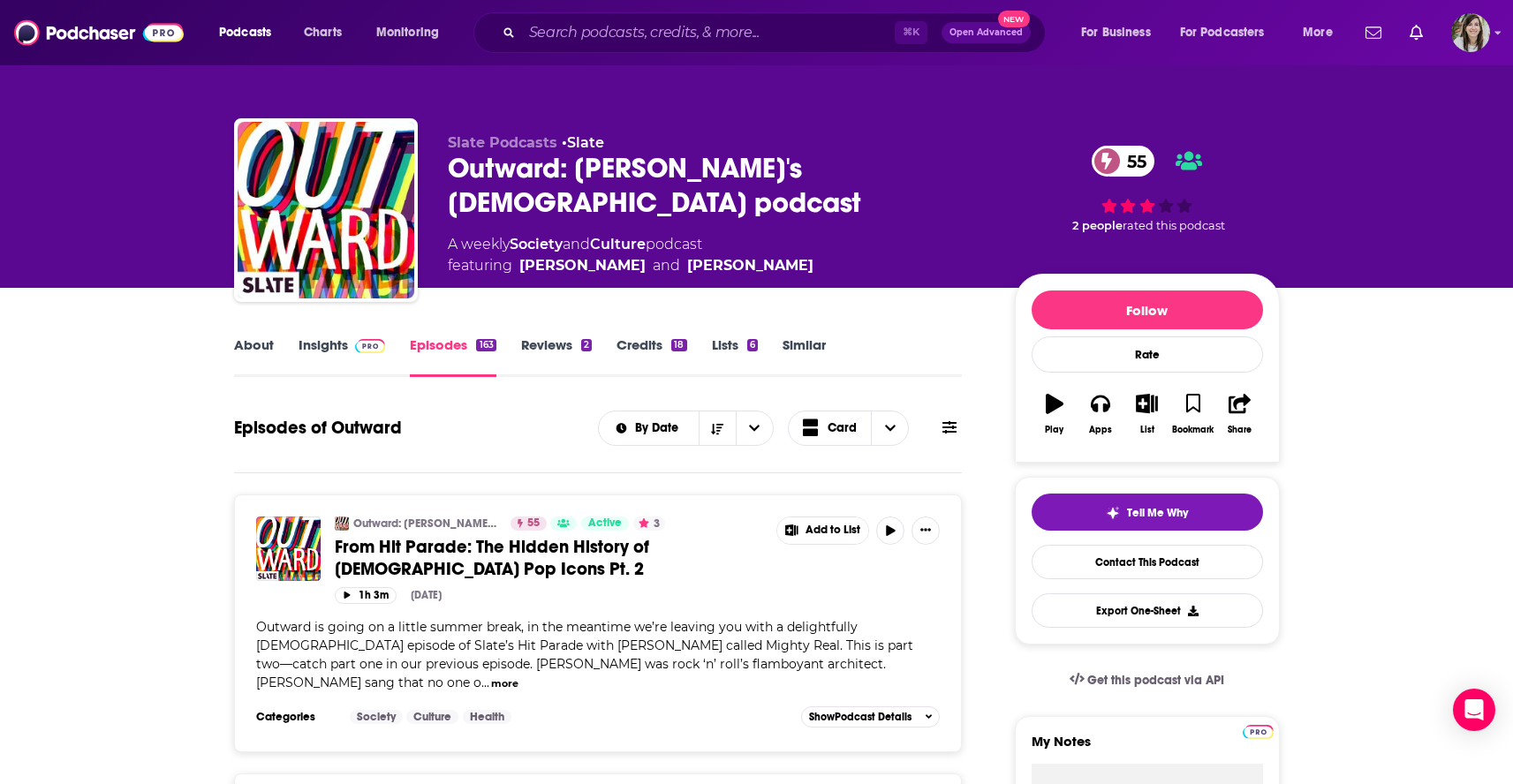
click at [822, 344] on link "Similar" at bounding box center [804, 356] width 43 height 40
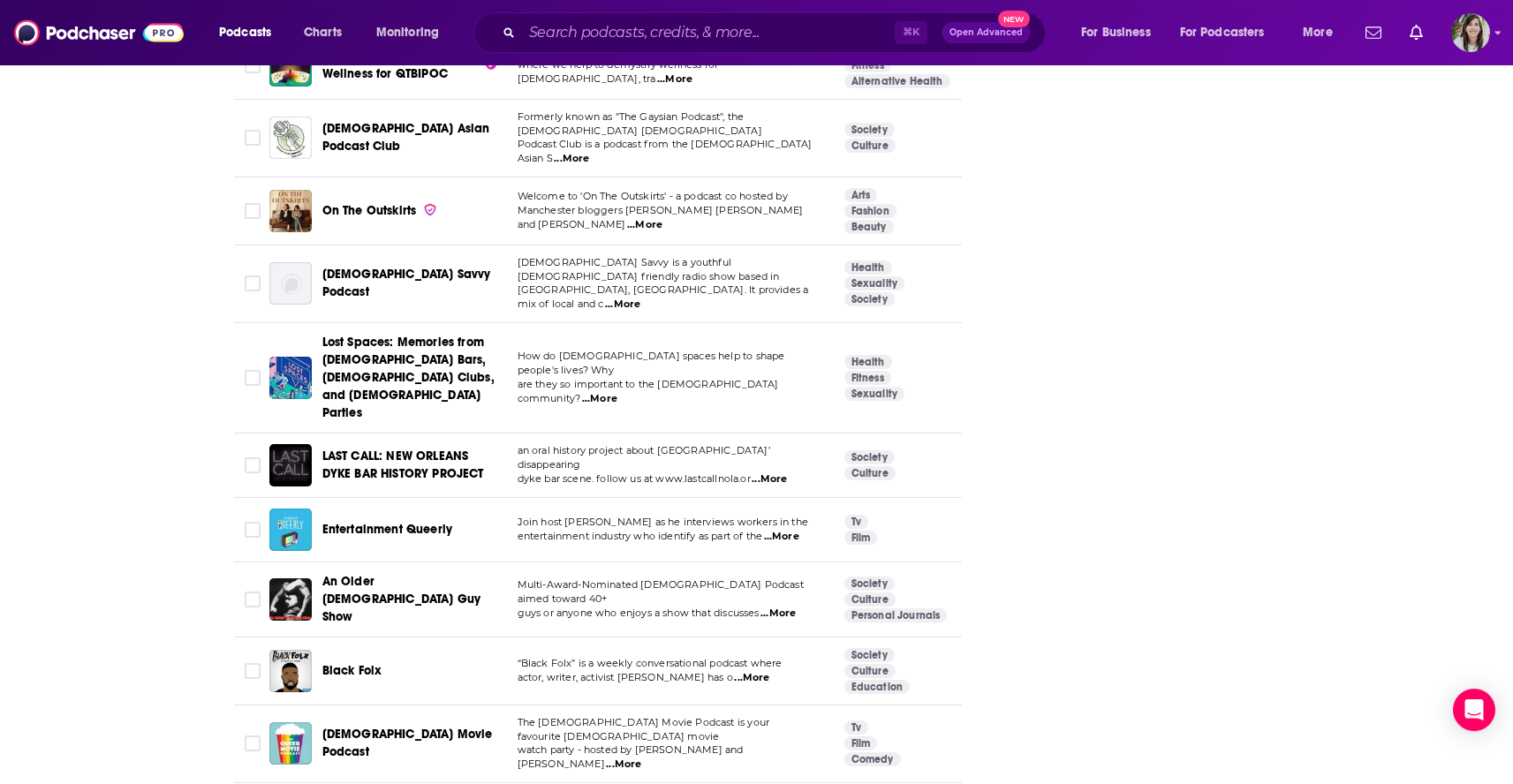
scroll to position [6102, 0]
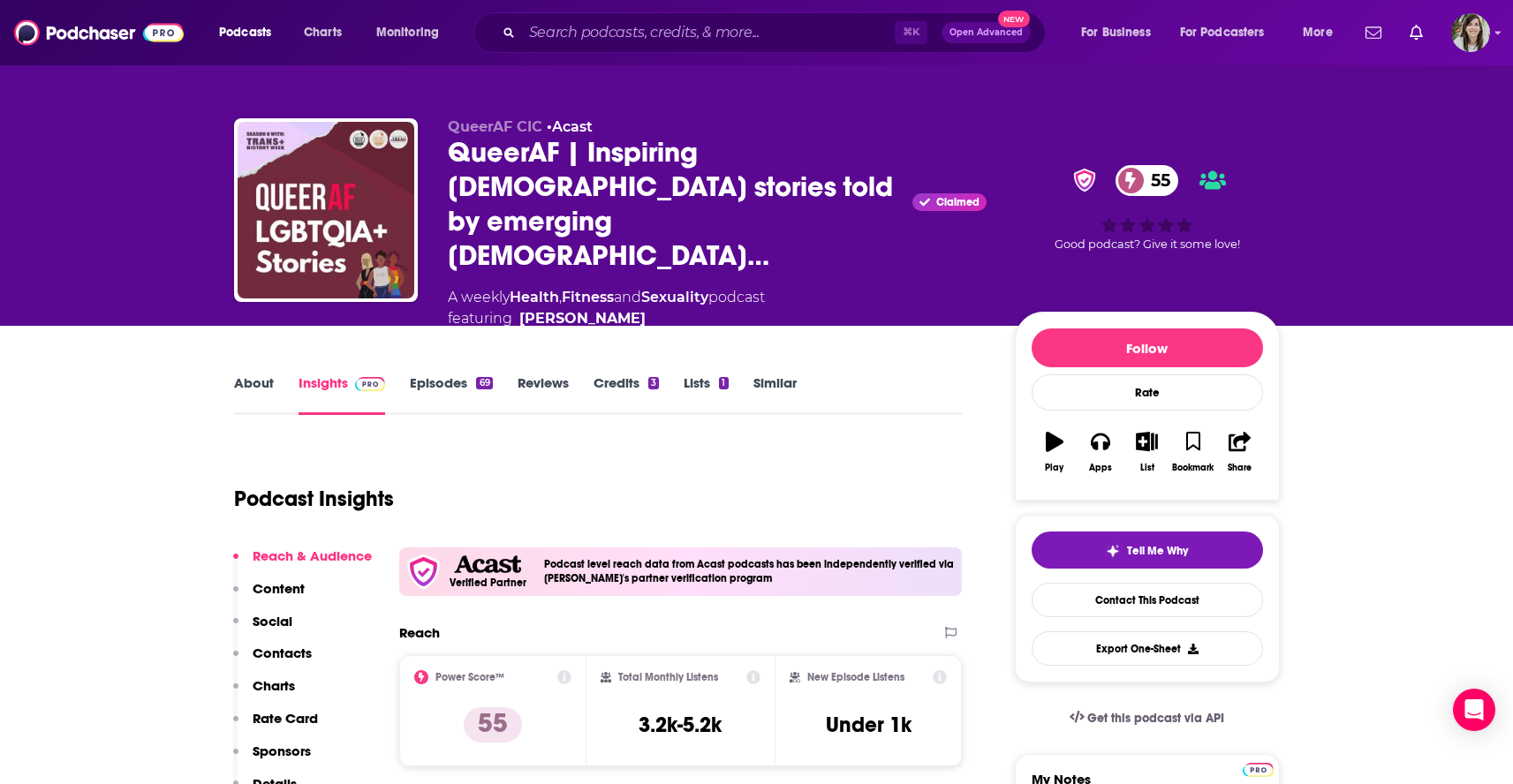
click at [249, 374] on link "About" at bounding box center [254, 394] width 40 height 40
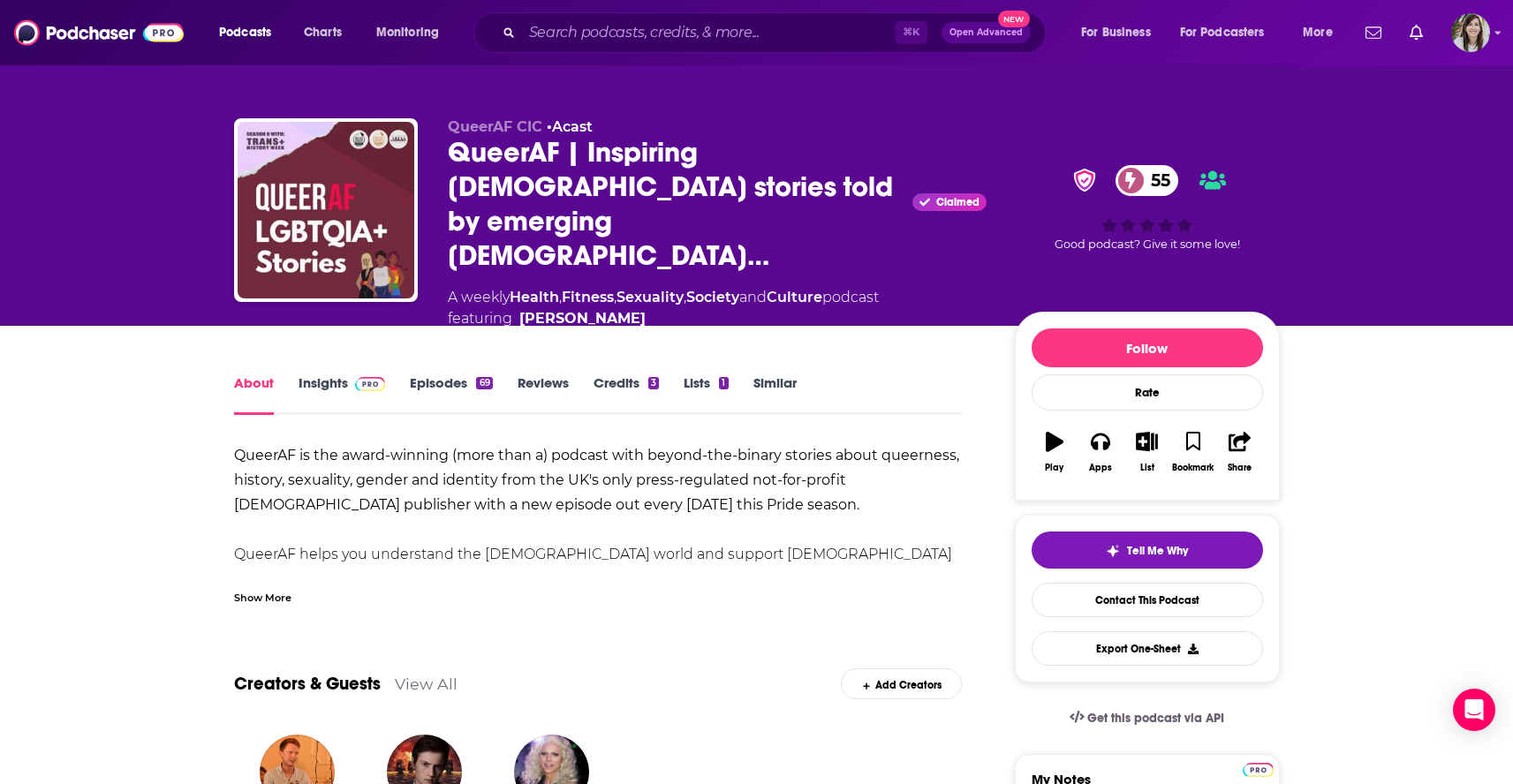
click at [255, 588] on div "Show More" at bounding box center [263, 596] width 57 height 17
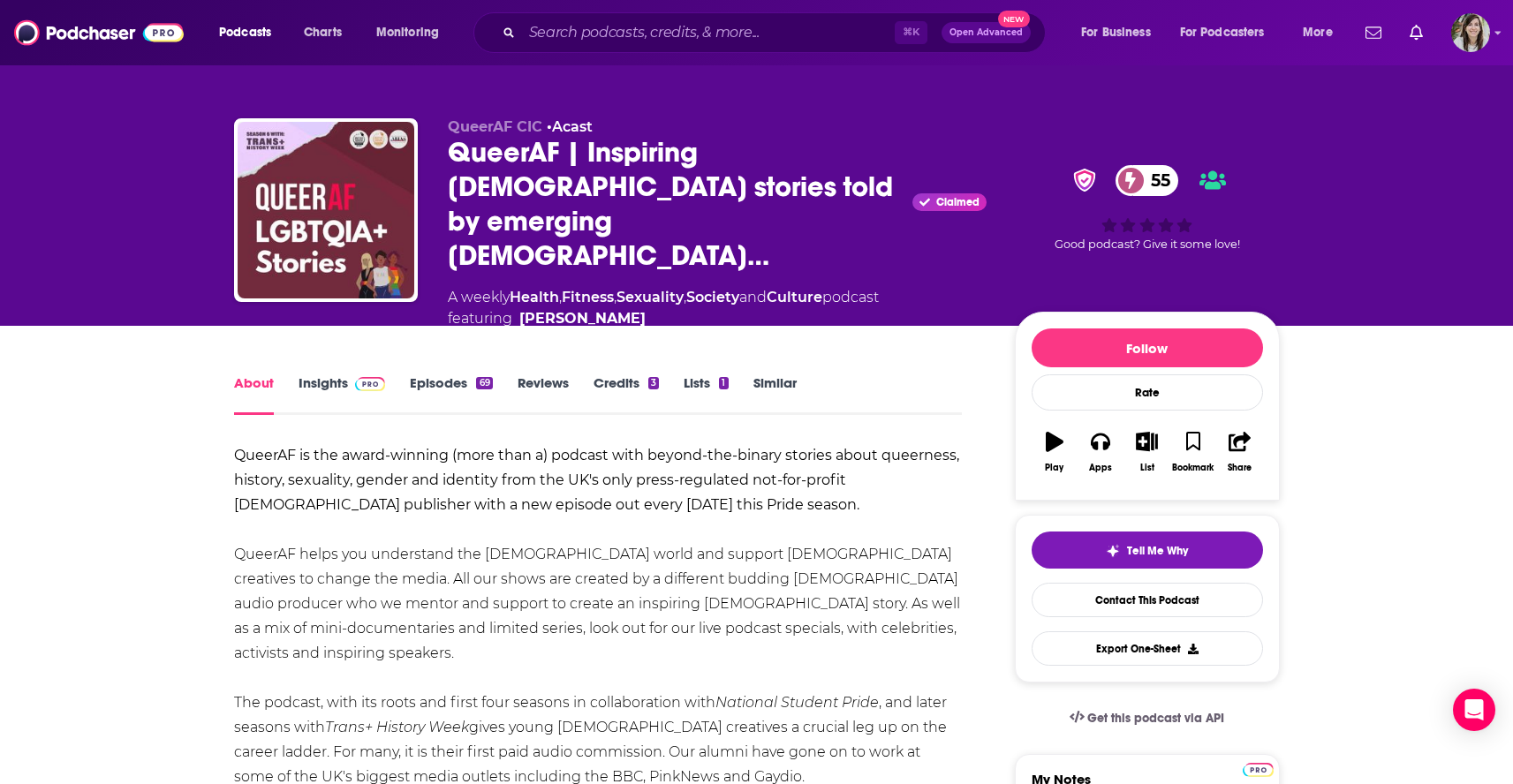
click at [434, 374] on link "Episodes 69" at bounding box center [450, 394] width 82 height 40
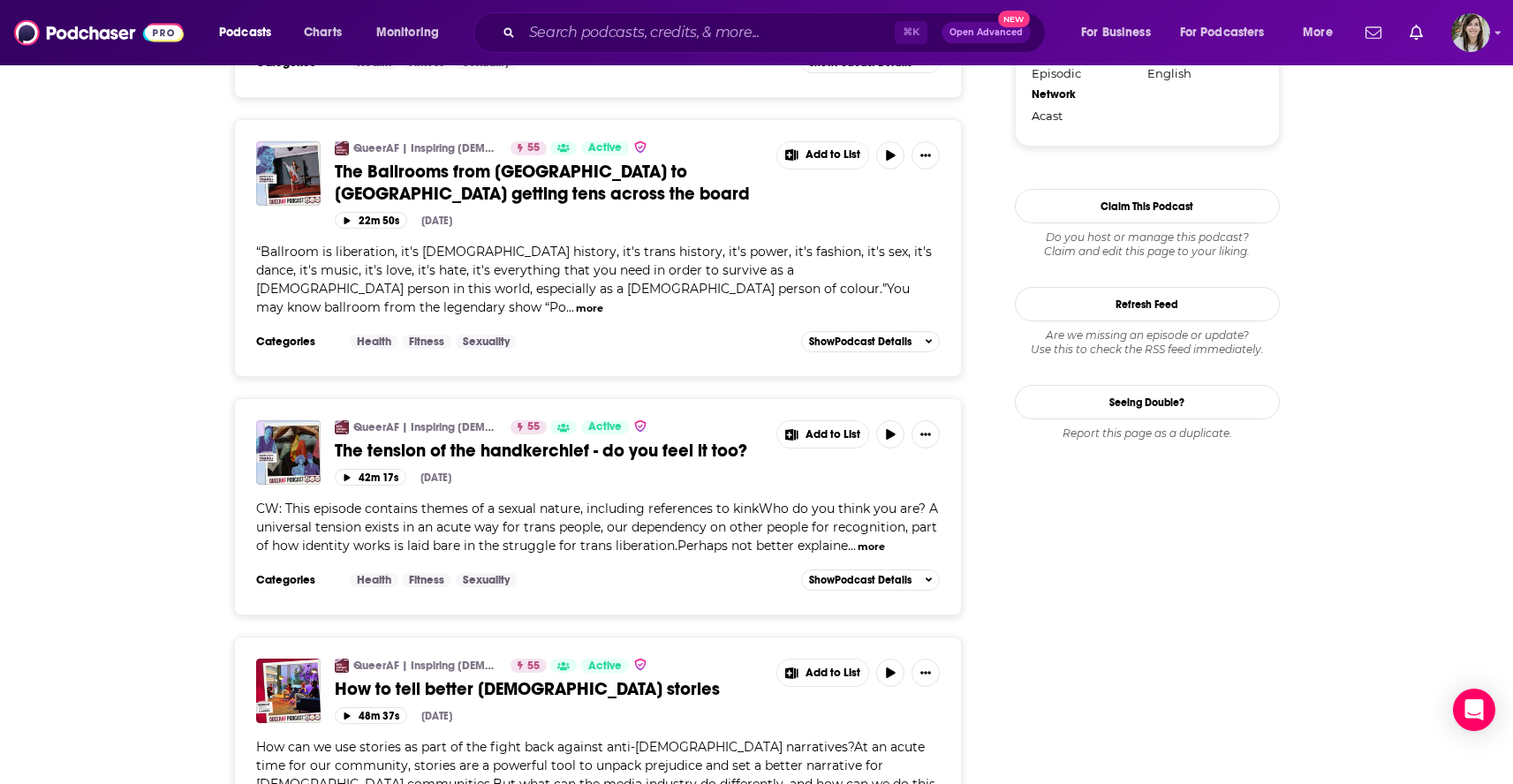
scroll to position [2072, 0]
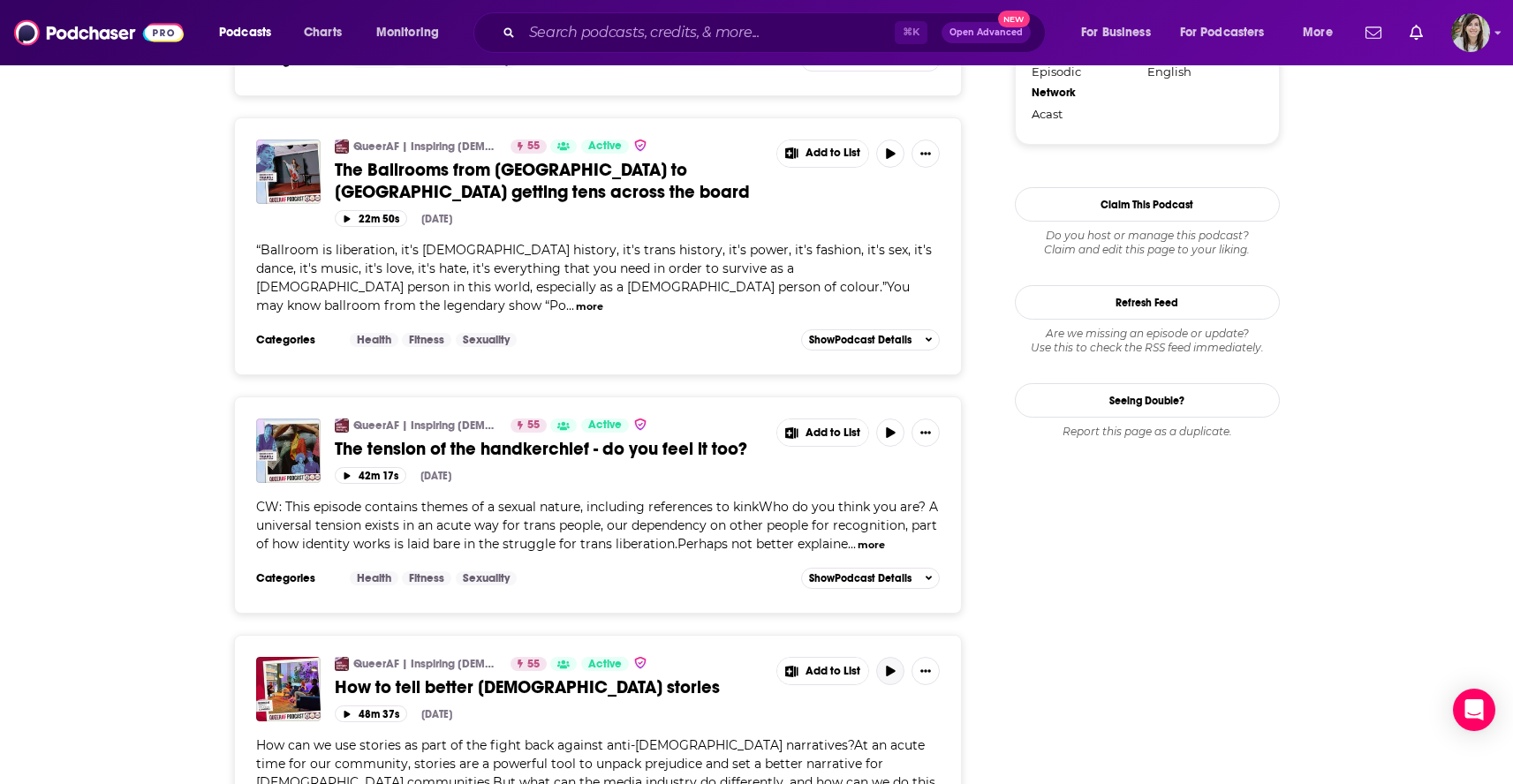
click at [890, 666] on icon "button" at bounding box center [890, 670] width 9 height 11
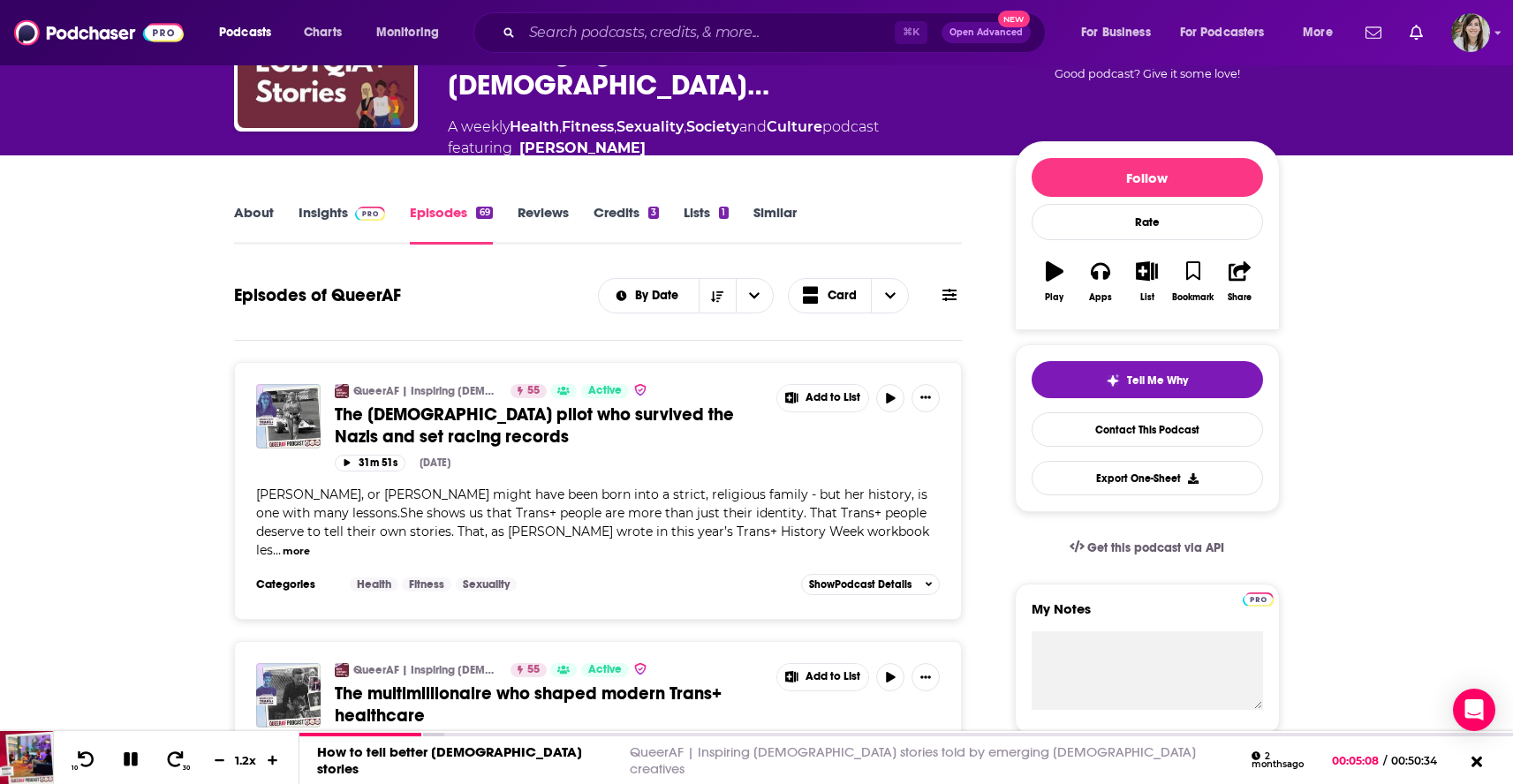
scroll to position [0, 0]
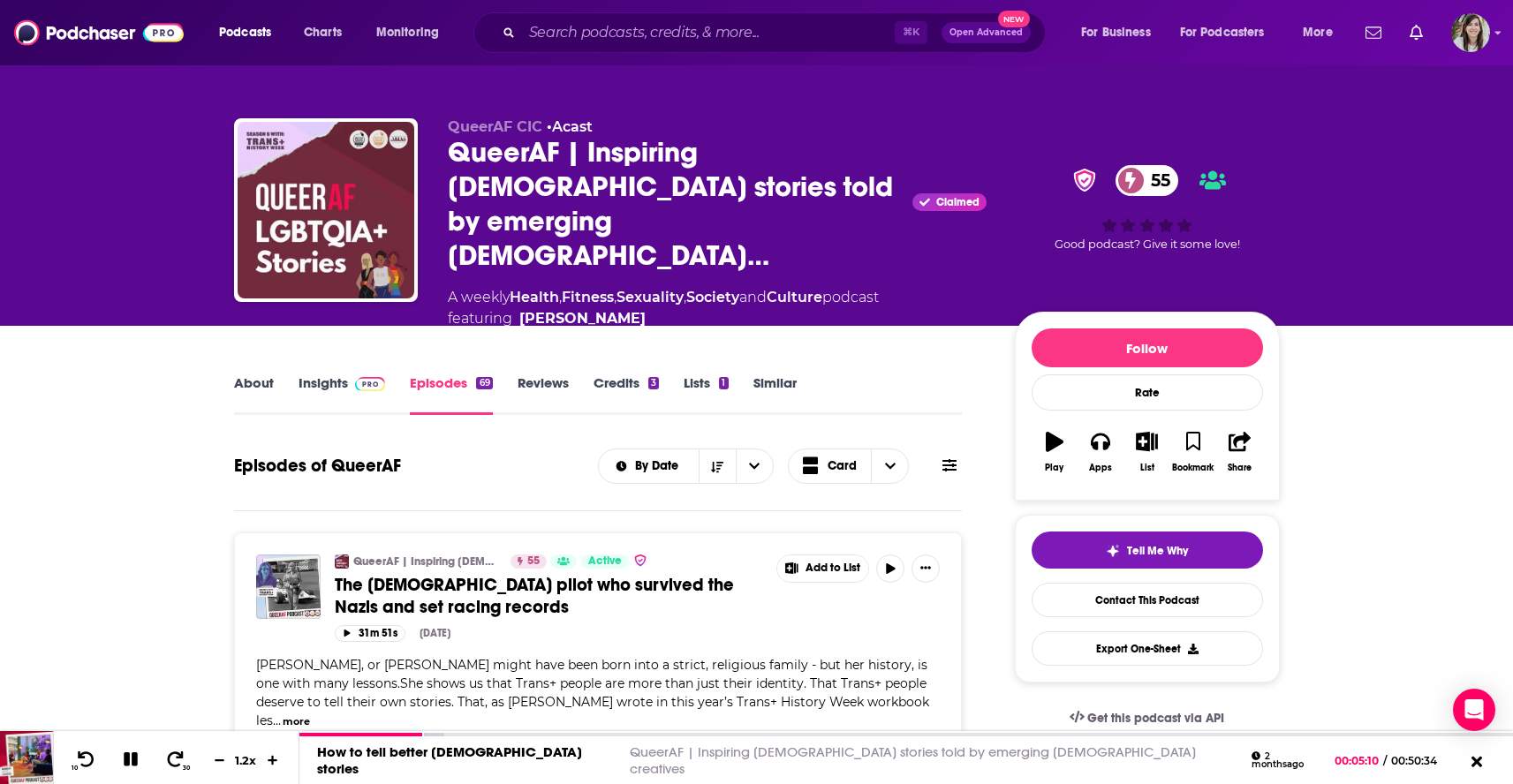
click at [255, 374] on link "About" at bounding box center [254, 394] width 40 height 40
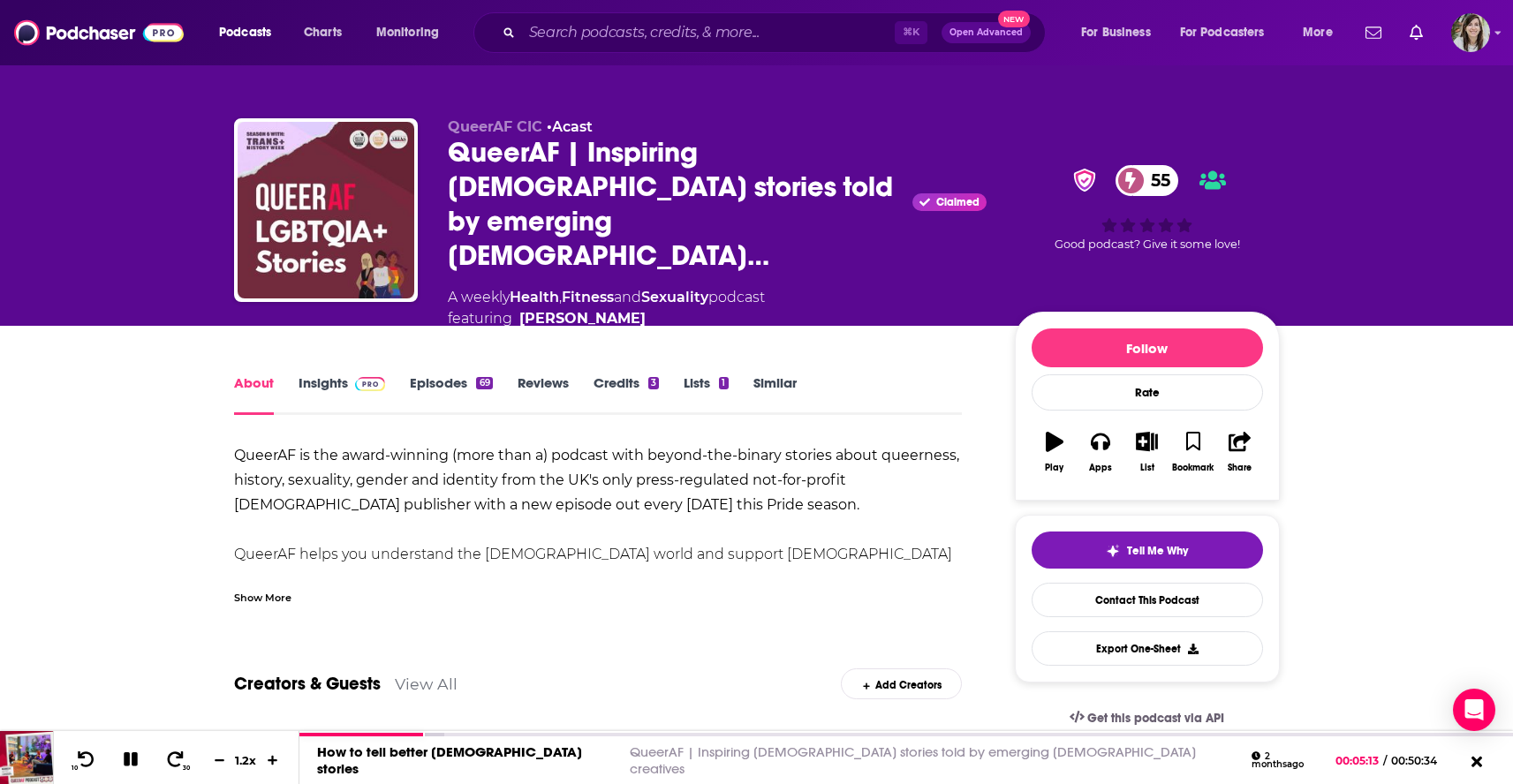
click at [89, 256] on div "QueerAF CIC • Acast QueerAF | Inspiring LGBTQIA+ stories told by emerging queer…" at bounding box center [756, 163] width 1513 height 326
click at [338, 374] on link "Insights" at bounding box center [342, 394] width 88 height 40
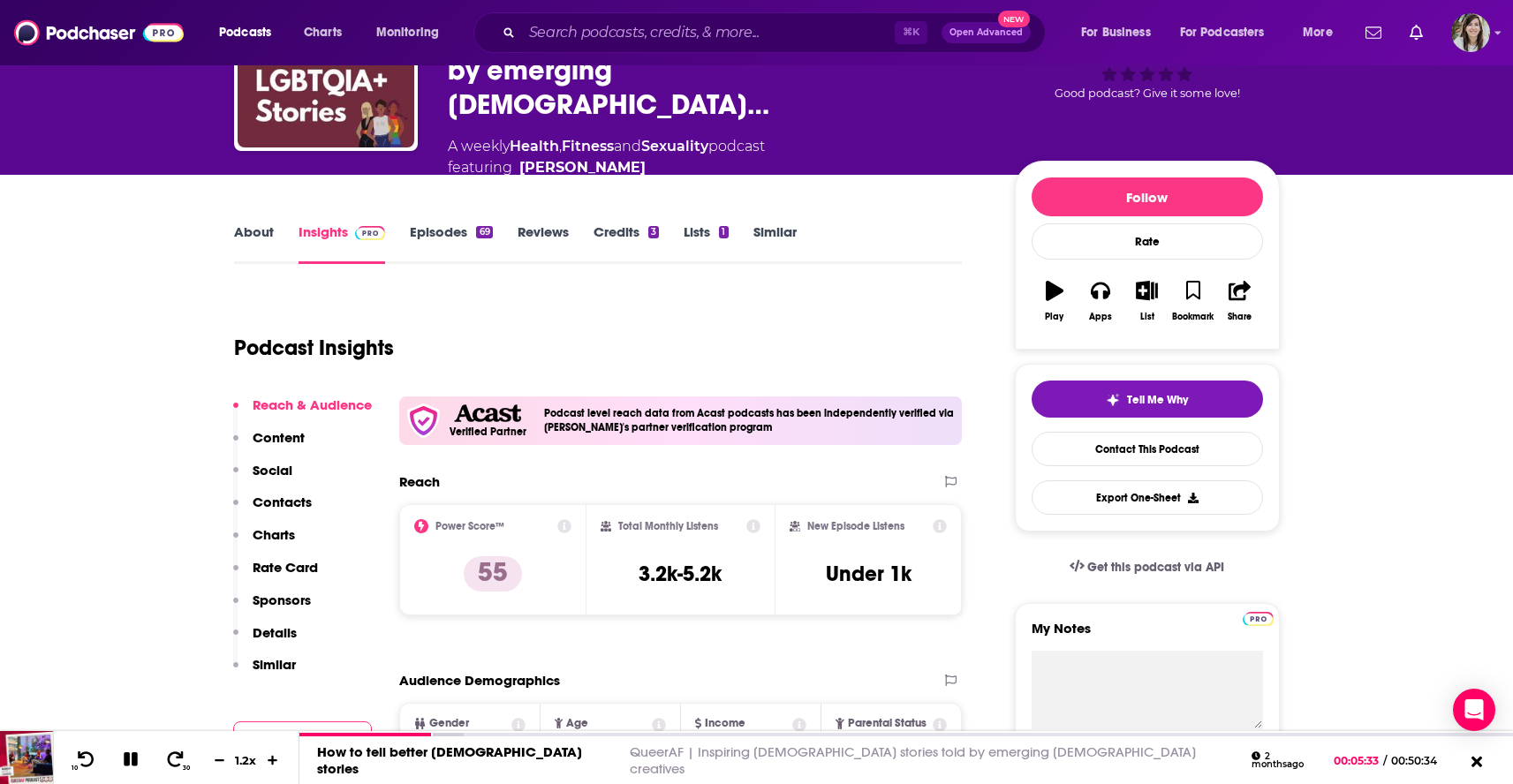
scroll to position [188, 0]
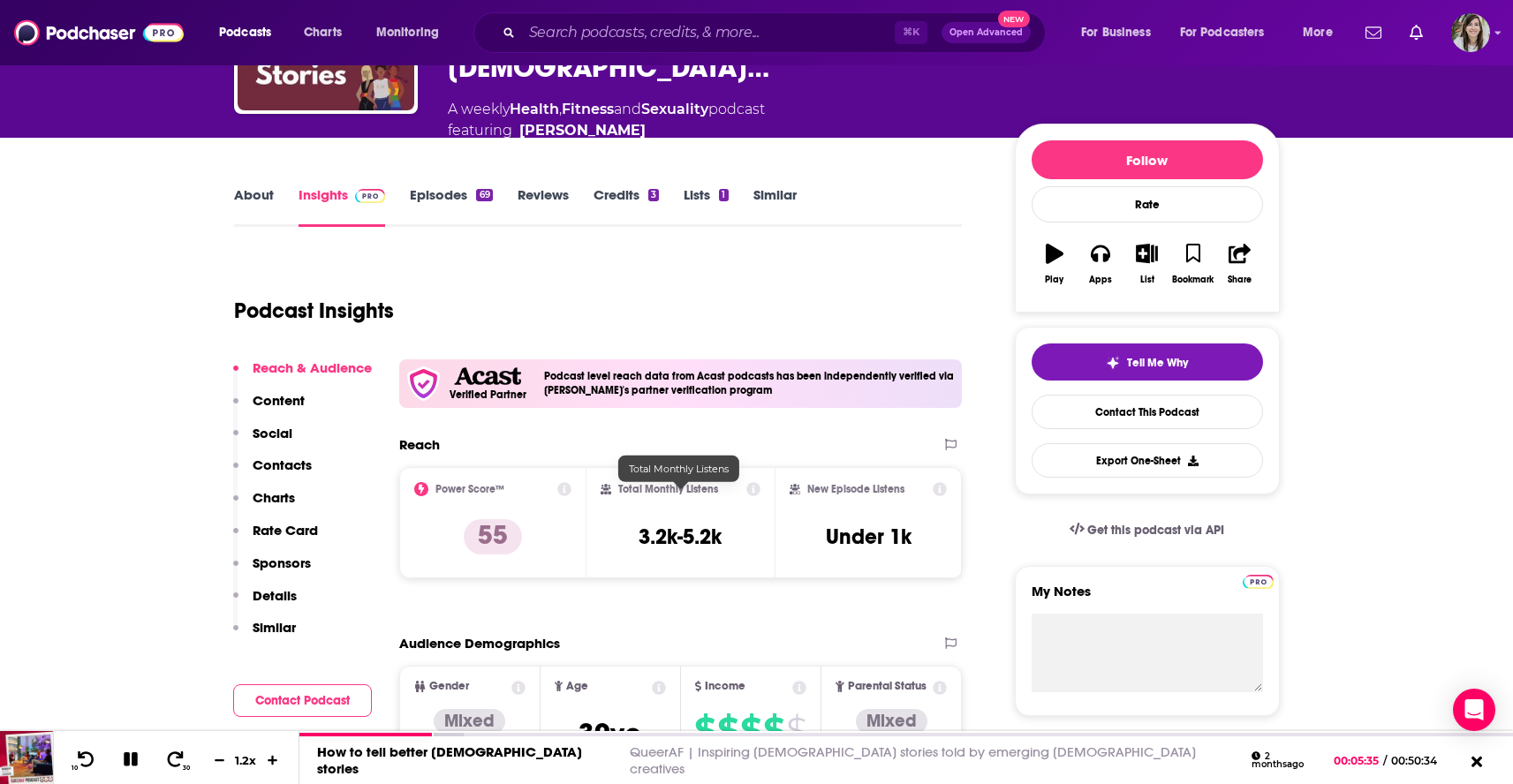
click at [644, 523] on h3 "3.2k-5.2k" at bounding box center [679, 536] width 83 height 27
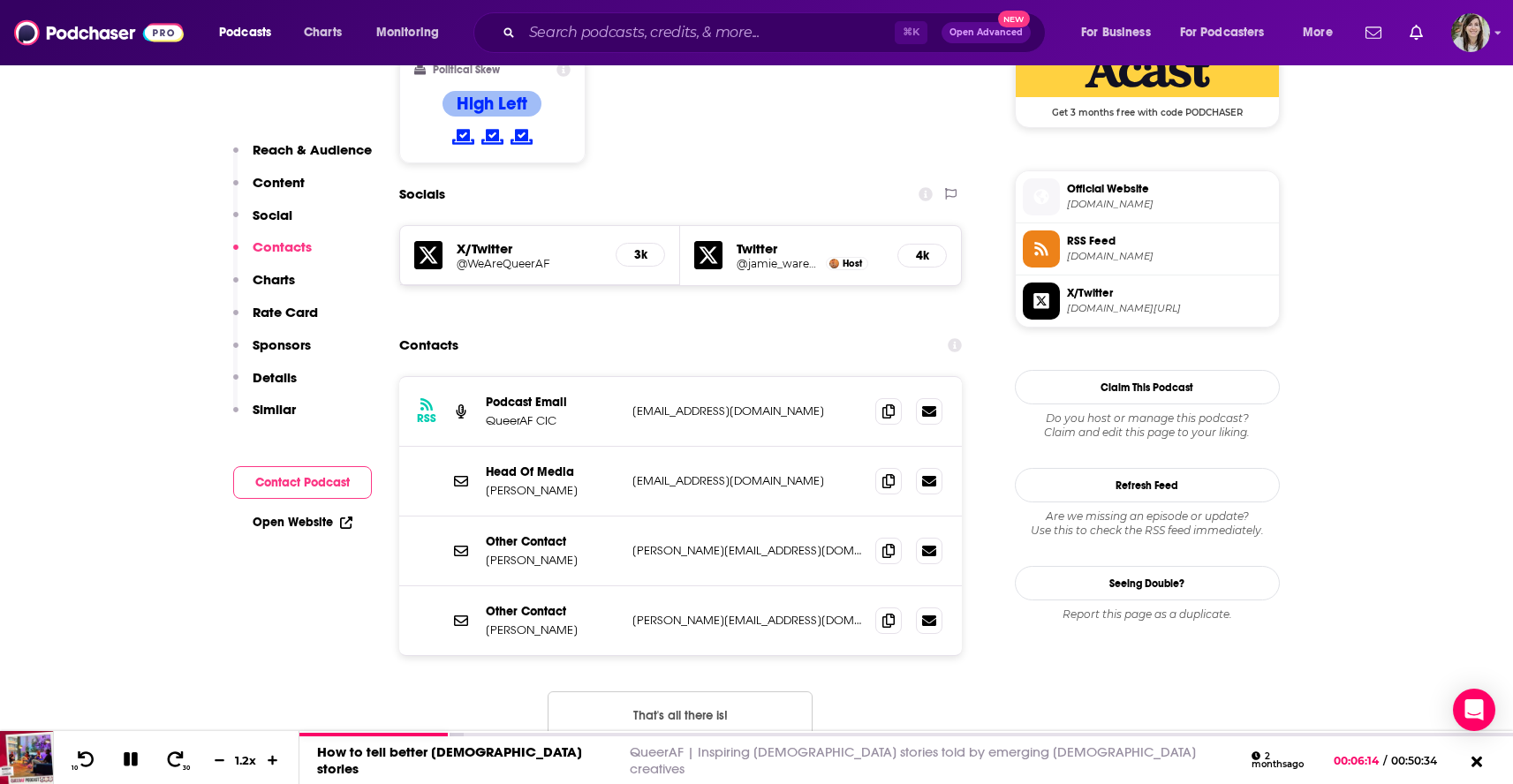
scroll to position [1532, 0]
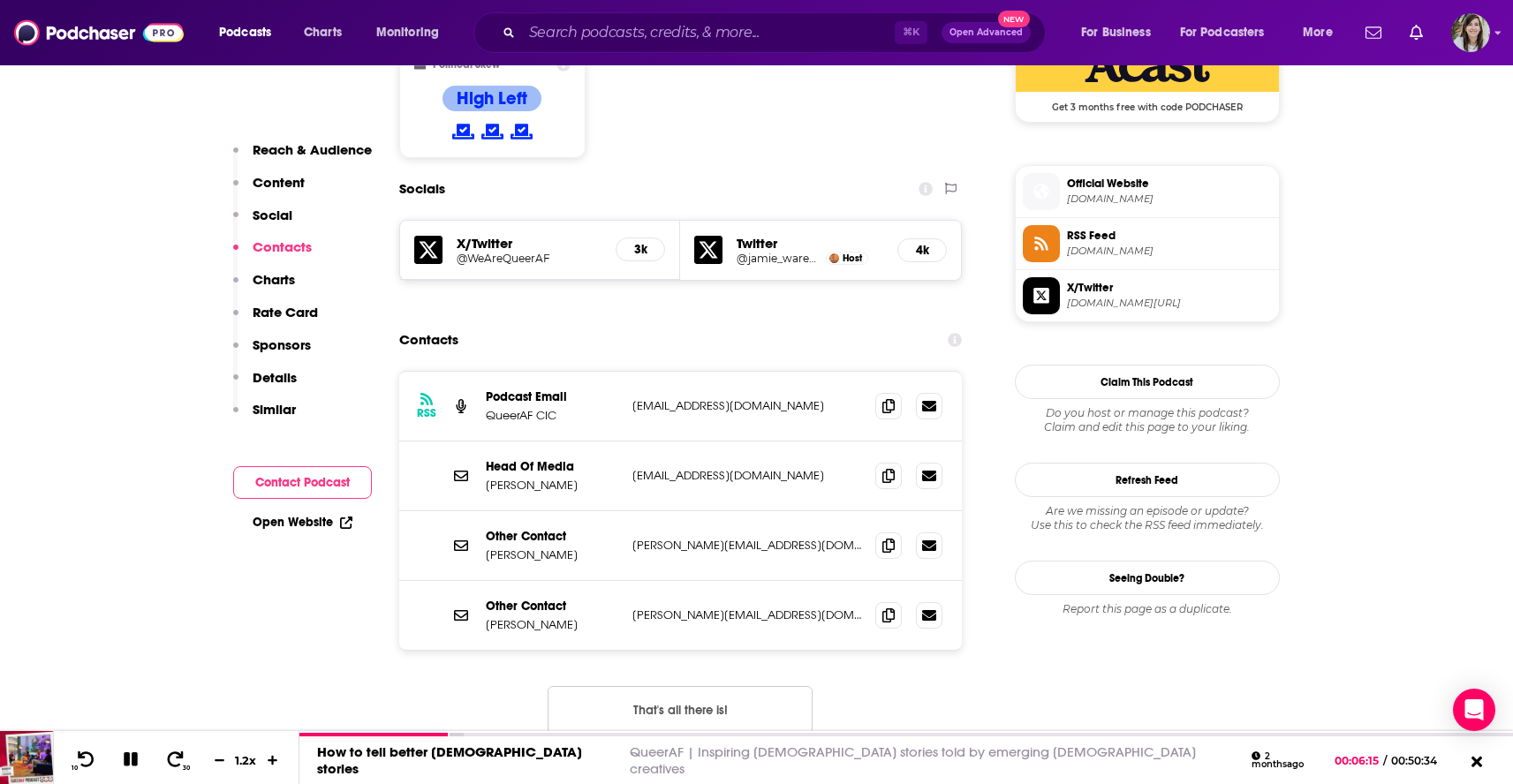
click at [613, 686] on button "That's all there is!" at bounding box center [679, 710] width 265 height 47
click at [1129, 176] on span "Official Website" at bounding box center [1168, 184] width 204 height 16
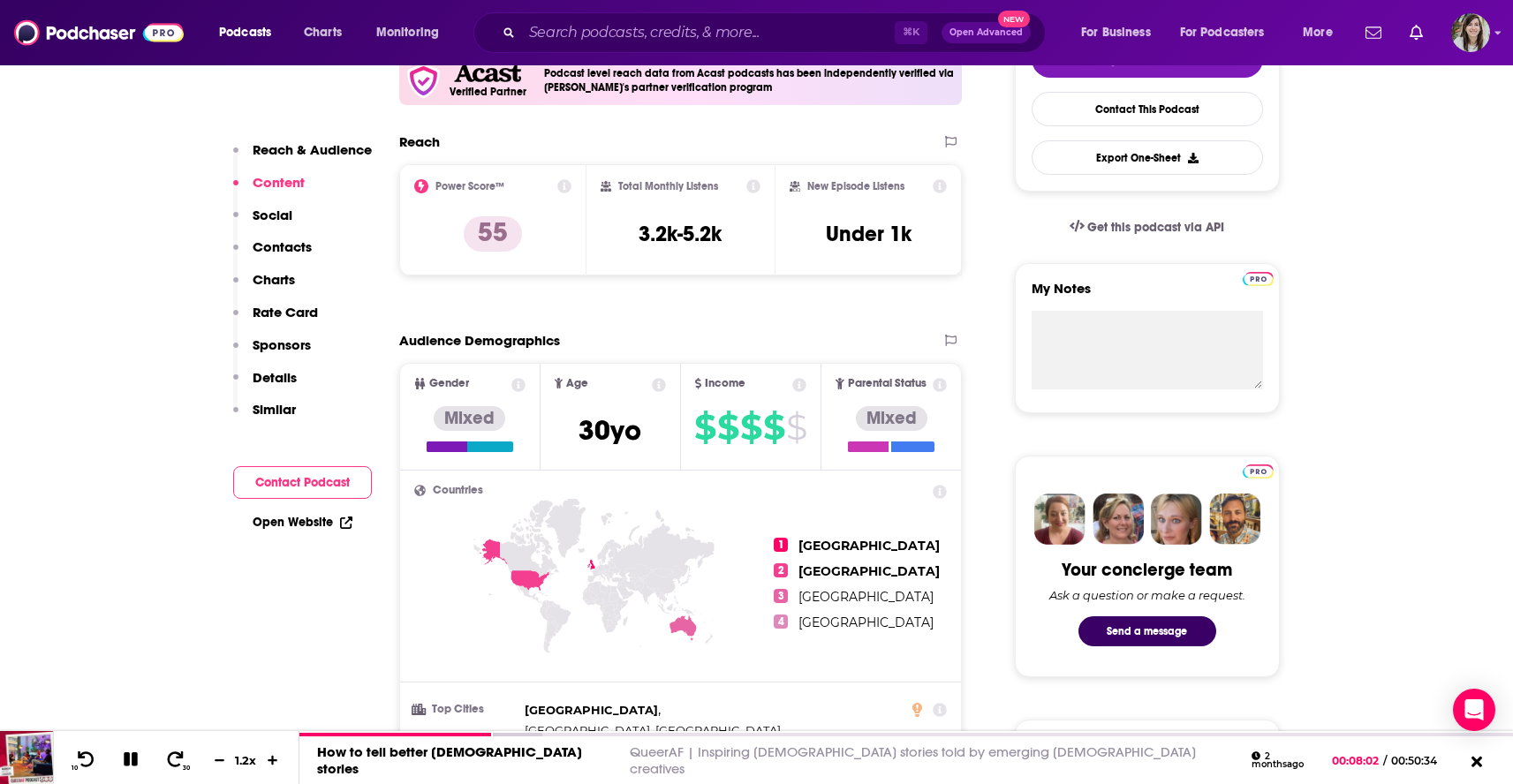
scroll to position [0, 0]
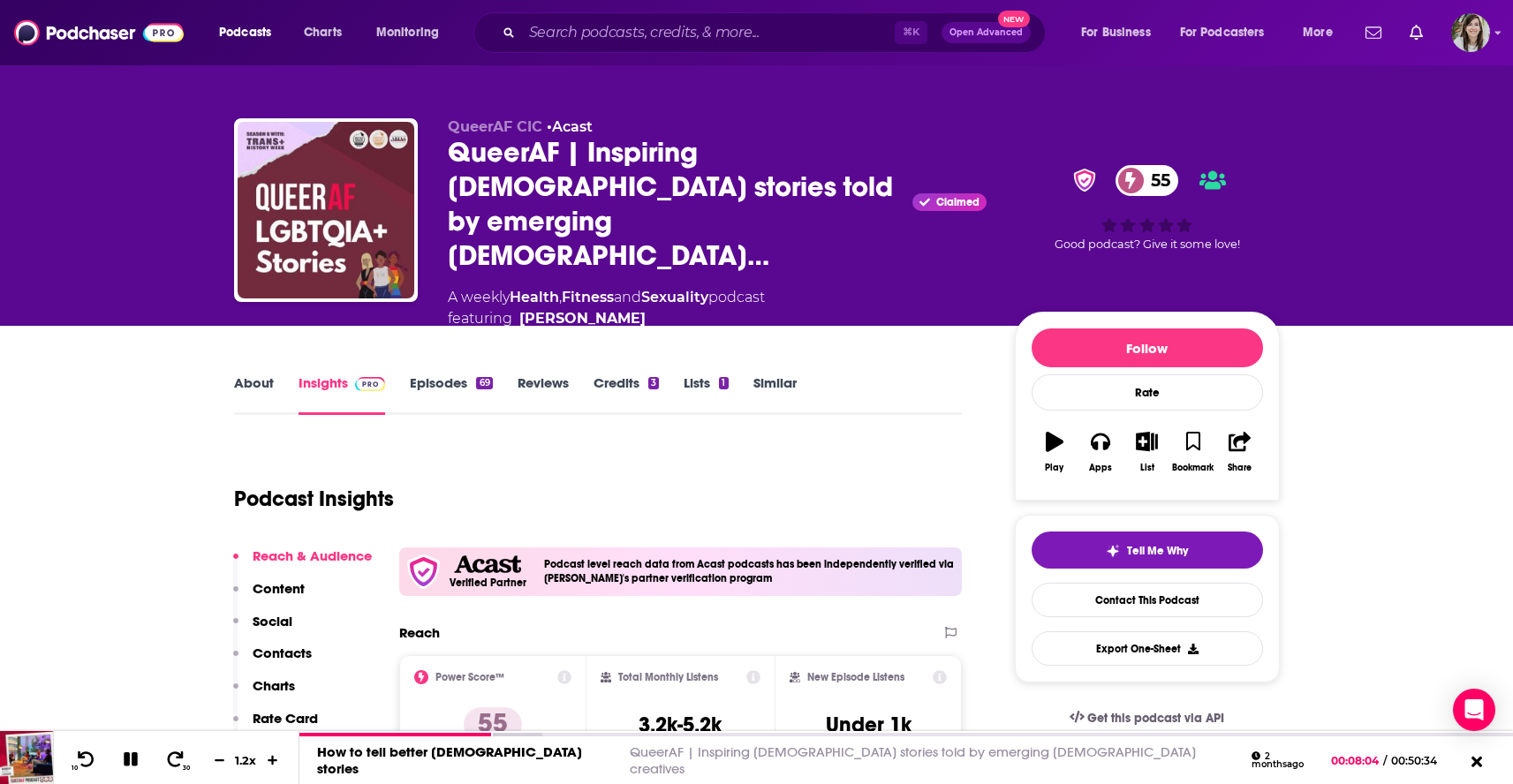
click at [437, 374] on link "Episodes 69" at bounding box center [450, 394] width 82 height 40
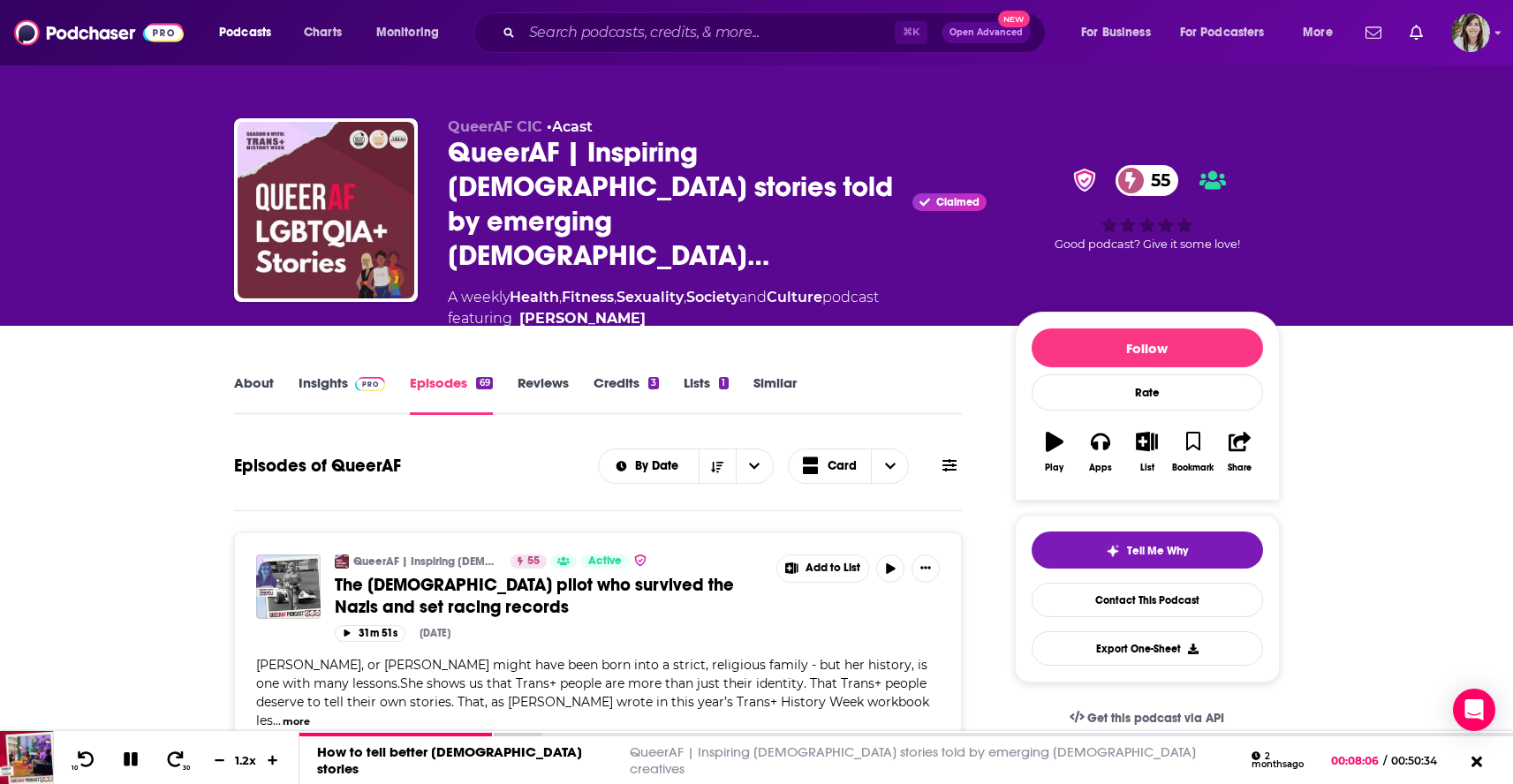
click at [546, 574] on span "The transgender pilot who survived the Nazis and set racing records" at bounding box center [534, 595] width 399 height 44
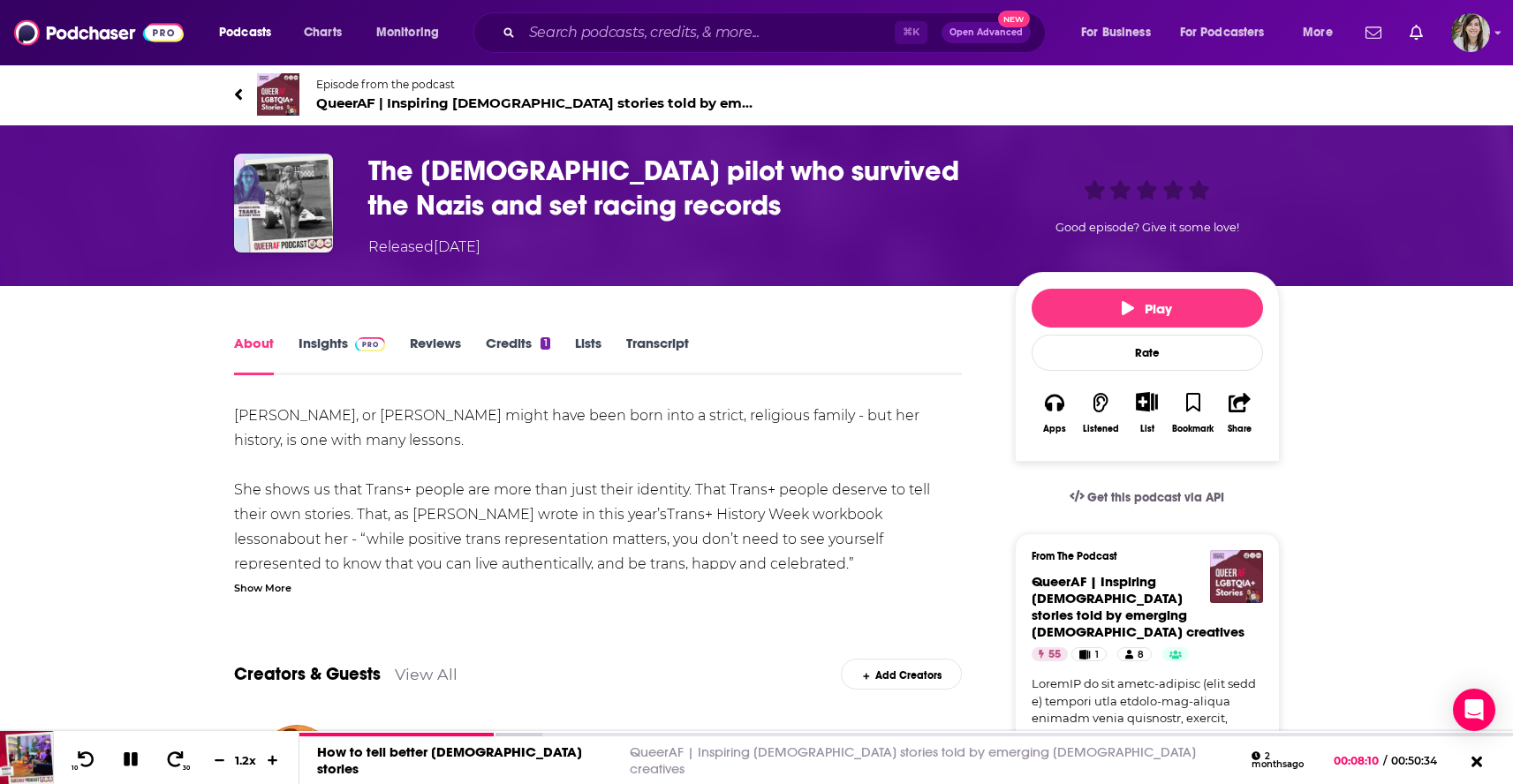
click at [272, 591] on div "Show More" at bounding box center [263, 587] width 57 height 17
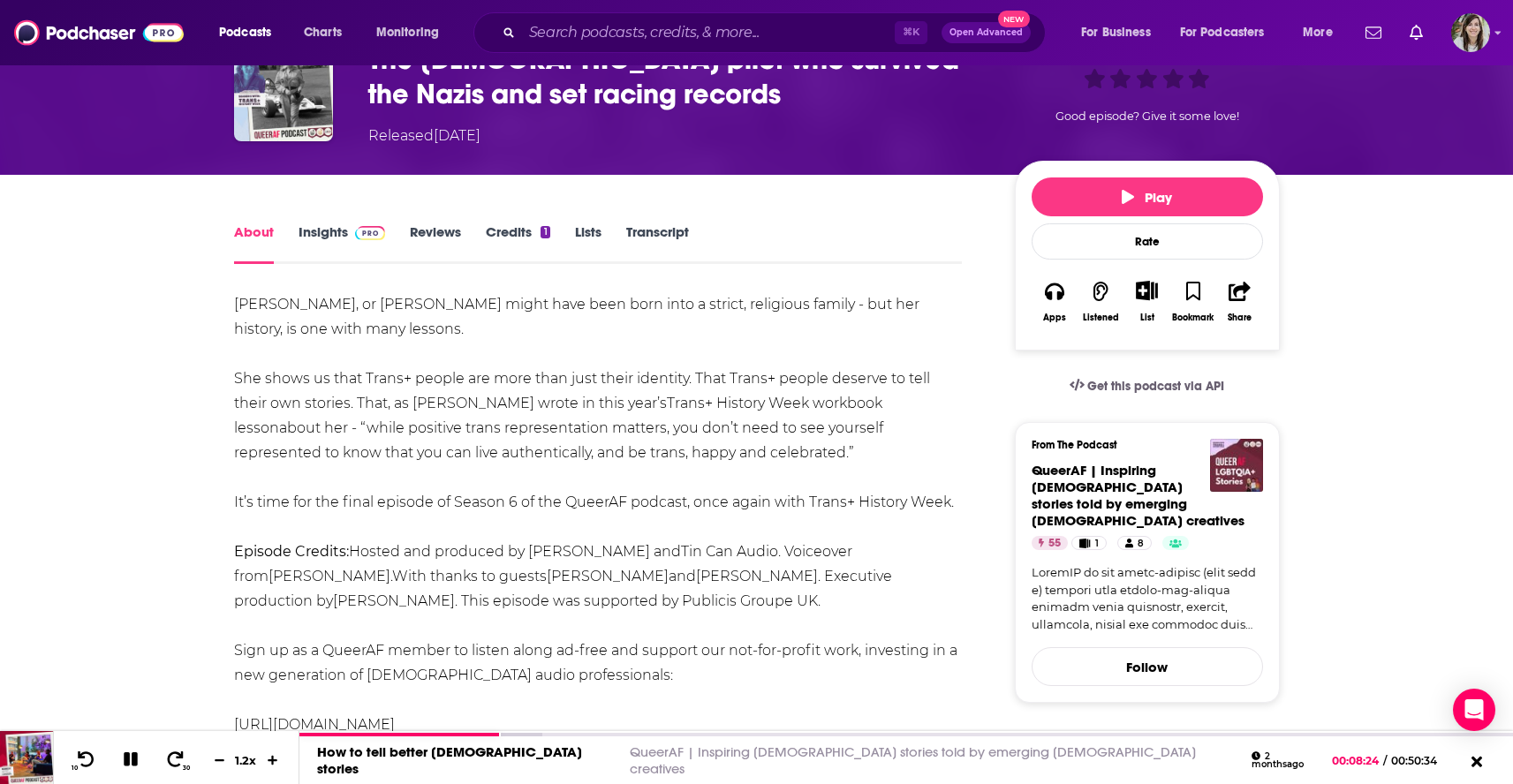
scroll to position [108, 0]
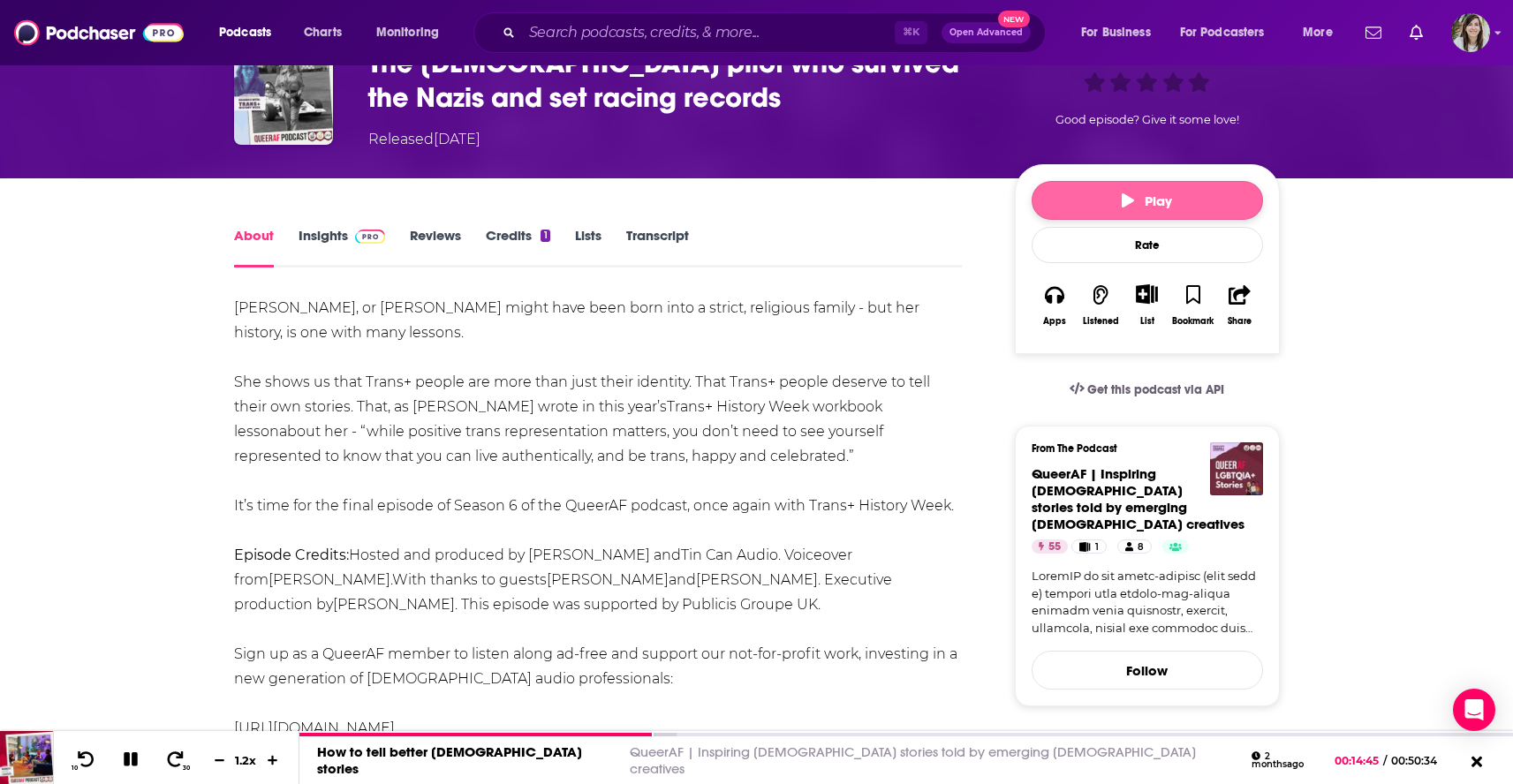
click at [1089, 188] on button "Play" at bounding box center [1147, 199] width 231 height 39
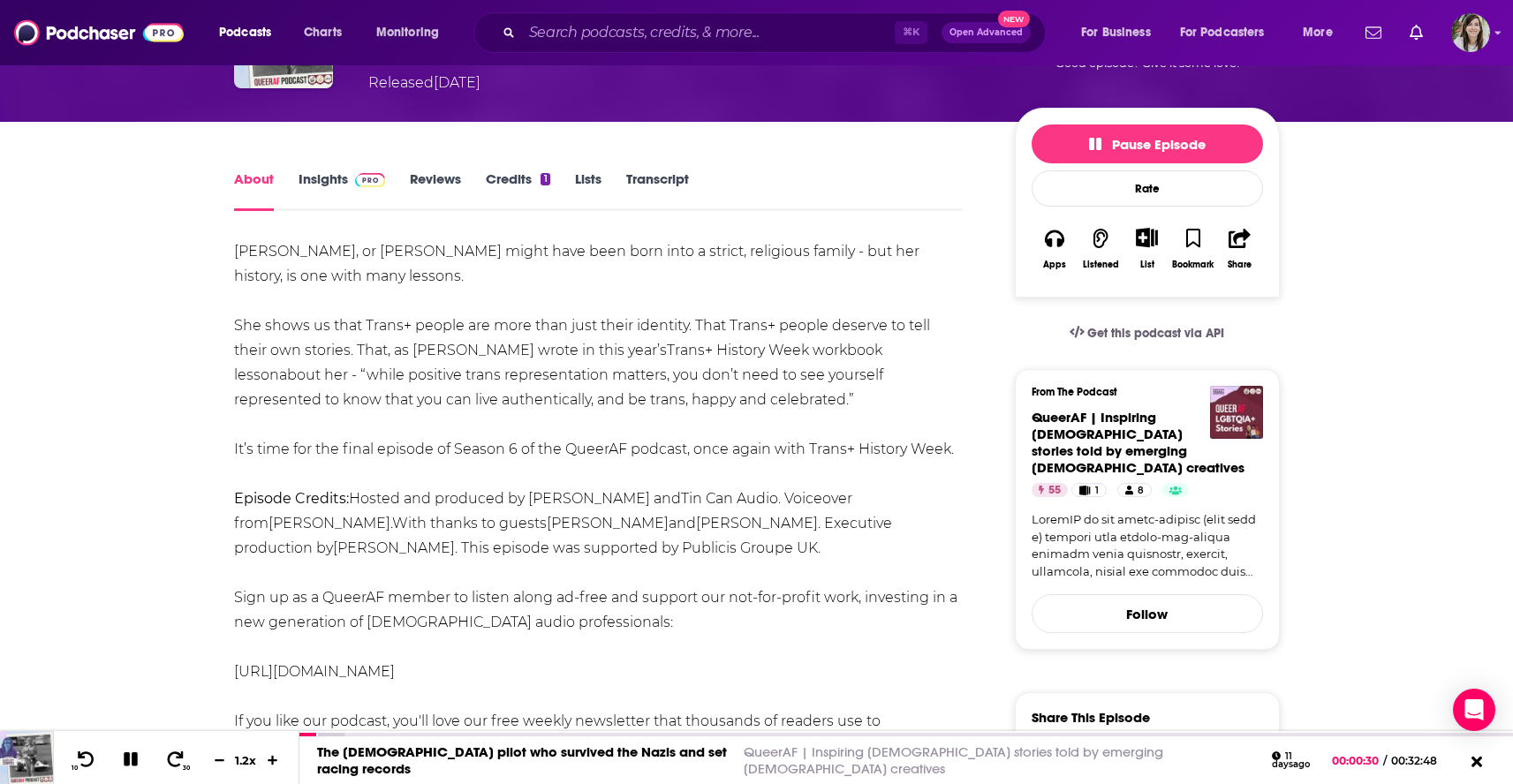
scroll to position [0, 0]
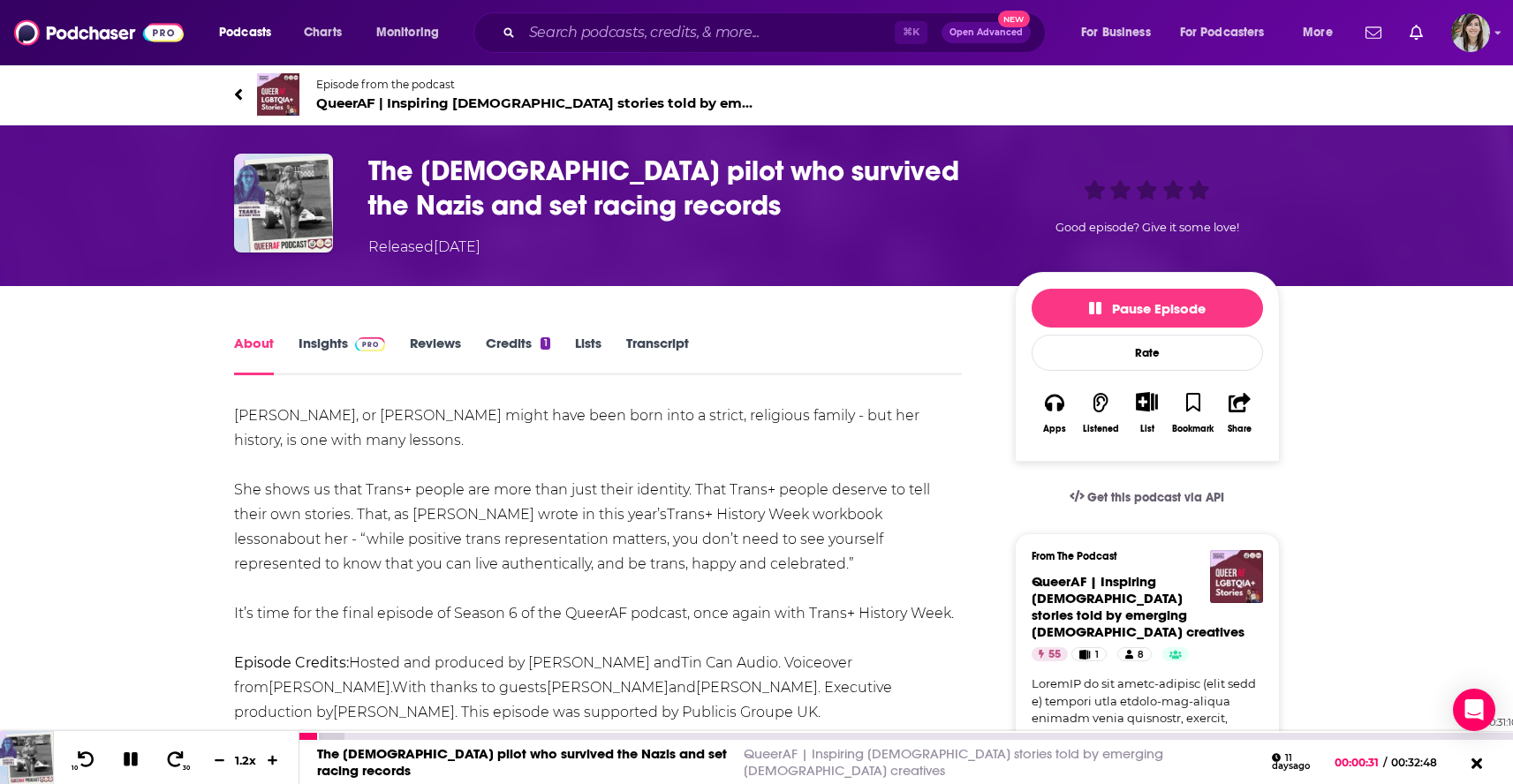
click at [1451, 735] on div "00:31:10" at bounding box center [906, 736] width 1214 height 7
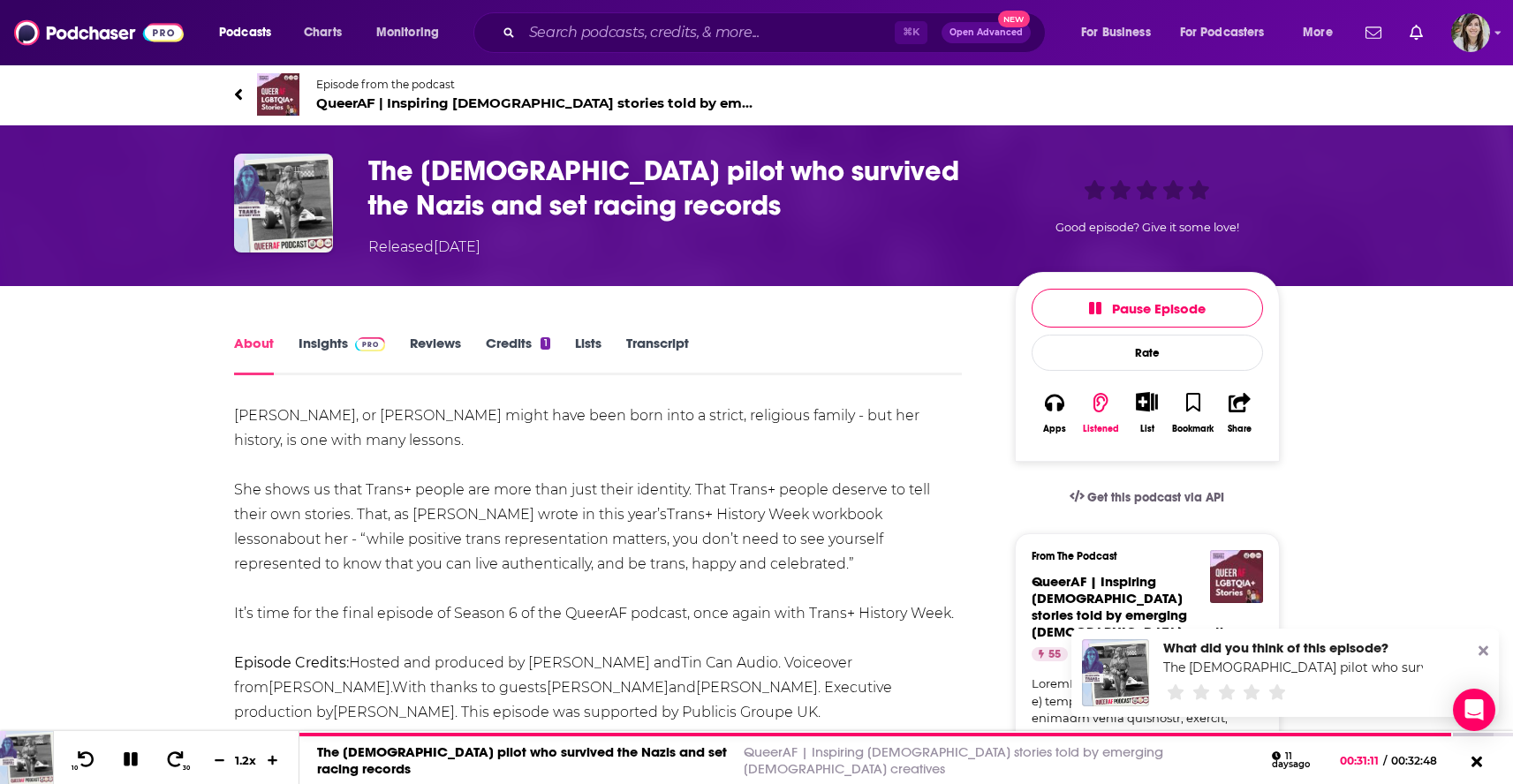
click at [1482, 647] on icon at bounding box center [1483, 651] width 10 height 14
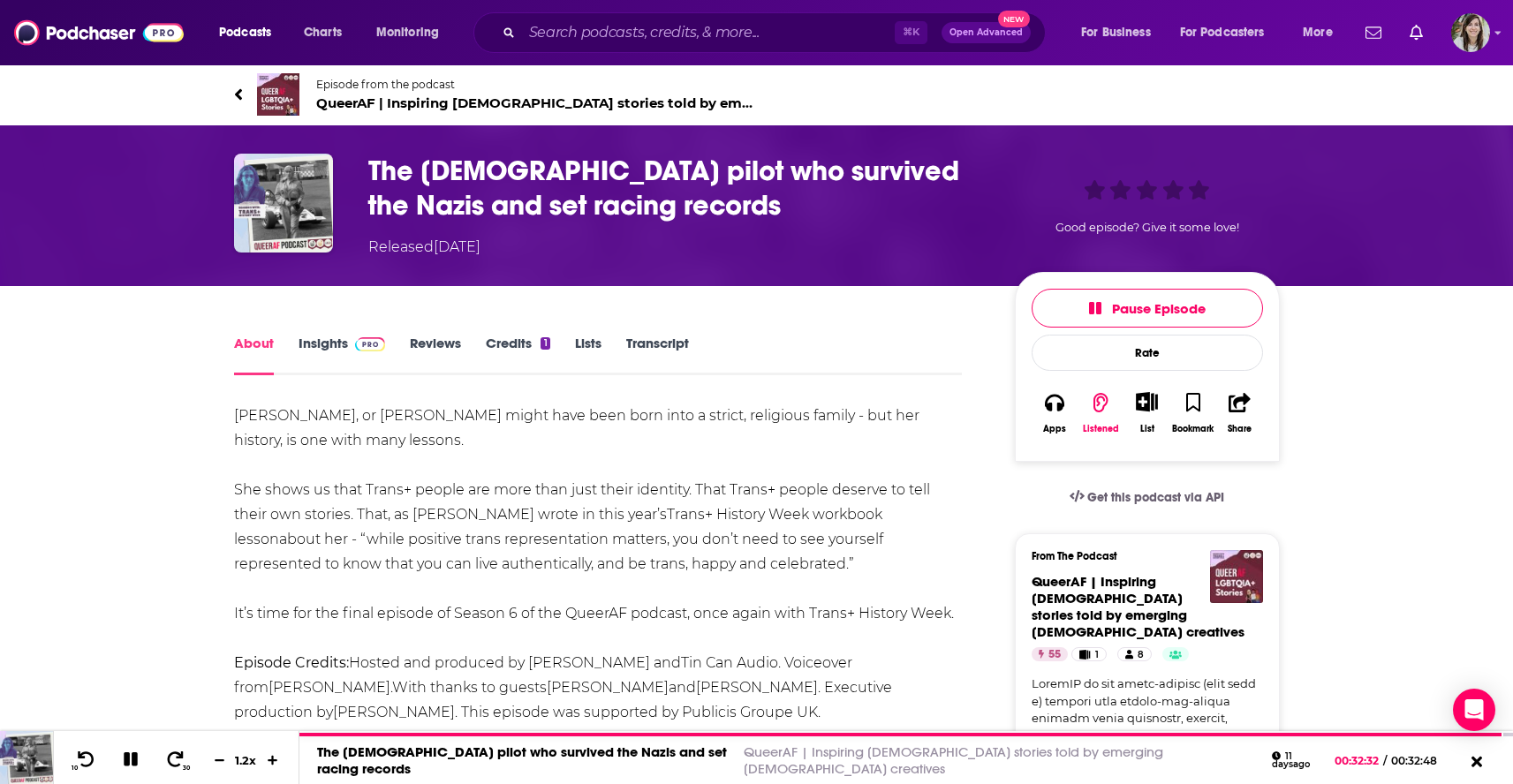
click at [244, 96] on link "Episode from the podcast QueerAF | Inspiring LGBTQIA+ stories told by emerging …" at bounding box center [495, 94] width 522 height 42
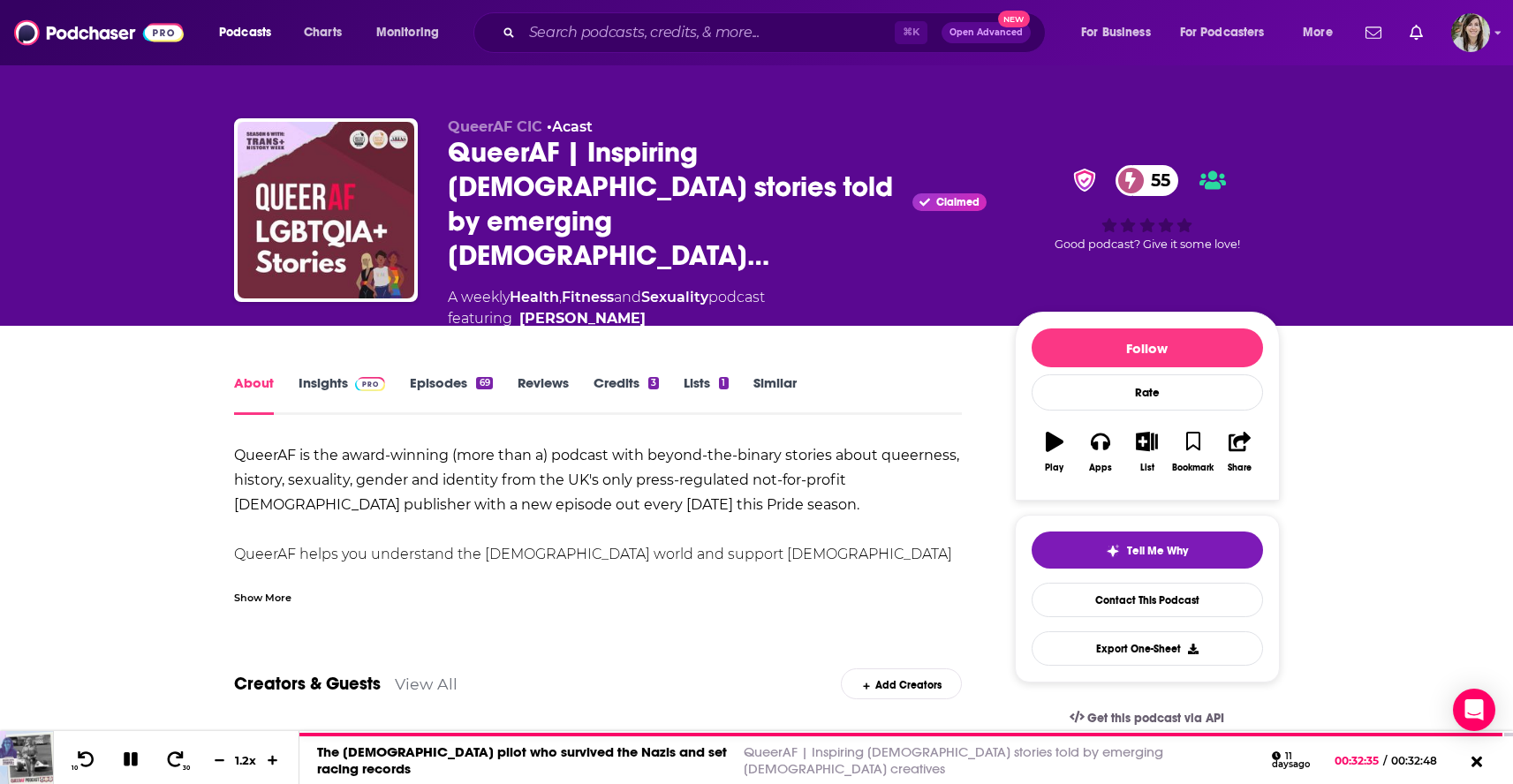
click at [262, 588] on div "Show More" at bounding box center [263, 596] width 57 height 17
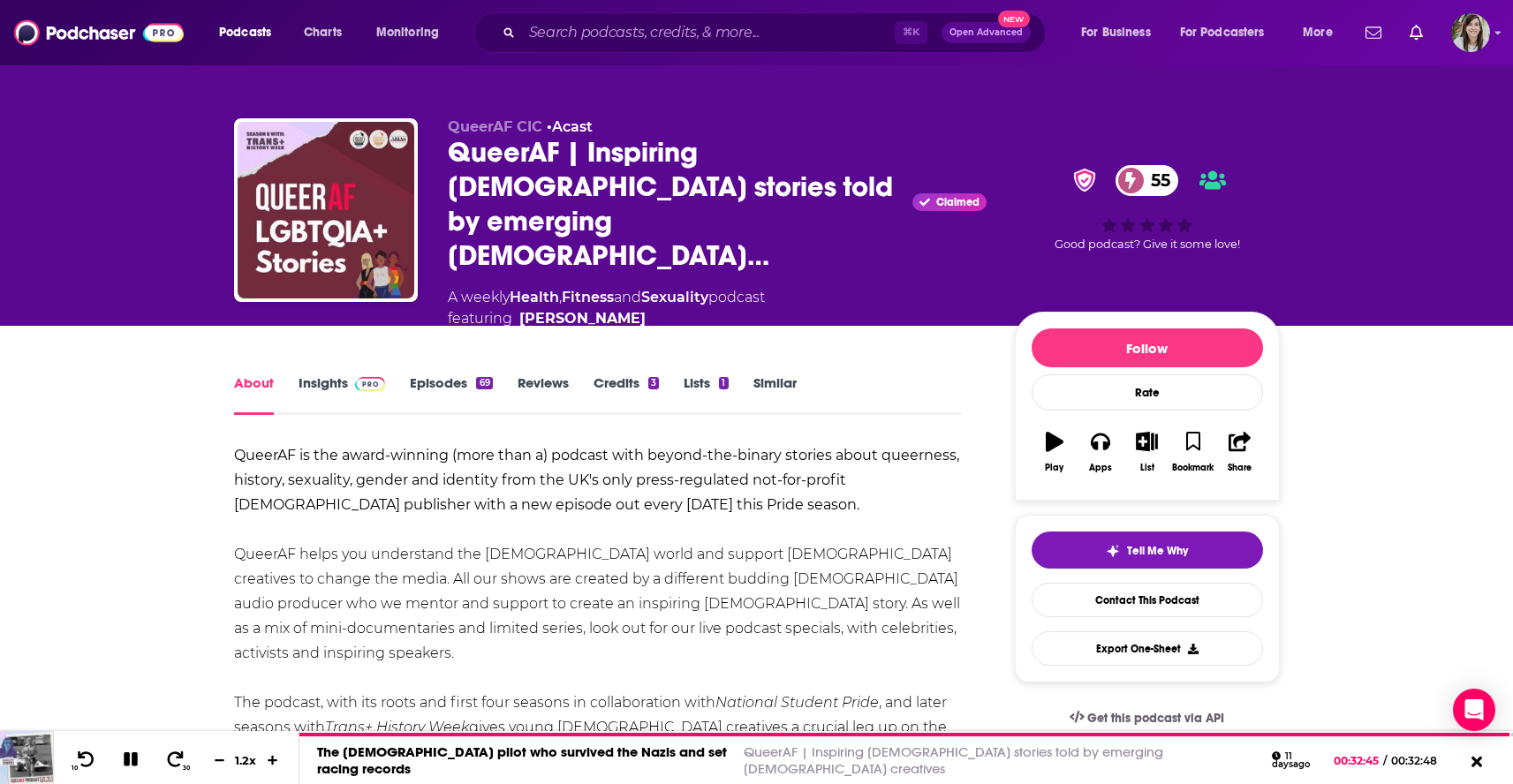
click at [332, 374] on link "Insights" at bounding box center [342, 394] width 88 height 40
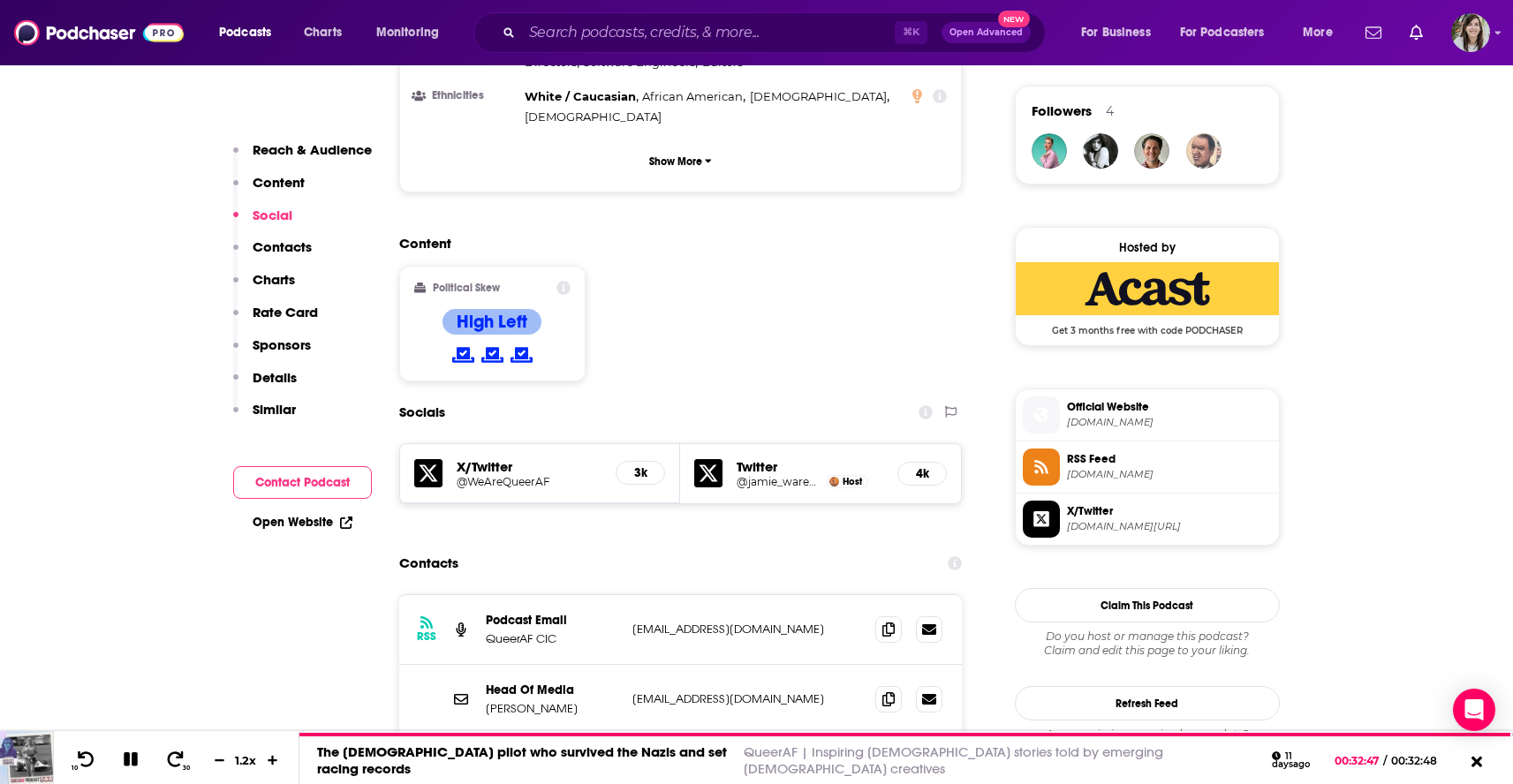
scroll to position [1311, 0]
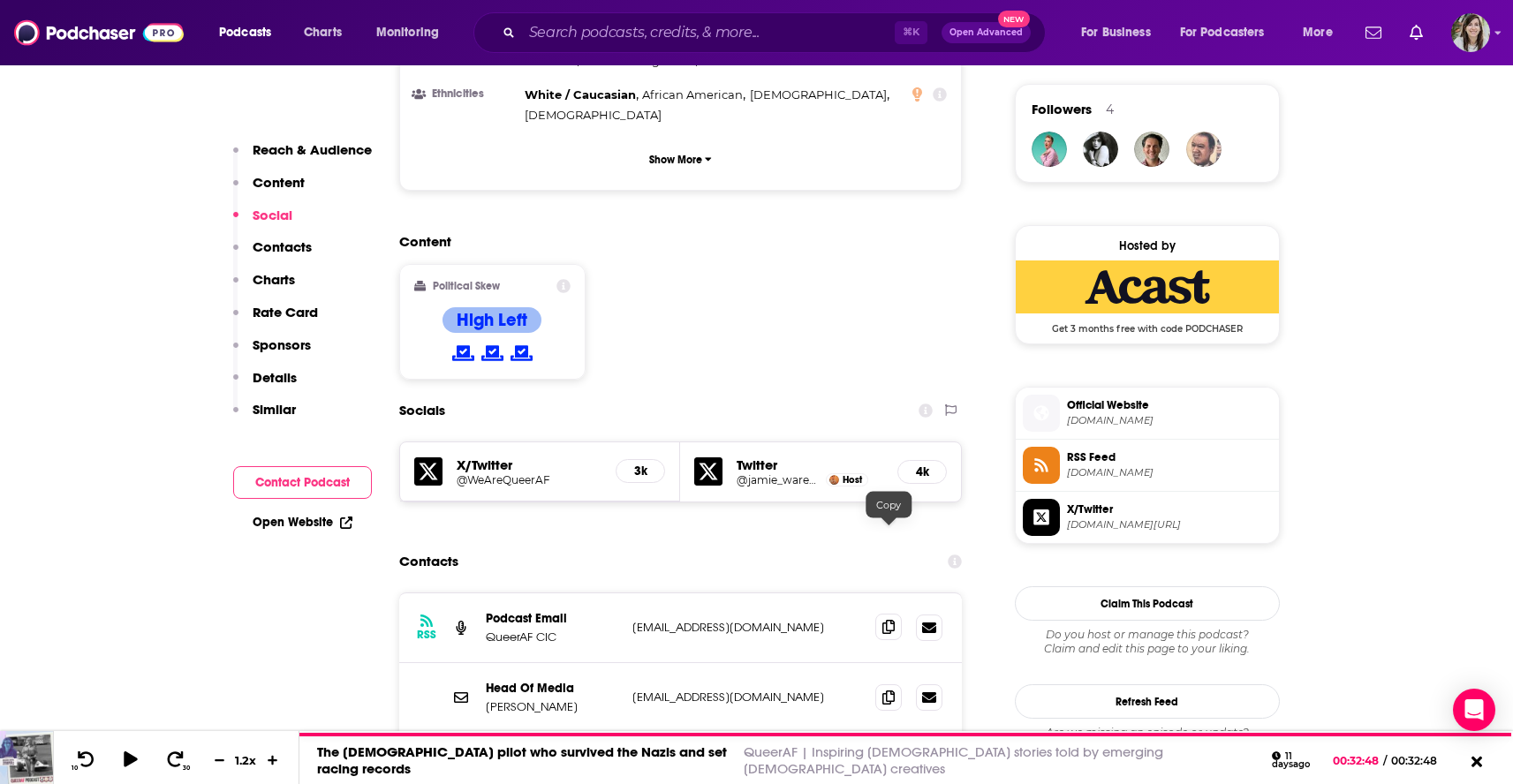
click at [890, 620] on icon at bounding box center [888, 627] width 13 height 14
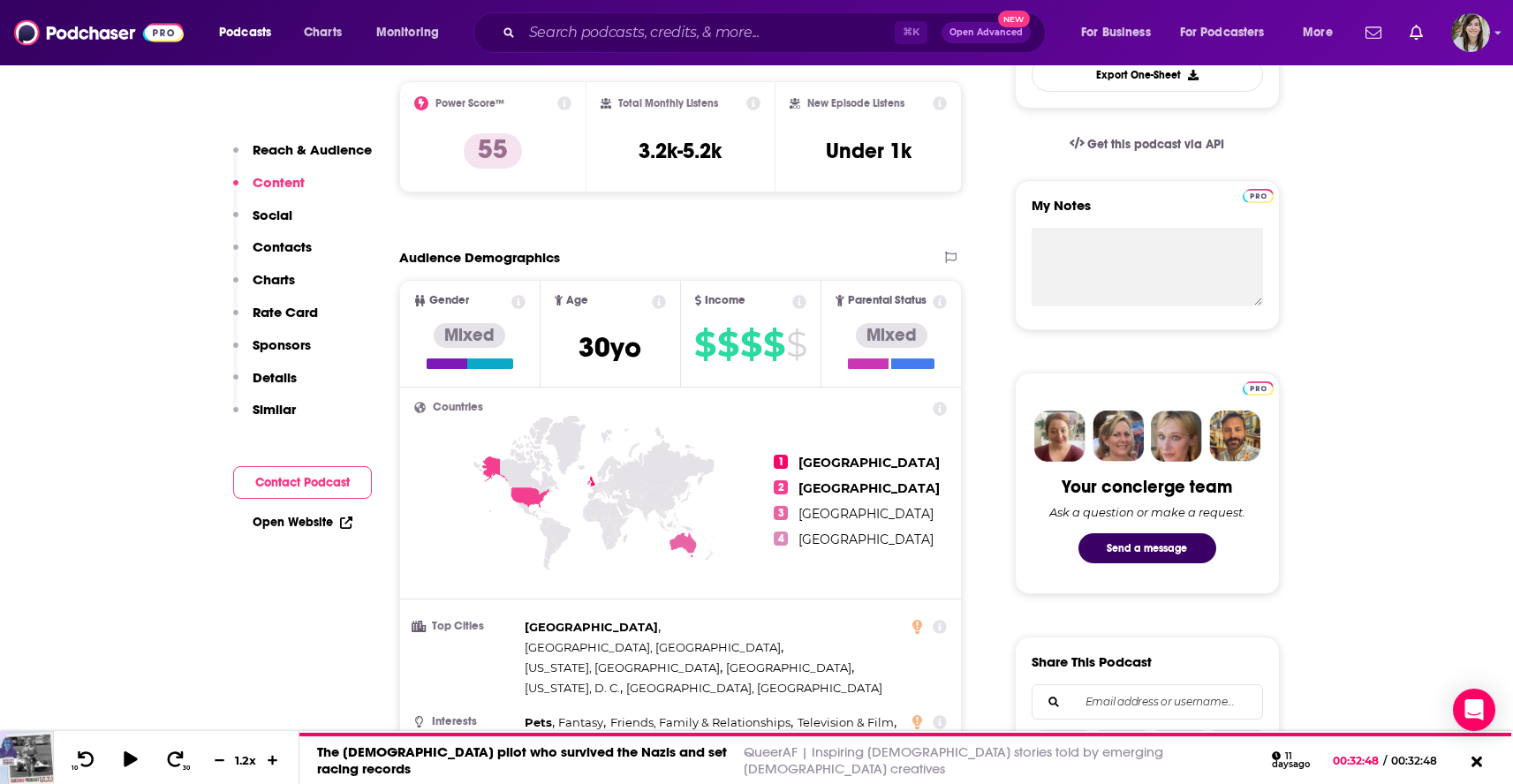
scroll to position [0, 0]
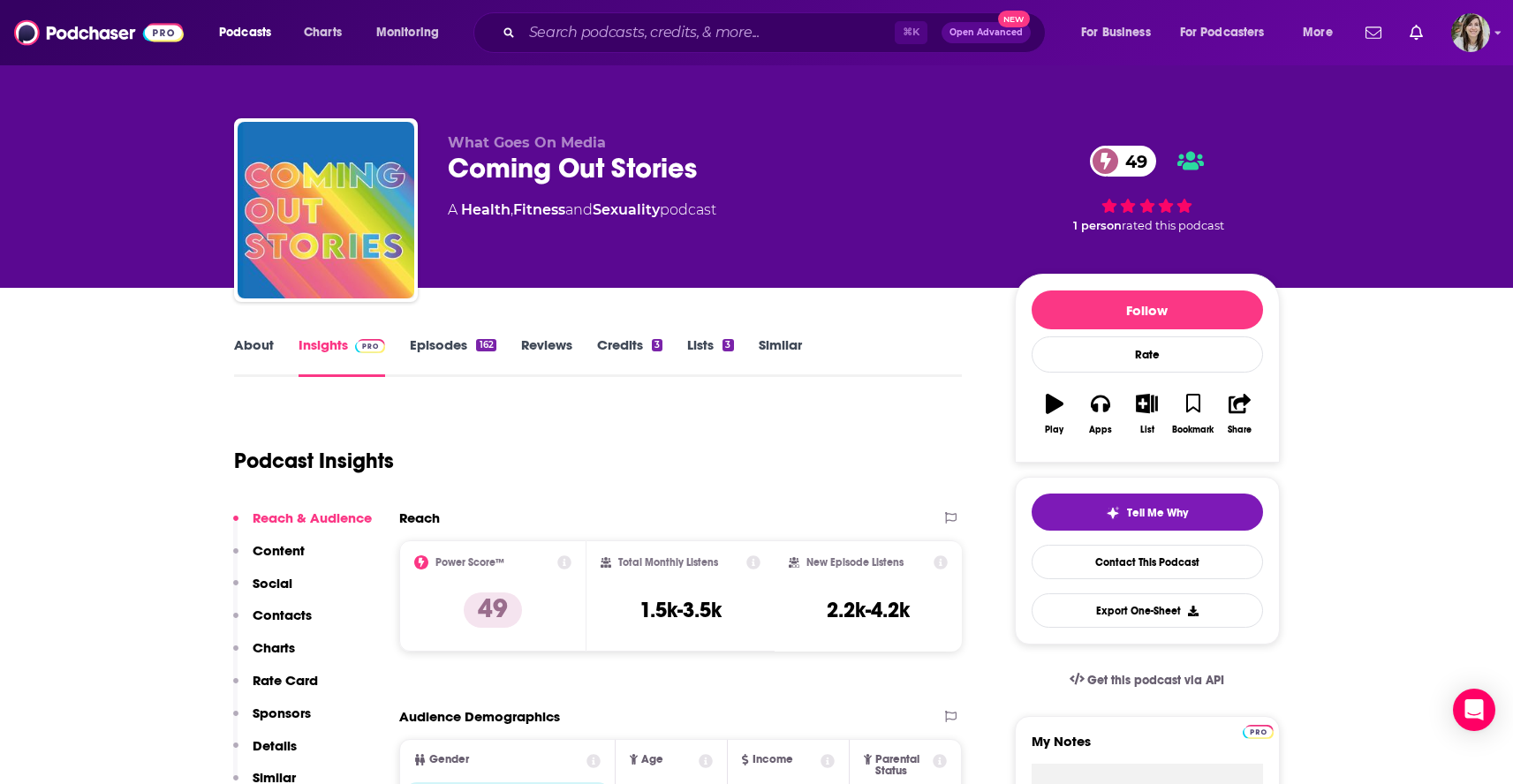
click at [246, 348] on link "About" at bounding box center [254, 356] width 40 height 40
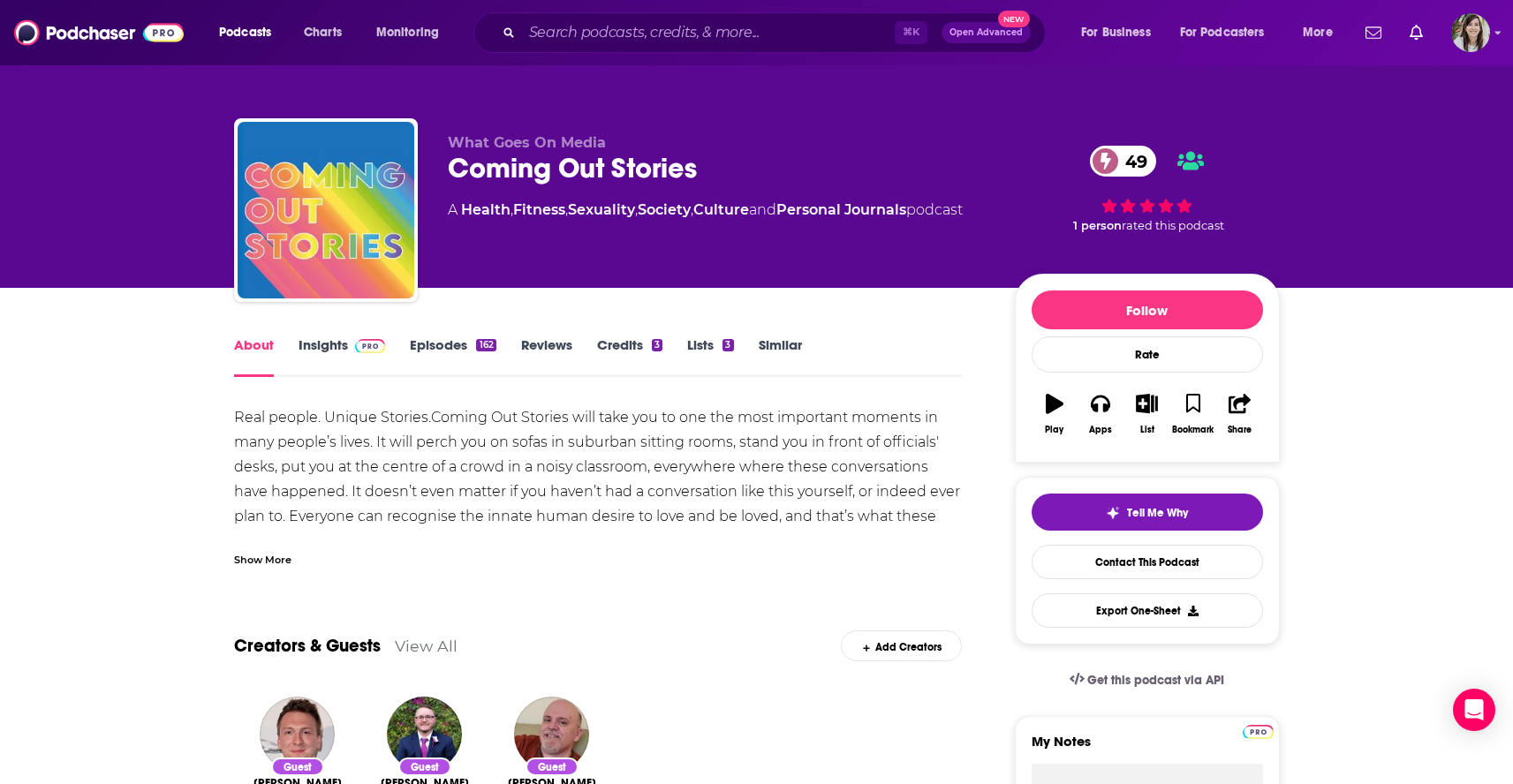
click at [246, 561] on div "Show More" at bounding box center [263, 558] width 57 height 17
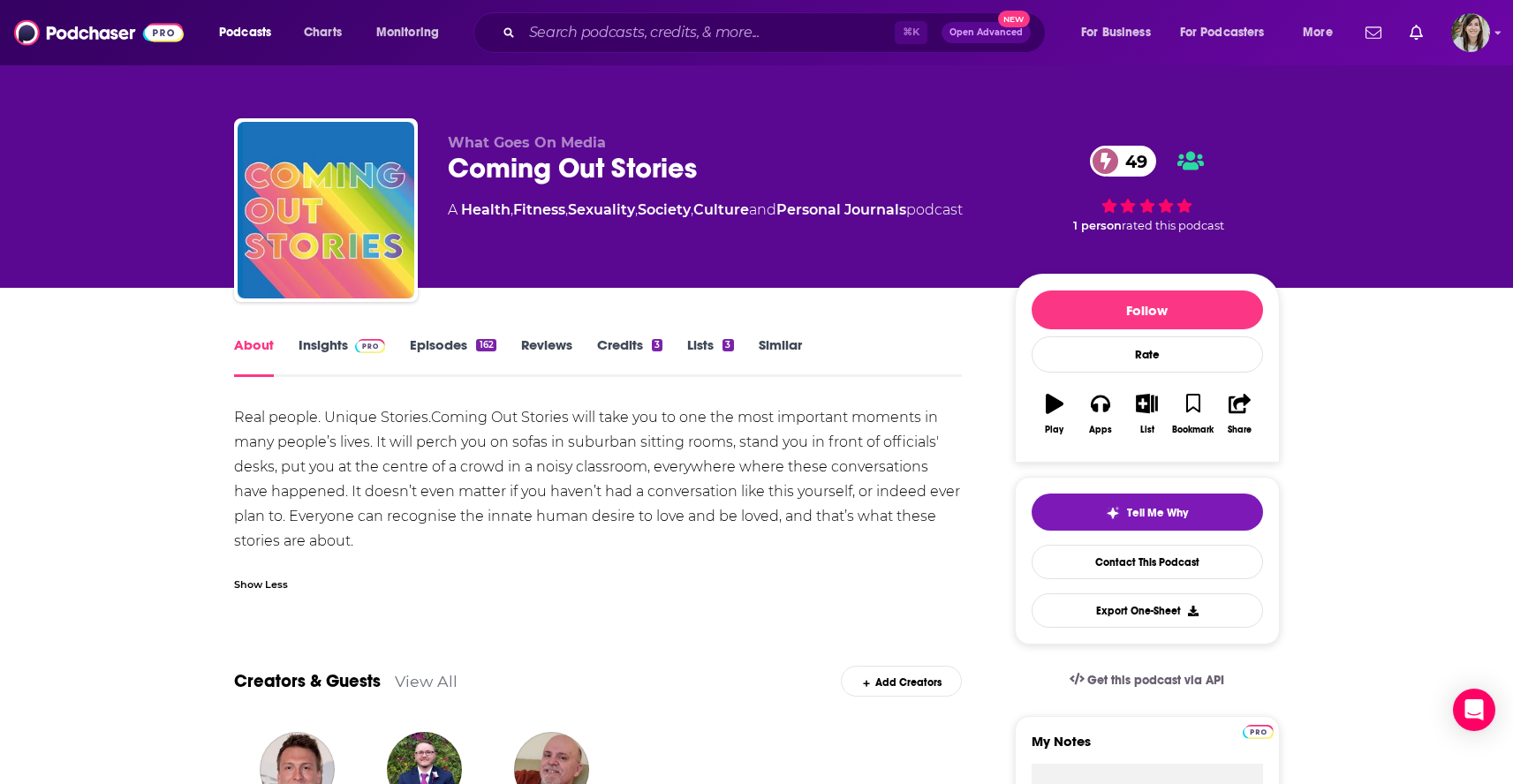
click at [332, 354] on link "Insights" at bounding box center [342, 356] width 88 height 40
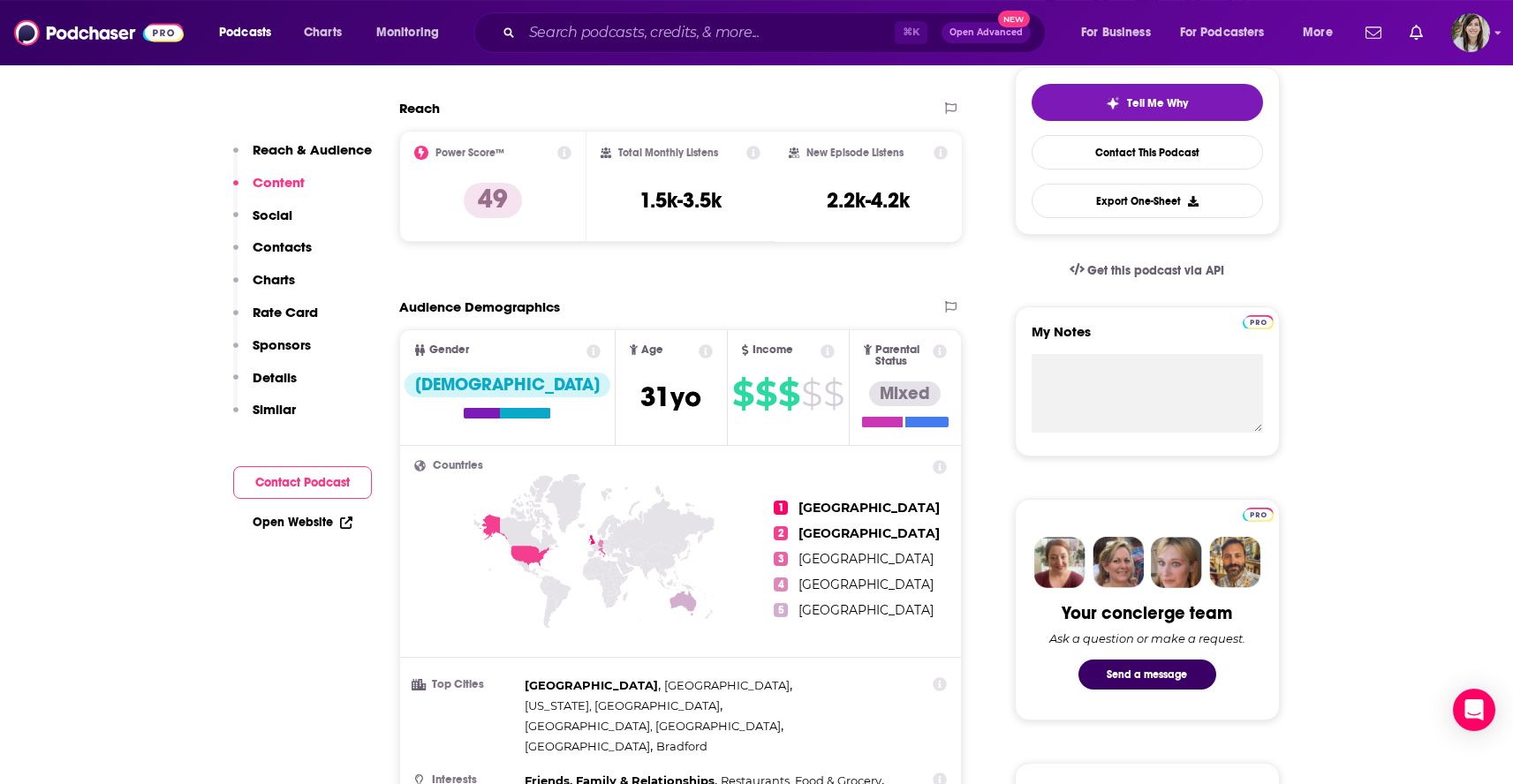
scroll to position [14, 0]
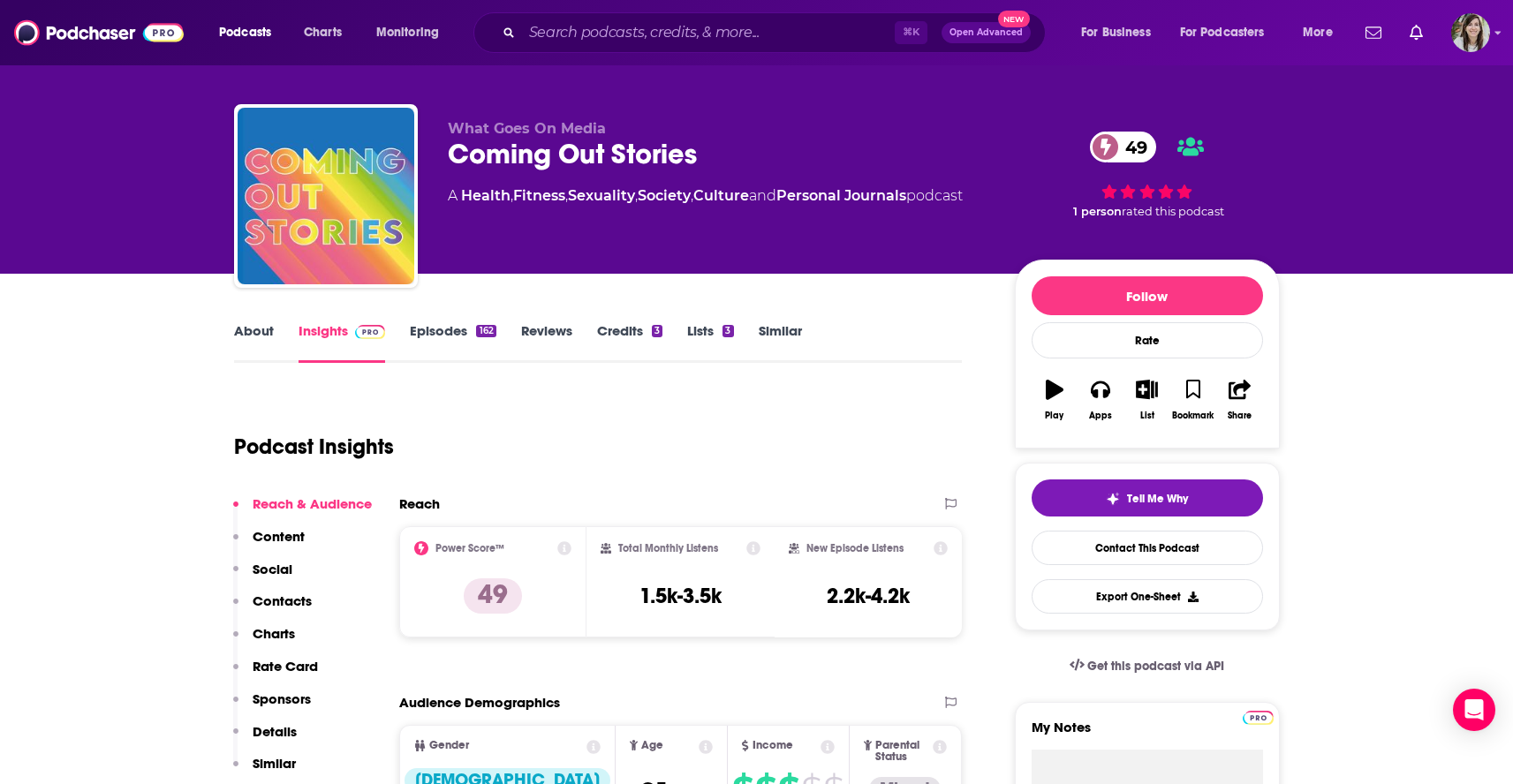
click at [415, 338] on link "Episodes 162" at bounding box center [452, 342] width 86 height 40
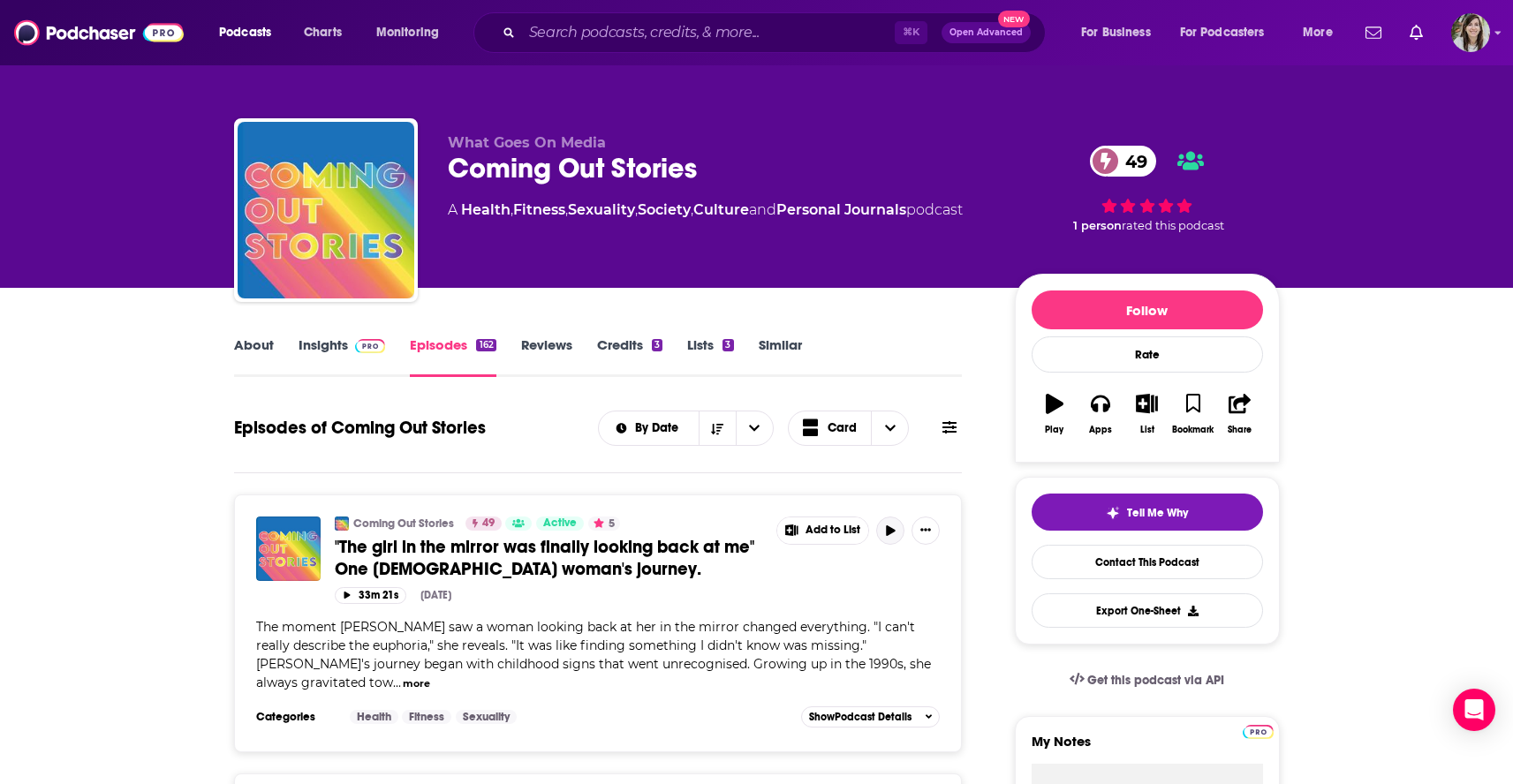
click at [889, 534] on icon "button" at bounding box center [890, 530] width 9 height 11
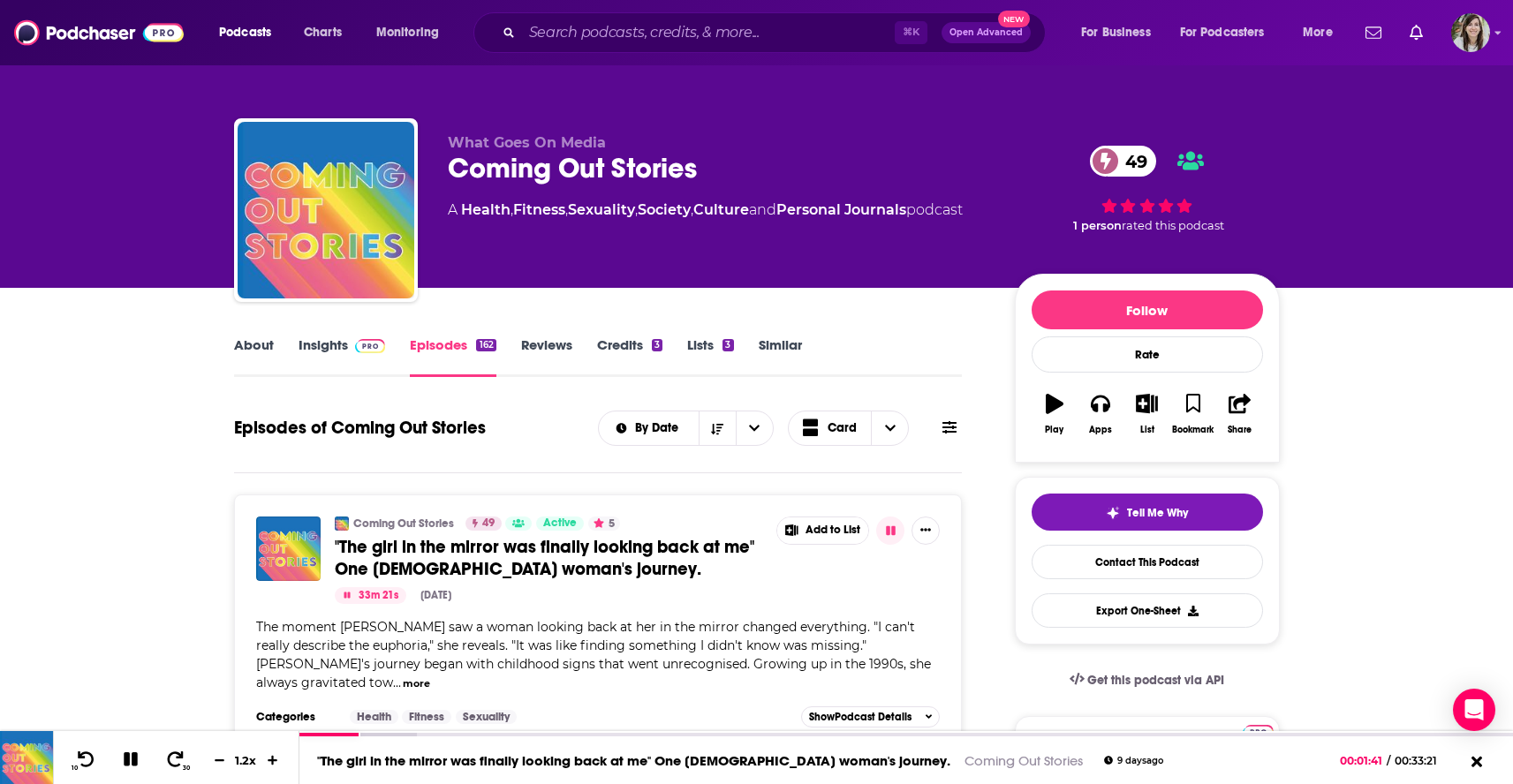
click at [244, 344] on link "About" at bounding box center [254, 356] width 40 height 40
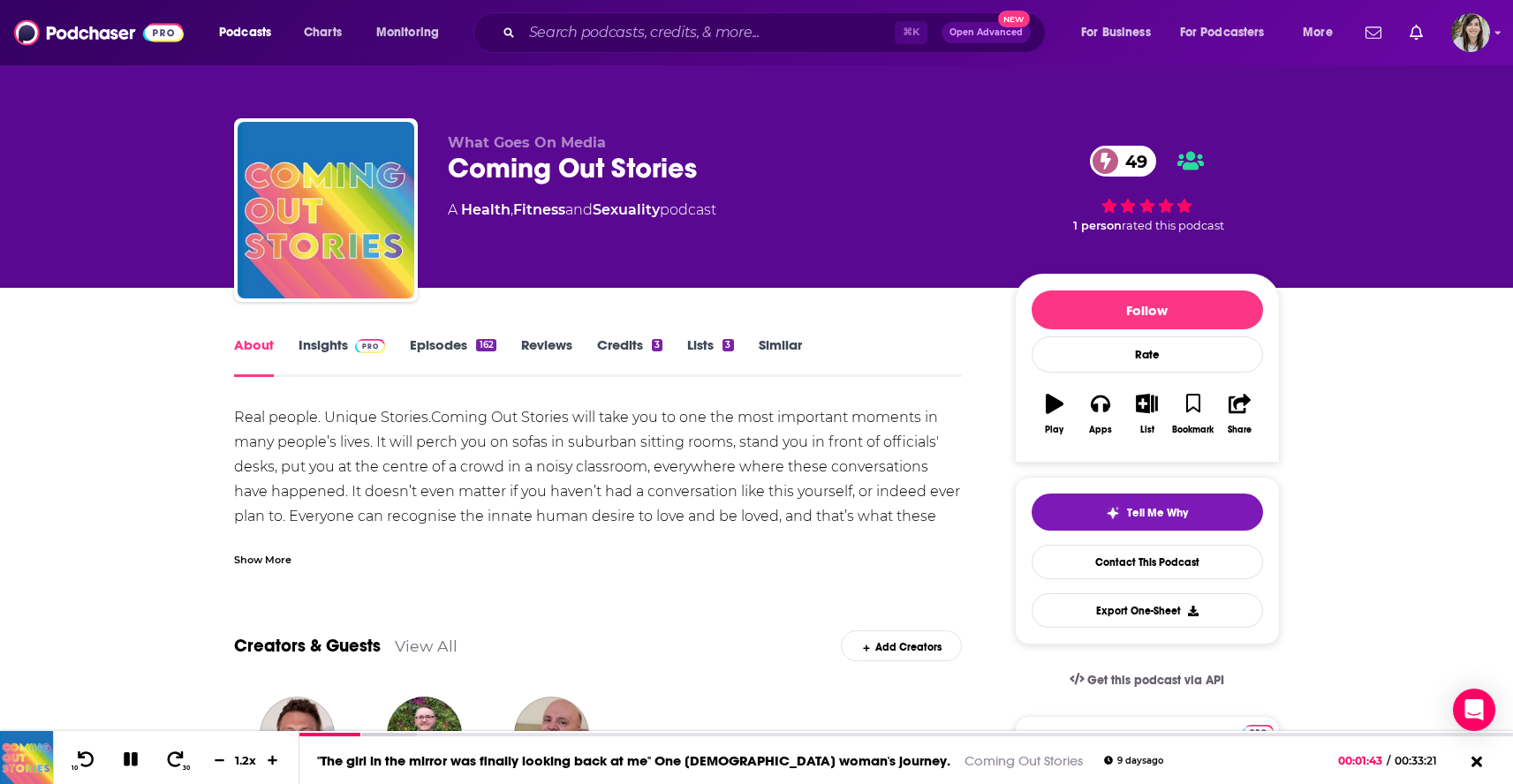
click at [321, 348] on link "Insights" at bounding box center [342, 356] width 88 height 40
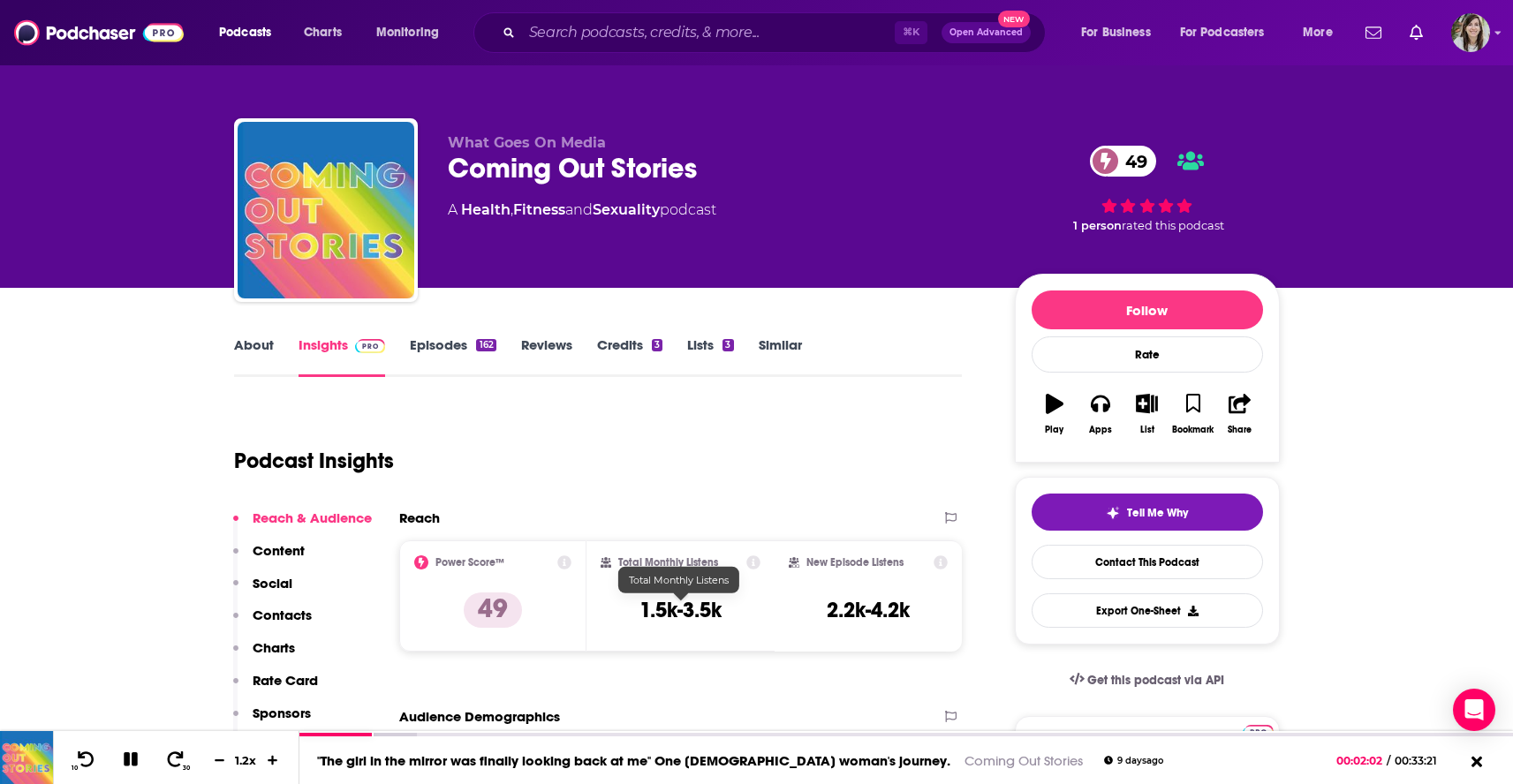
click at [682, 613] on h3 "1.5k-3.5k" at bounding box center [679, 609] width 82 height 27
click at [246, 352] on link "About" at bounding box center [254, 356] width 40 height 40
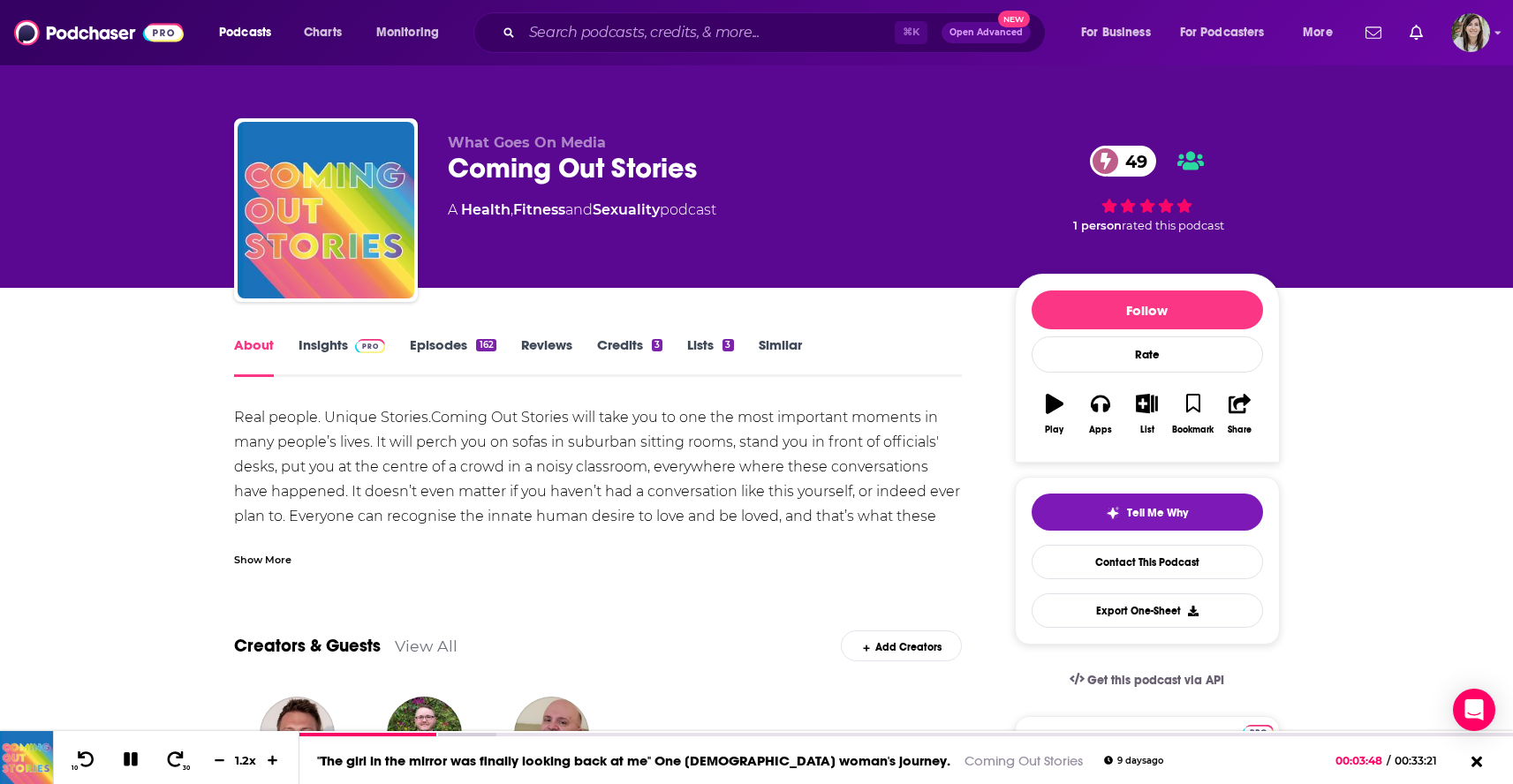
click at [326, 344] on link "Insights" at bounding box center [342, 356] width 88 height 40
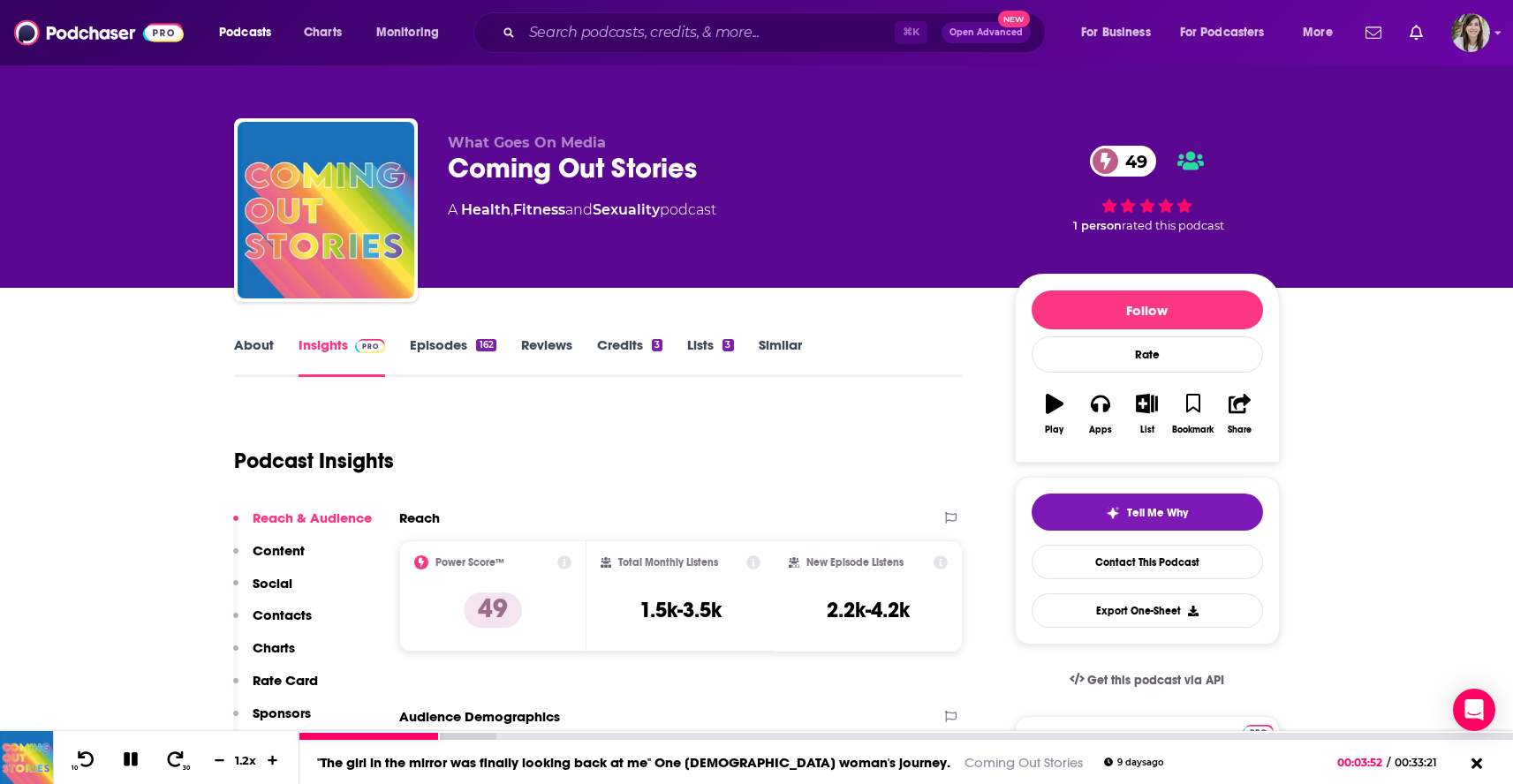
click at [125, 763] on icon at bounding box center [130, 759] width 14 height 14
